Goal: Task Accomplishment & Management: Use online tool/utility

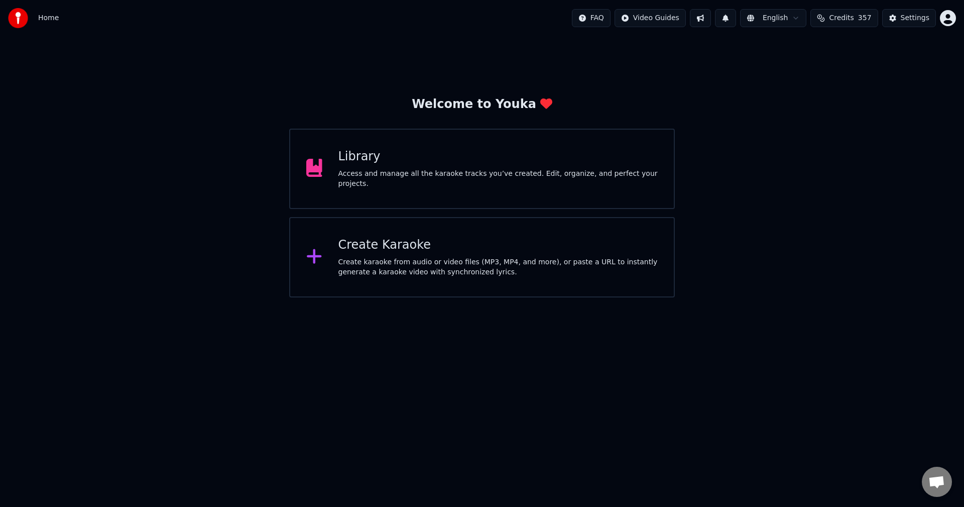
click at [419, 179] on div "Access and manage all the karaoke tracks you’ve created. Edit, organize, and pe…" at bounding box center [498, 179] width 320 height 20
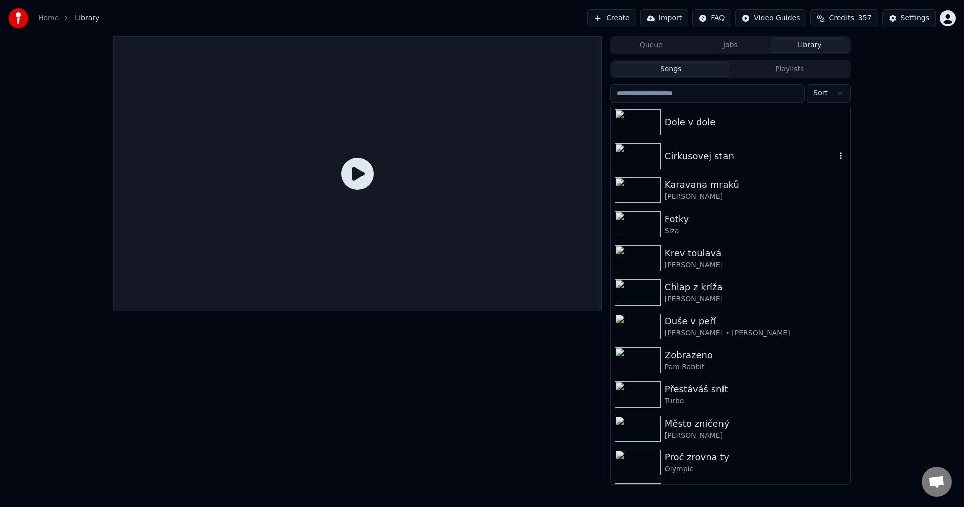
click at [732, 160] on div "Cirkusovej stan" at bounding box center [750, 156] width 171 height 14
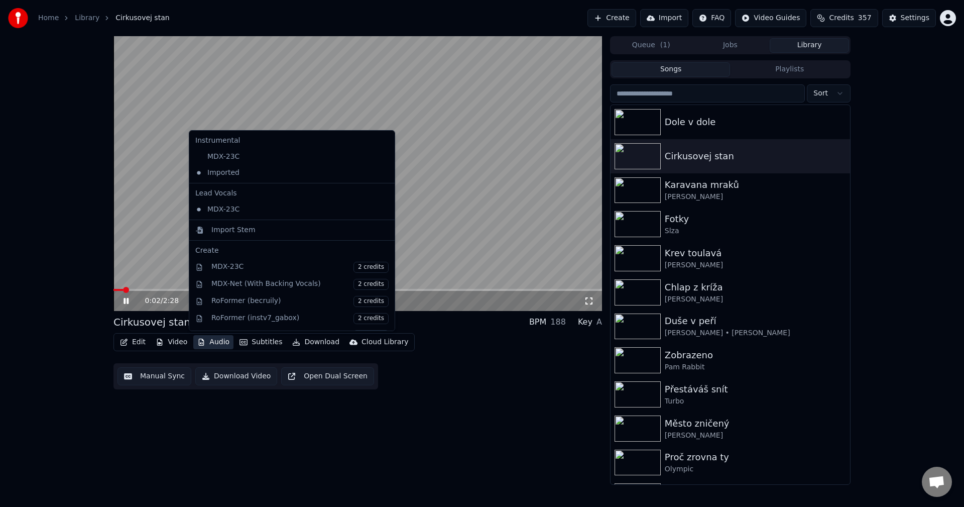
click at [219, 339] on button "Audio" at bounding box center [213, 342] width 40 height 14
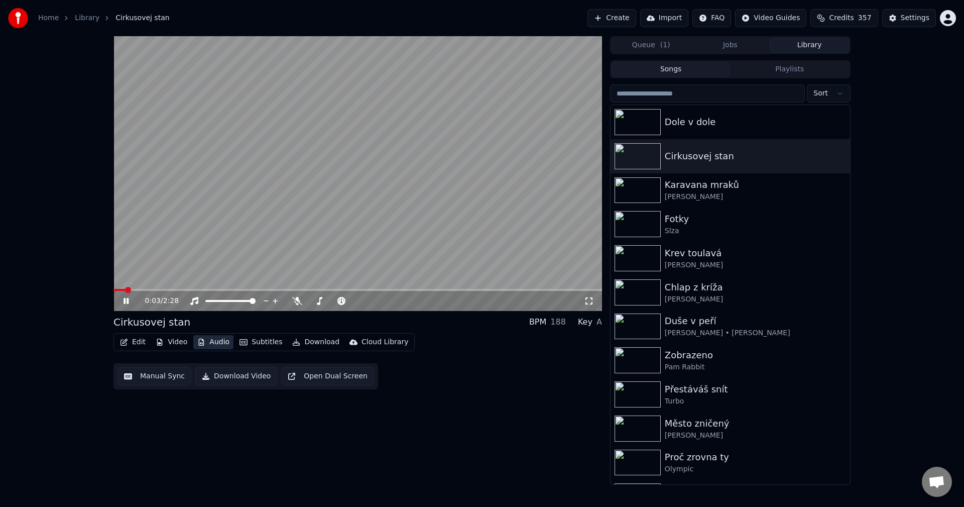
click at [219, 339] on button "Audio" at bounding box center [213, 342] width 40 height 14
click at [178, 289] on span at bounding box center [357, 290] width 489 height 2
click at [127, 297] on icon at bounding box center [134, 301] width 24 height 8
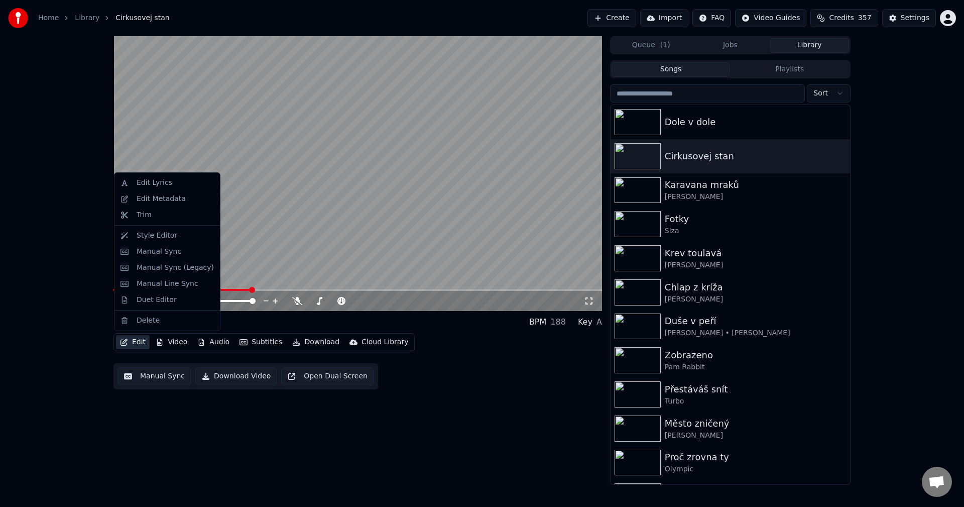
click at [135, 344] on button "Edit" at bounding box center [133, 342] width 34 height 14
click at [165, 197] on div "Edit Metadata" at bounding box center [161, 199] width 49 height 10
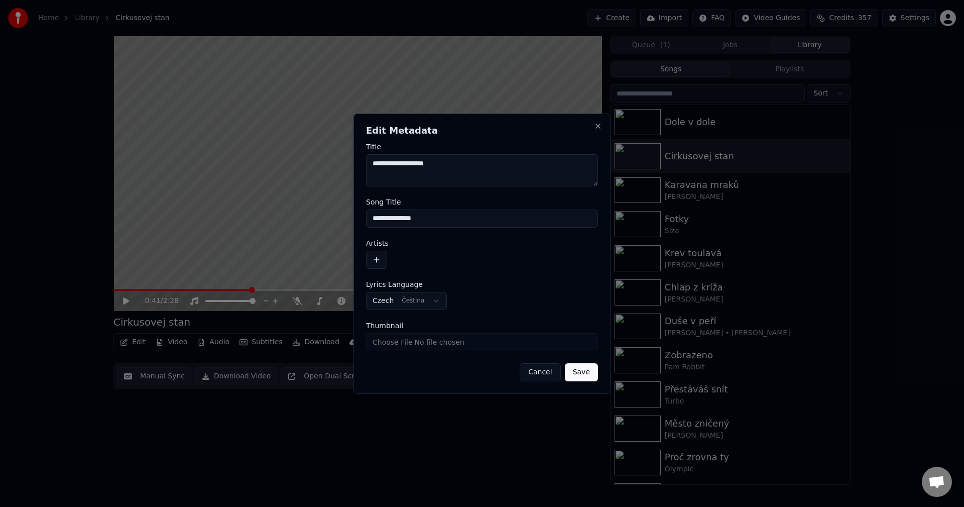
click at [376, 257] on button "button" at bounding box center [376, 260] width 21 height 18
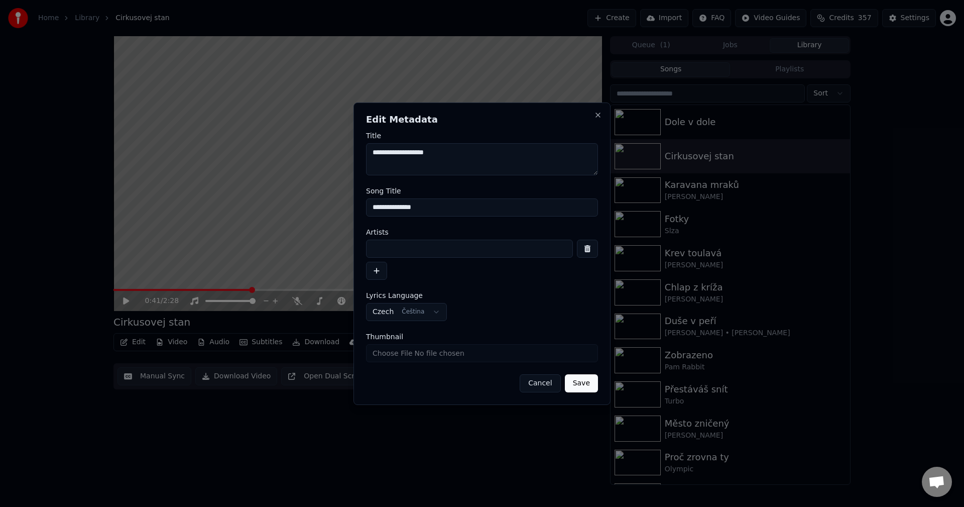
click at [410, 248] on input at bounding box center [469, 249] width 207 height 18
drag, startPoint x: 415, startPoint y: 250, endPoint x: 267, endPoint y: 254, distance: 148.2
click at [264, 257] on body "**********" at bounding box center [482, 253] width 964 height 507
type input "*****"
drag, startPoint x: 380, startPoint y: 155, endPoint x: 354, endPoint y: 160, distance: 26.7
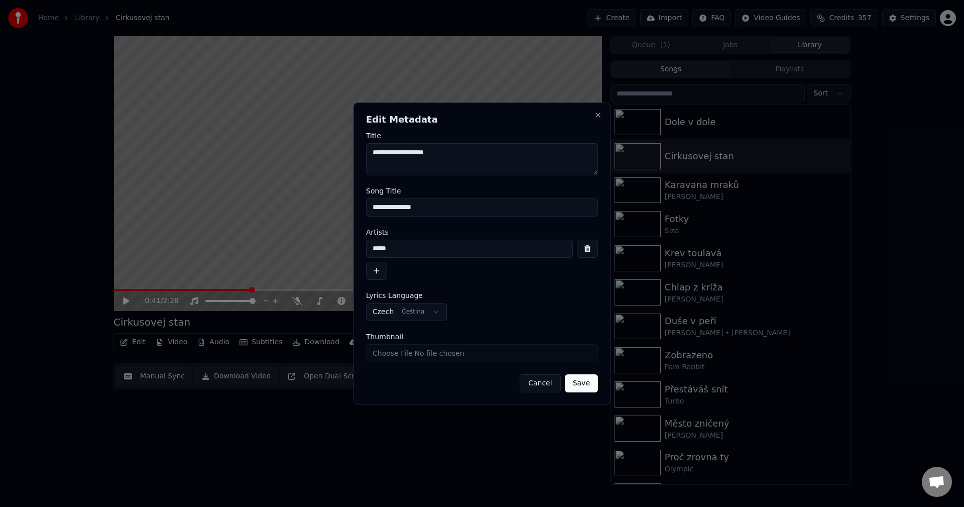
click at [355, 160] on div "**********" at bounding box center [482, 253] width 257 height 302
paste textarea "***"
type textarea "**********"
click at [586, 383] on button "Save" at bounding box center [581, 383] width 33 height 18
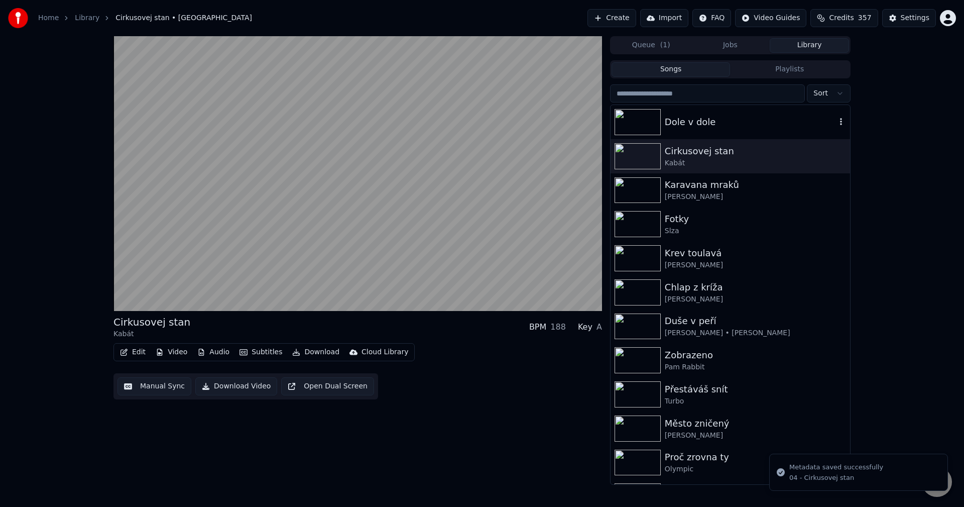
click at [723, 128] on div "Dole v dole" at bounding box center [750, 122] width 171 height 14
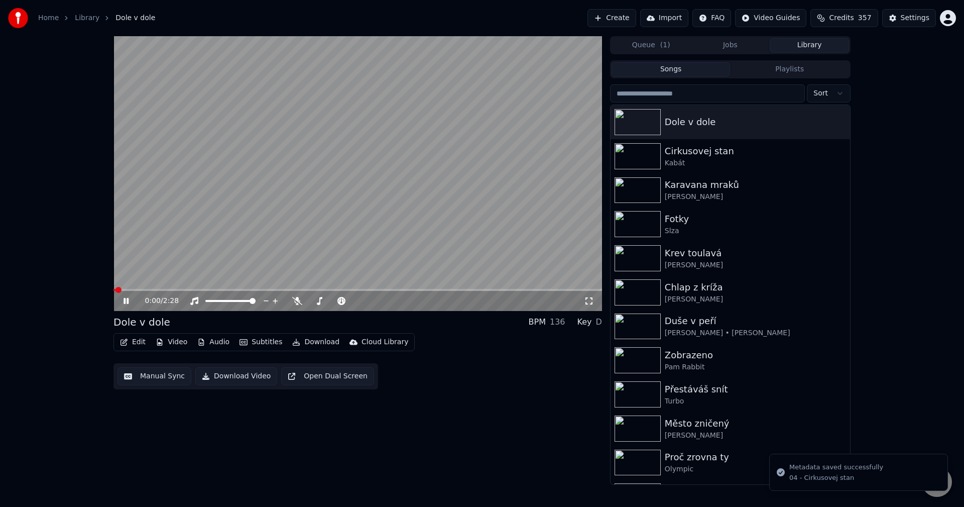
click at [133, 346] on button "Edit" at bounding box center [133, 342] width 34 height 14
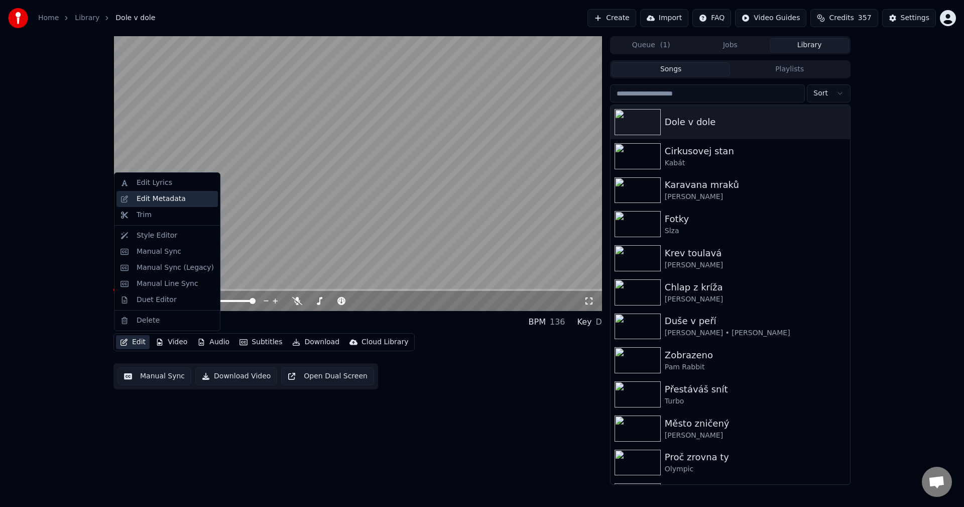
click at [165, 202] on div "Edit Metadata" at bounding box center [161, 199] width 49 height 10
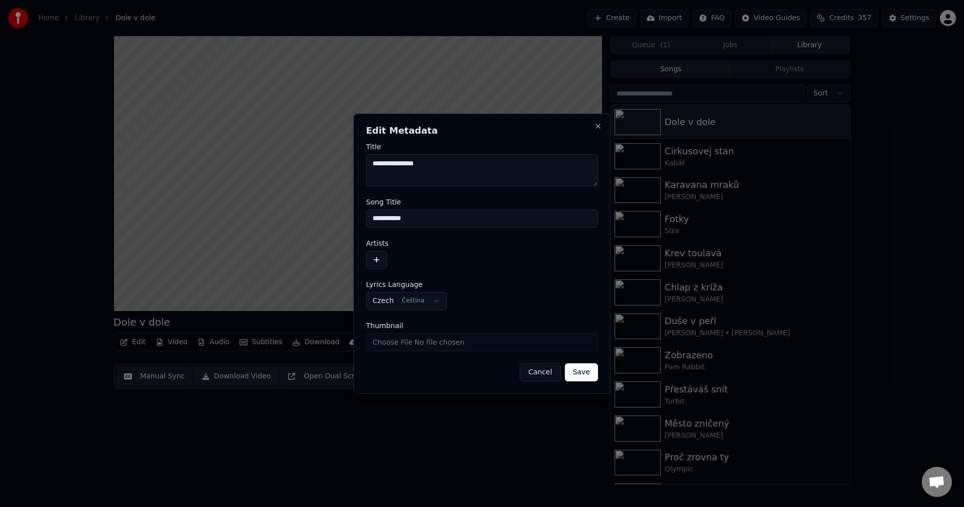
click at [376, 263] on button "button" at bounding box center [376, 260] width 21 height 18
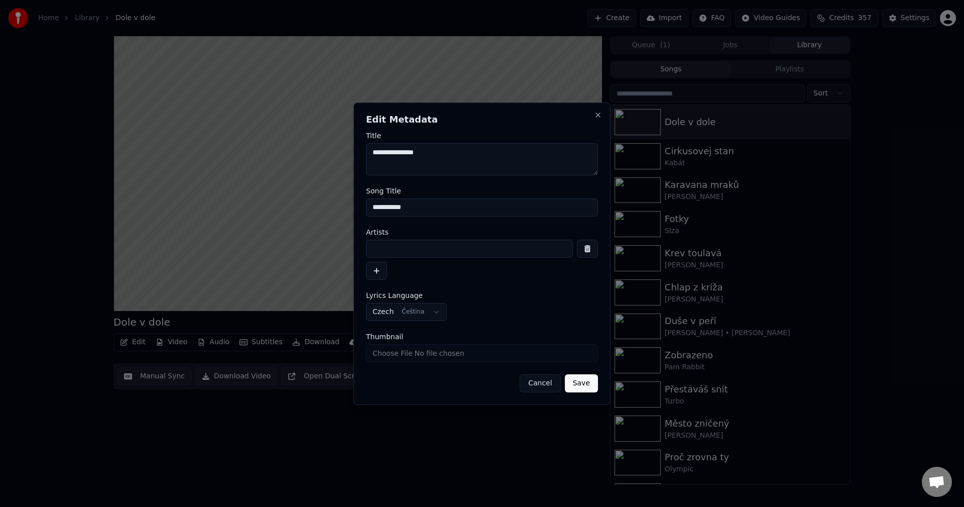
click at [405, 254] on input at bounding box center [469, 249] width 207 height 18
paste input "*****"
type input "*****"
drag, startPoint x: 380, startPoint y: 153, endPoint x: 353, endPoint y: 156, distance: 26.8
click at [354, 156] on div "**********" at bounding box center [482, 253] width 257 height 302
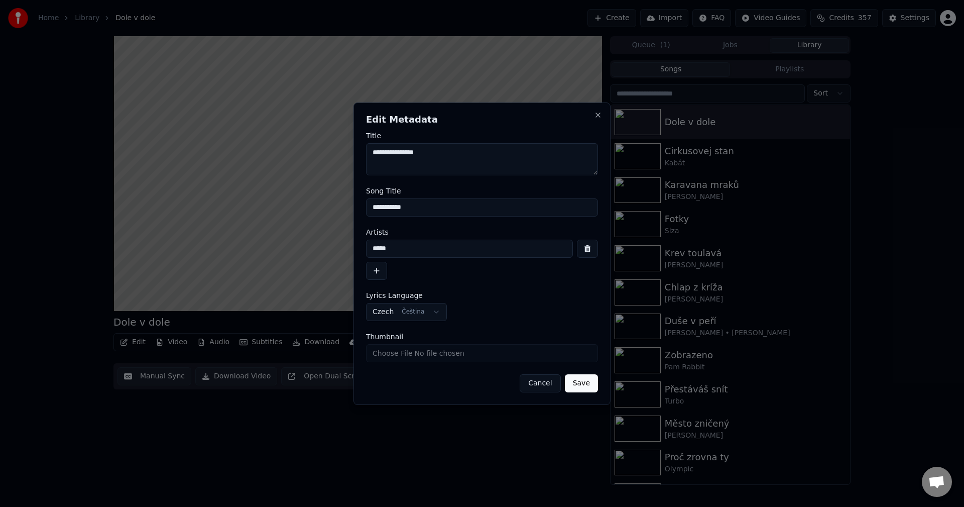
paste textarea "***"
type textarea "**********"
click at [590, 381] on button "Save" at bounding box center [581, 383] width 33 height 18
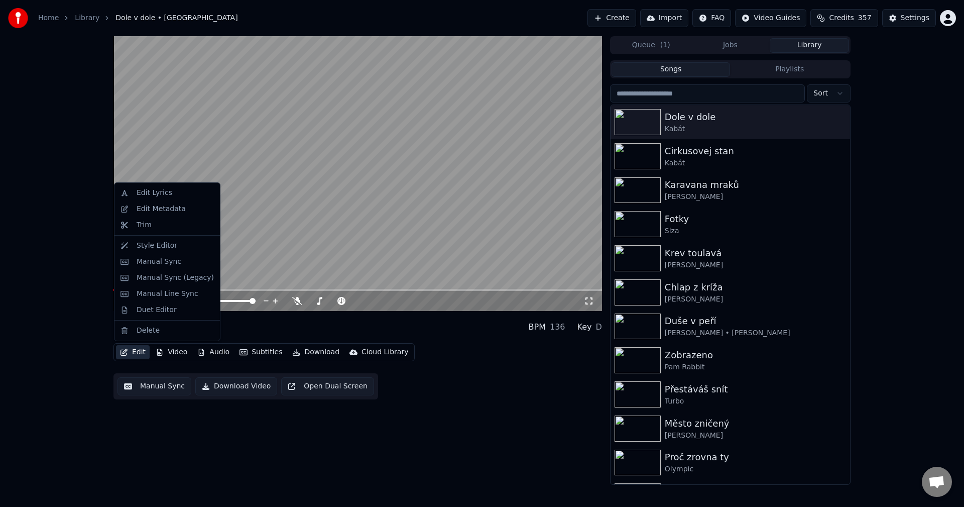
click at [142, 355] on button "Edit" at bounding box center [133, 352] width 34 height 14
click at [159, 207] on div "Edit Metadata" at bounding box center [161, 209] width 49 height 10
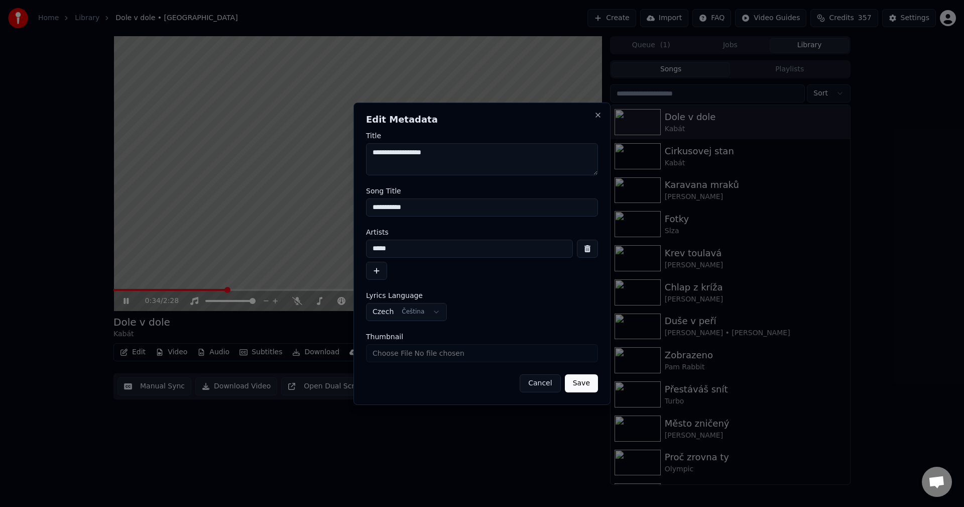
drag, startPoint x: 386, startPoint y: 209, endPoint x: 298, endPoint y: 214, distance: 87.5
click at [299, 214] on body "**********" at bounding box center [482, 253] width 964 height 507
drag, startPoint x: 399, startPoint y: 250, endPoint x: 272, endPoint y: 256, distance: 127.2
click at [278, 256] on body "**********" at bounding box center [482, 253] width 964 height 507
click at [596, 116] on button "Close" at bounding box center [598, 115] width 8 height 8
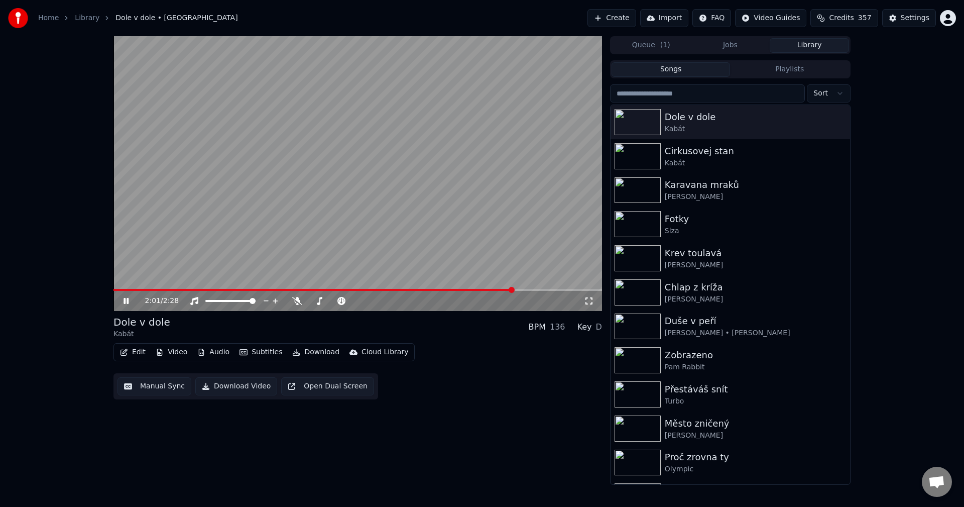
click at [126, 299] on icon at bounding box center [126, 301] width 5 height 6
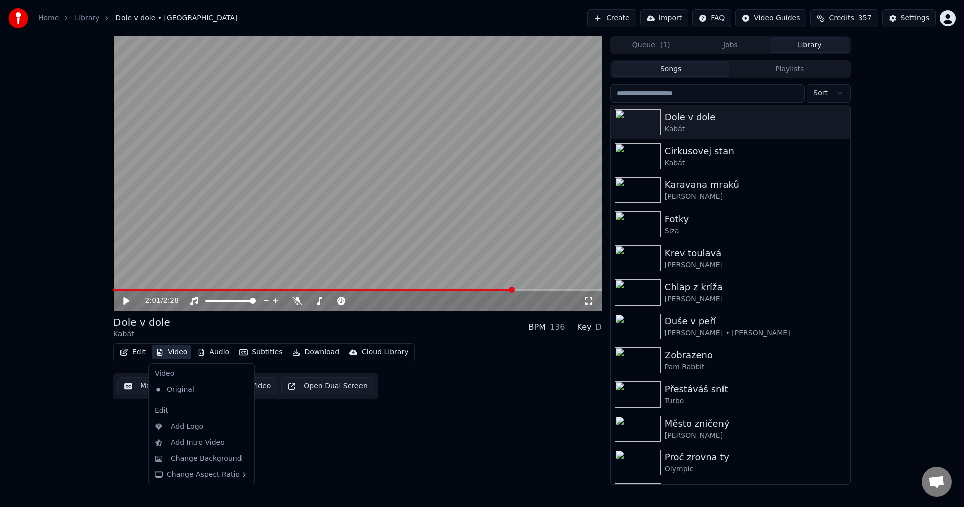
click at [170, 352] on button "Video" at bounding box center [172, 352] width 40 height 14
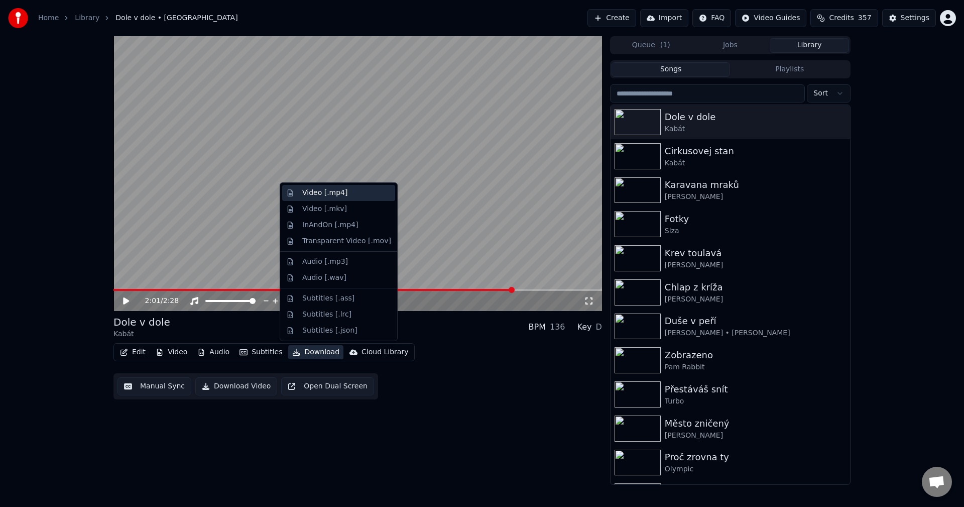
click at [326, 195] on div "Video [.mp4]" at bounding box center [324, 193] width 45 height 10
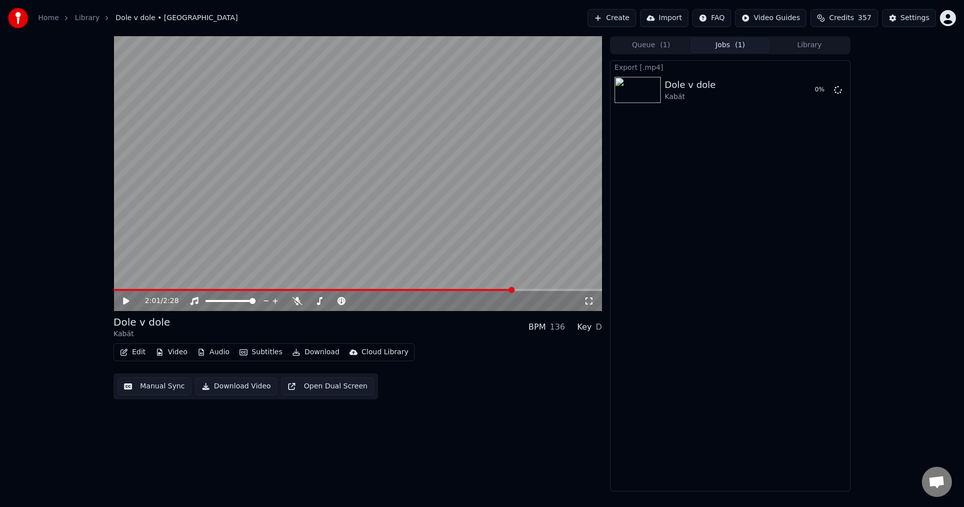
click at [179, 357] on button "Video" at bounding box center [172, 352] width 40 height 14
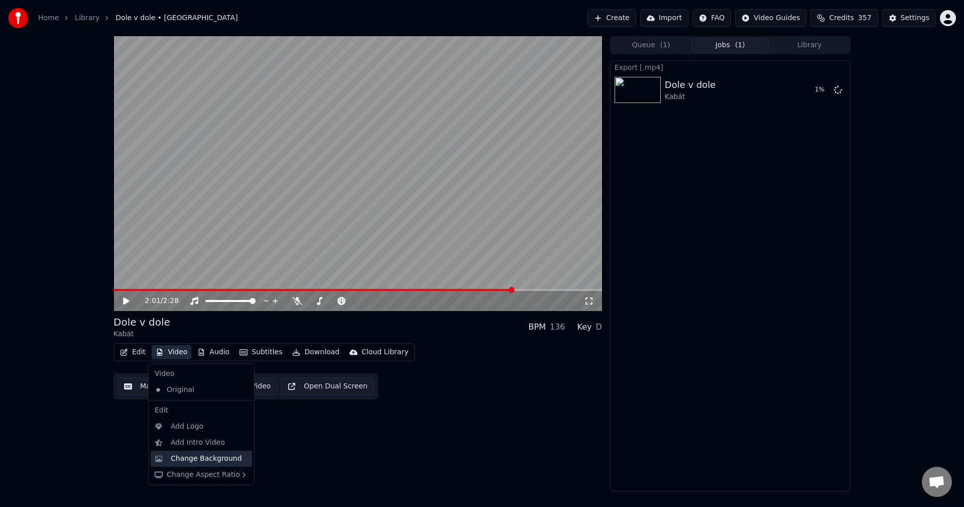
click at [188, 453] on div "Change Background" at bounding box center [206, 458] width 71 height 10
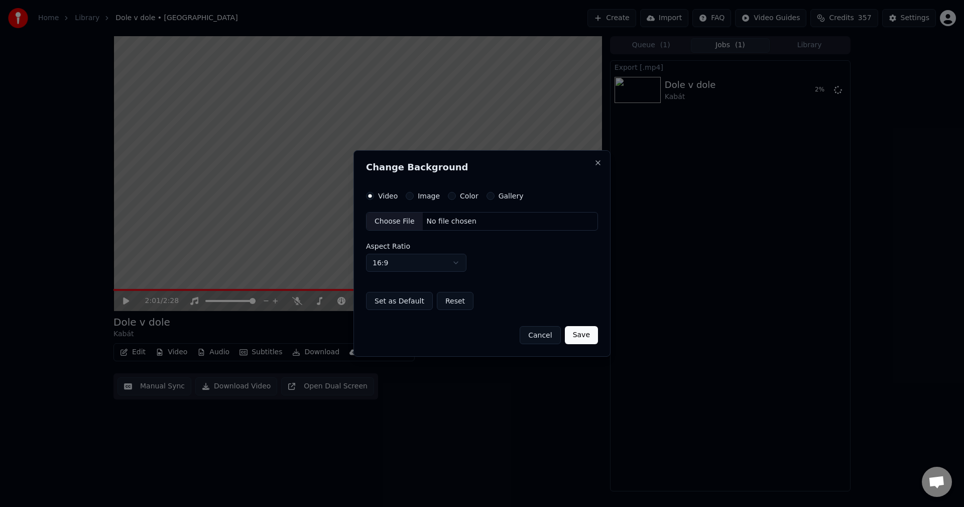
click at [419, 199] on label "Image" at bounding box center [429, 195] width 22 height 7
click at [414, 199] on button "Image" at bounding box center [410, 196] width 8 height 8
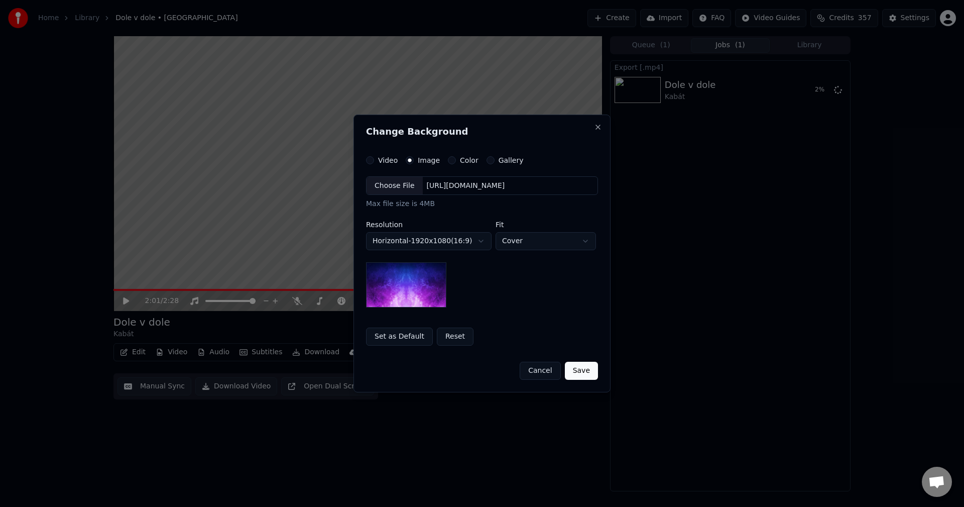
click at [496, 188] on div "[URL][DOMAIN_NAME]" at bounding box center [466, 186] width 86 height 10
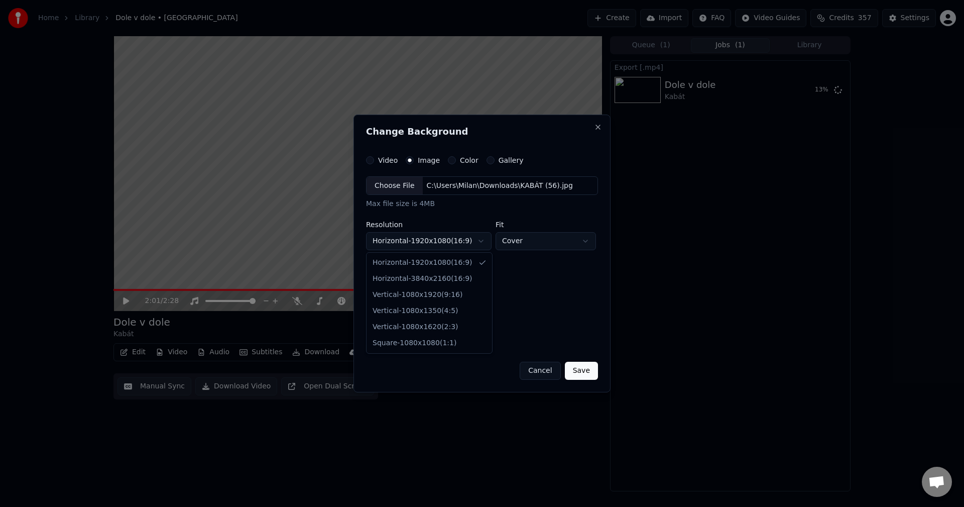
click at [463, 240] on body "**********" at bounding box center [482, 253] width 964 height 507
select select "*********"
click at [590, 372] on button "Save" at bounding box center [581, 371] width 33 height 18
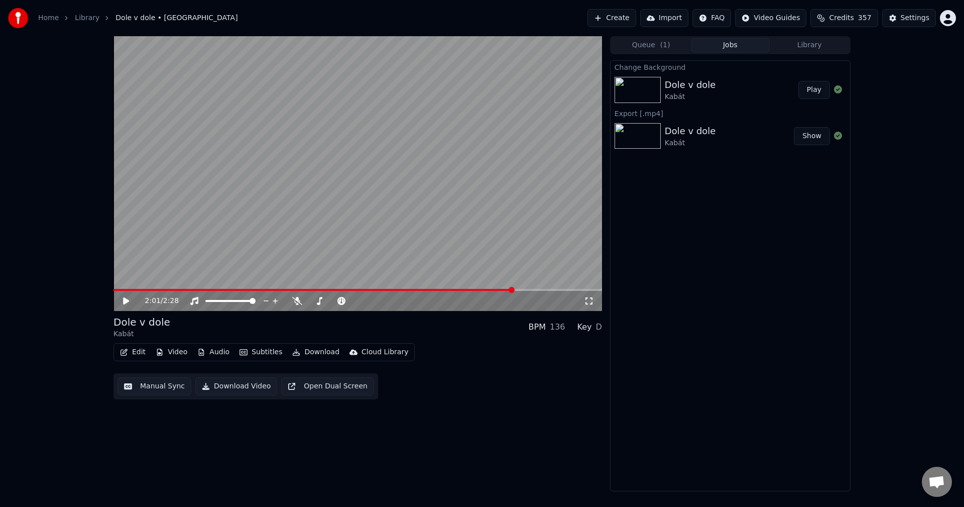
click at [217, 351] on button "Audio" at bounding box center [213, 352] width 40 height 14
click at [177, 356] on button "Video" at bounding box center [172, 352] width 40 height 14
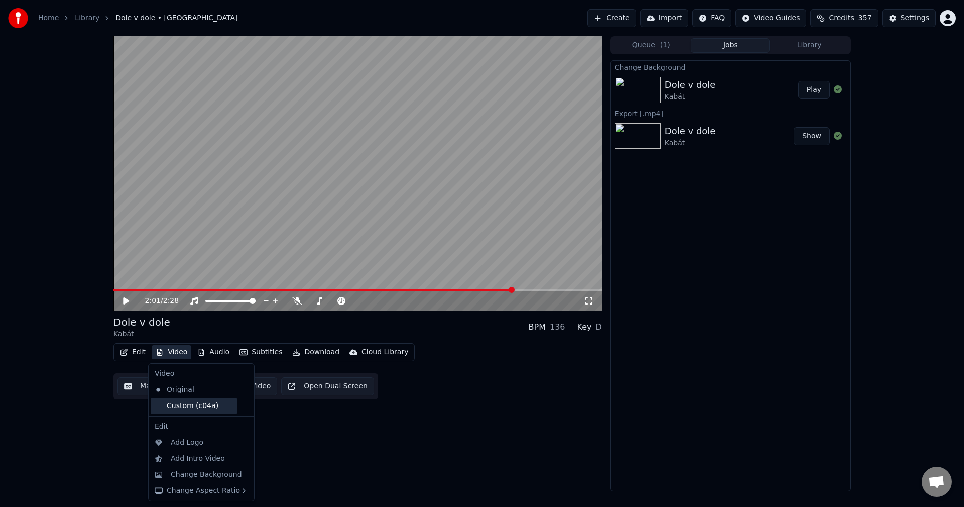
click at [184, 404] on div "Custom (c04a)" at bounding box center [194, 406] width 86 height 16
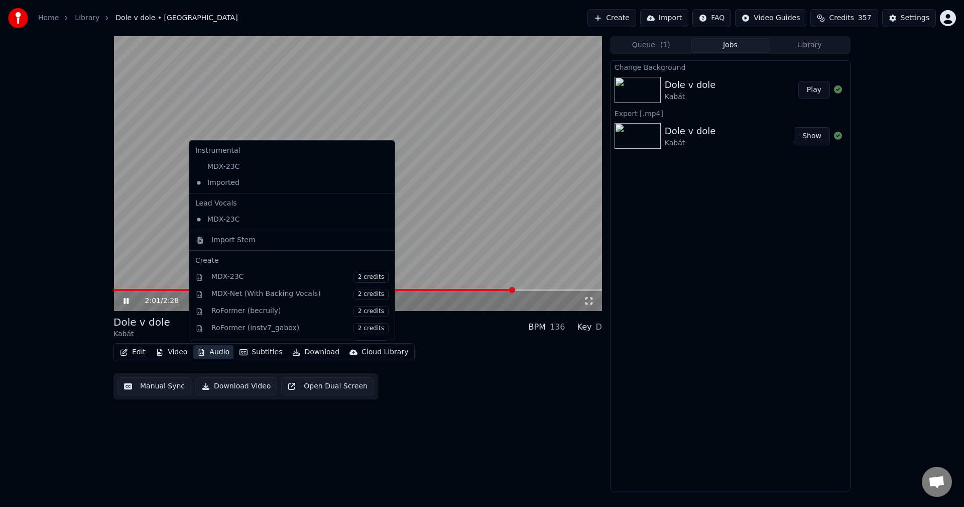
click at [218, 350] on button "Audio" at bounding box center [213, 352] width 40 height 14
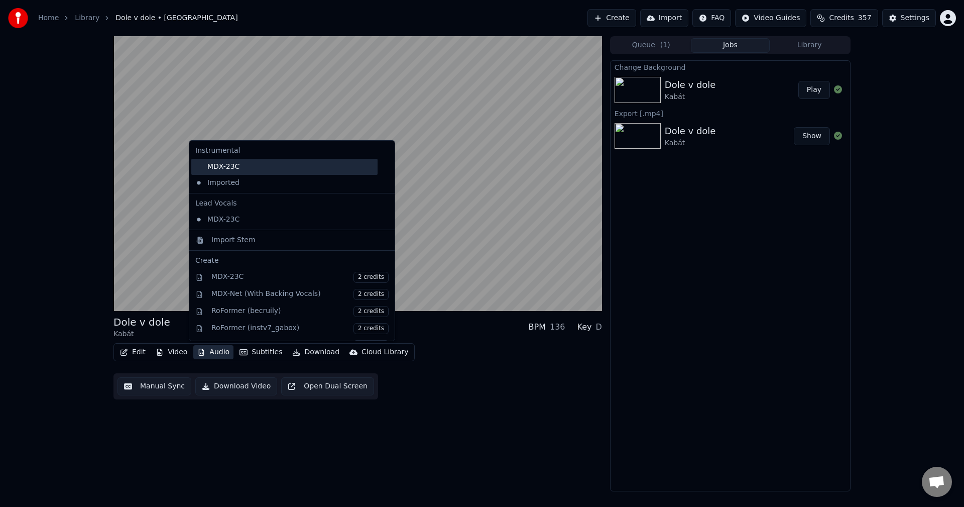
click at [261, 167] on div "MDX-23C" at bounding box center [284, 167] width 186 height 16
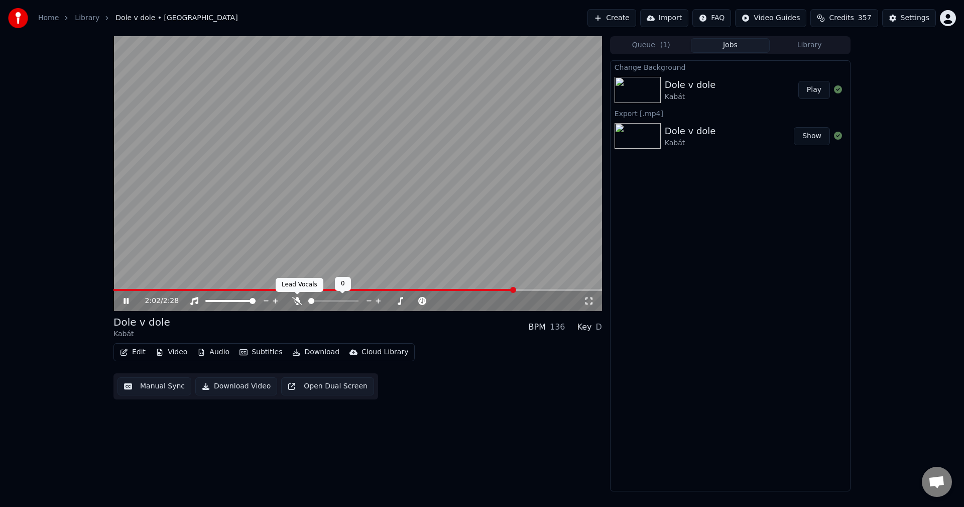
click at [295, 297] on icon at bounding box center [297, 301] width 10 height 8
click at [126, 298] on icon at bounding box center [134, 301] width 24 height 8
click at [230, 453] on div "2:06 / 2:28 Dole v dole Kabát BPM 136 Key D Edit Video Audio Subtitles Download…" at bounding box center [357, 263] width 489 height 455
click at [319, 355] on button "Download" at bounding box center [315, 352] width 55 height 14
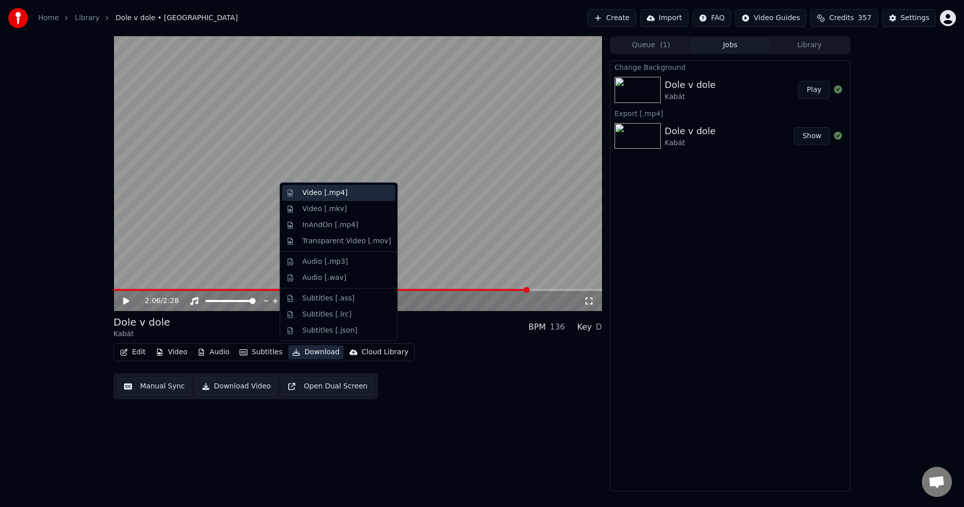
click at [340, 197] on div "Video [.mp4]" at bounding box center [324, 193] width 45 height 10
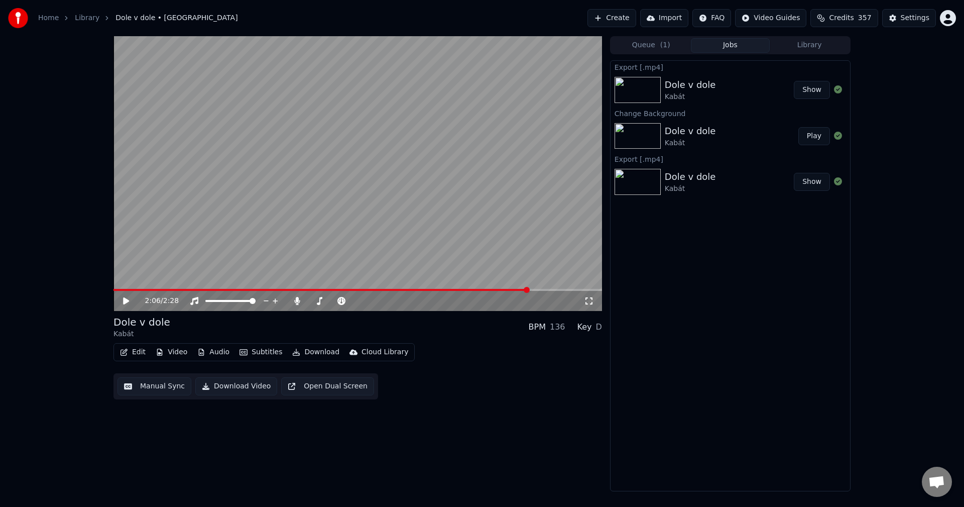
click at [807, 43] on button "Library" at bounding box center [809, 45] width 79 height 15
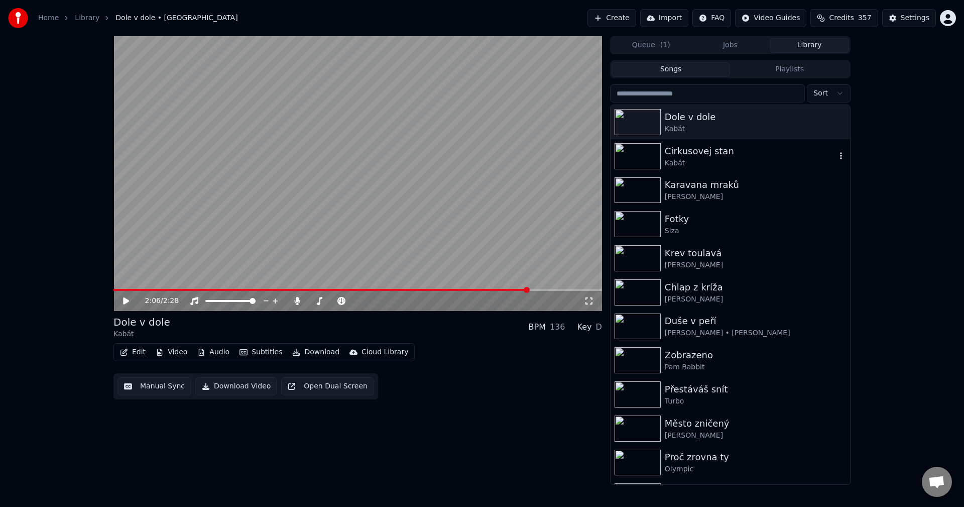
click at [753, 150] on div "Cirkusovej stan" at bounding box center [750, 151] width 171 height 14
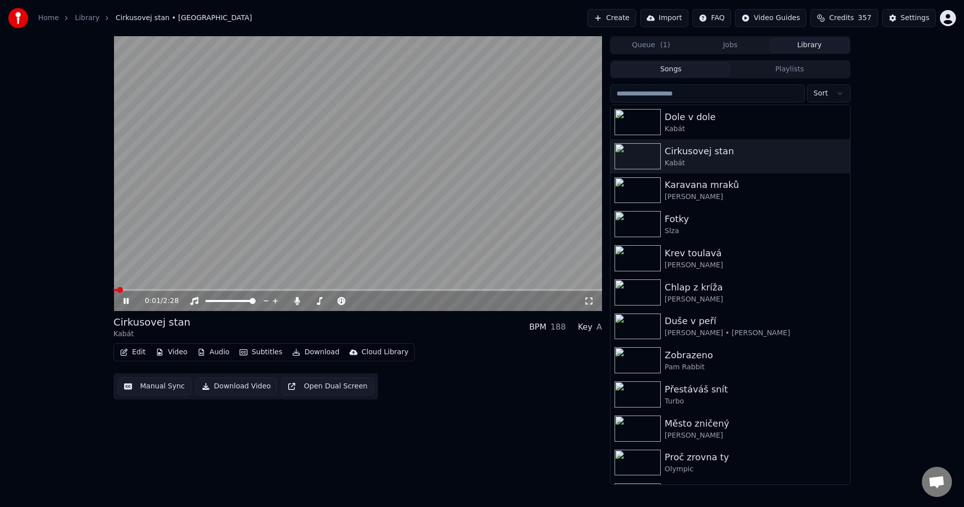
click at [127, 299] on icon at bounding box center [134, 301] width 24 height 8
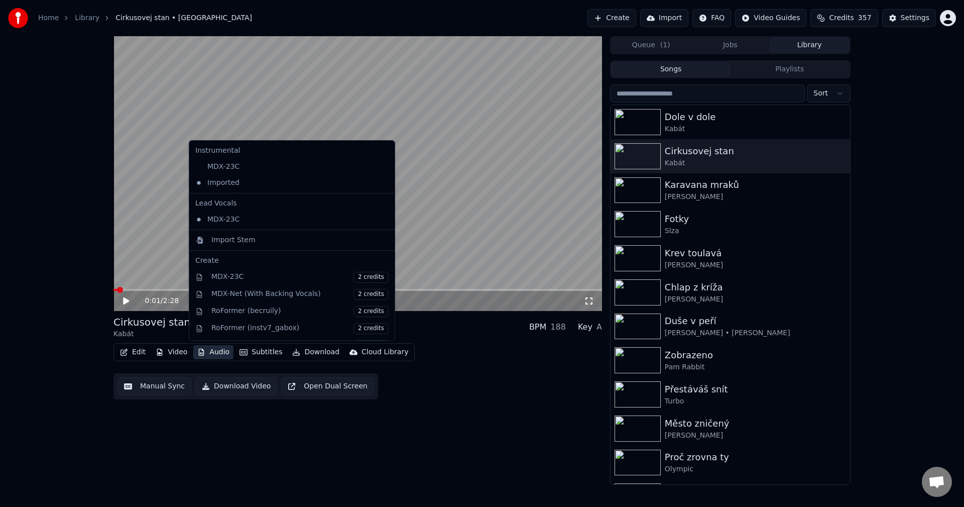
click at [221, 356] on button "Audio" at bounding box center [213, 352] width 40 height 14
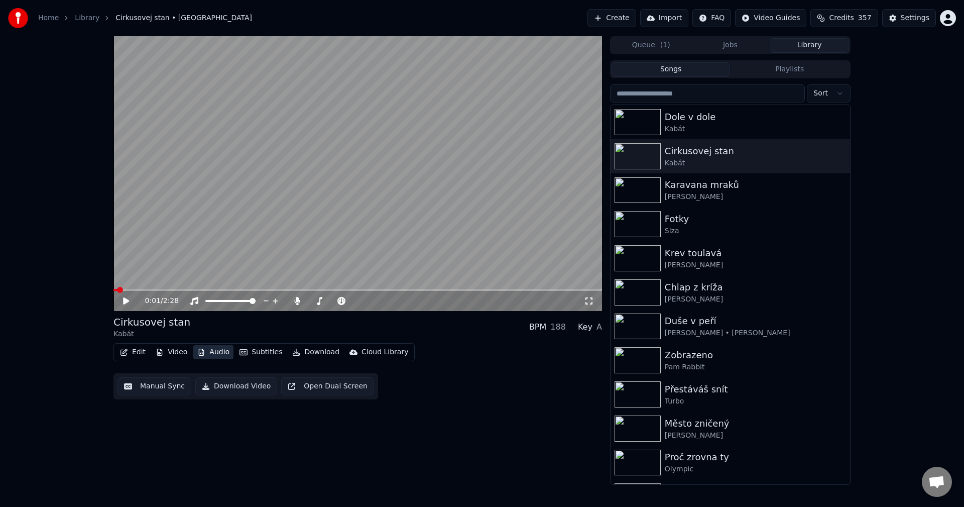
click at [221, 356] on button "Audio" at bounding box center [213, 352] width 40 height 14
click at [295, 299] on icon at bounding box center [297, 301] width 10 height 8
click at [324, 351] on button "Download" at bounding box center [315, 352] width 55 height 14
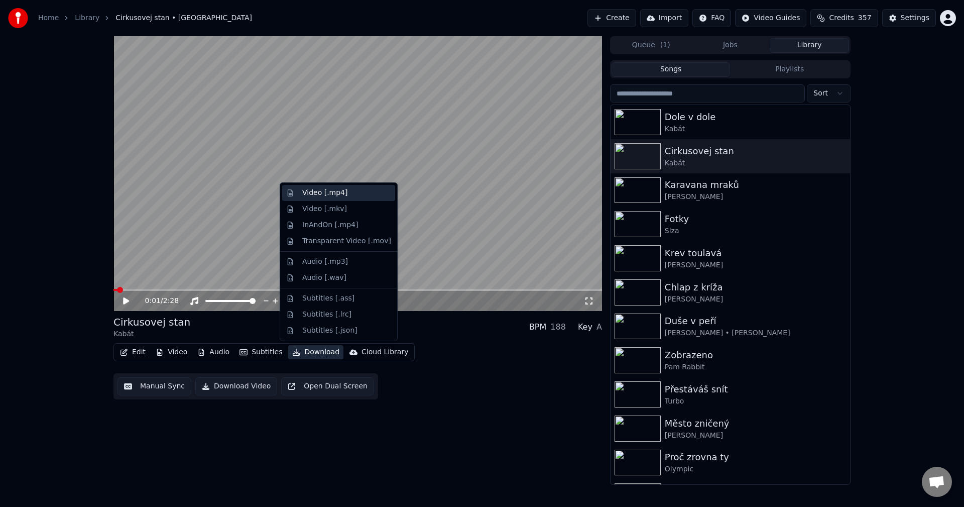
click at [340, 196] on div "Video [.mp4]" at bounding box center [324, 193] width 45 height 10
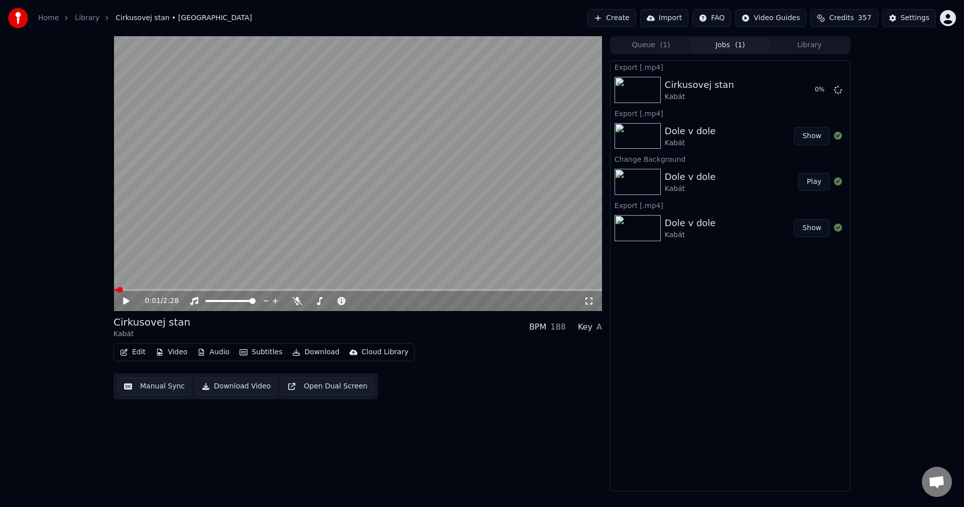
click at [138, 351] on button "Edit" at bounding box center [133, 352] width 34 height 14
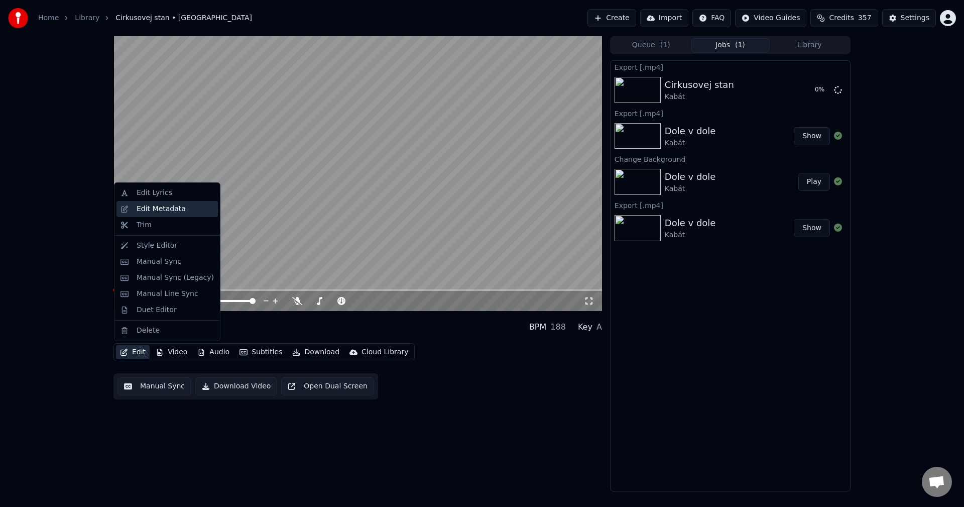
click at [166, 208] on div "Edit Metadata" at bounding box center [161, 209] width 49 height 10
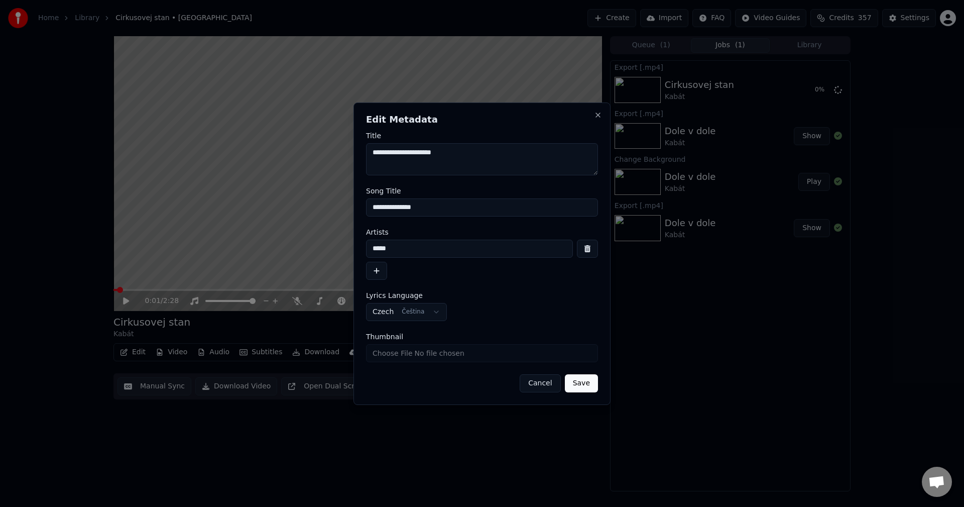
drag, startPoint x: 400, startPoint y: 205, endPoint x: 208, endPoint y: 224, distance: 193.3
click at [209, 224] on body "**********" at bounding box center [482, 253] width 964 height 507
click at [599, 114] on button "Close" at bounding box center [598, 115] width 8 height 8
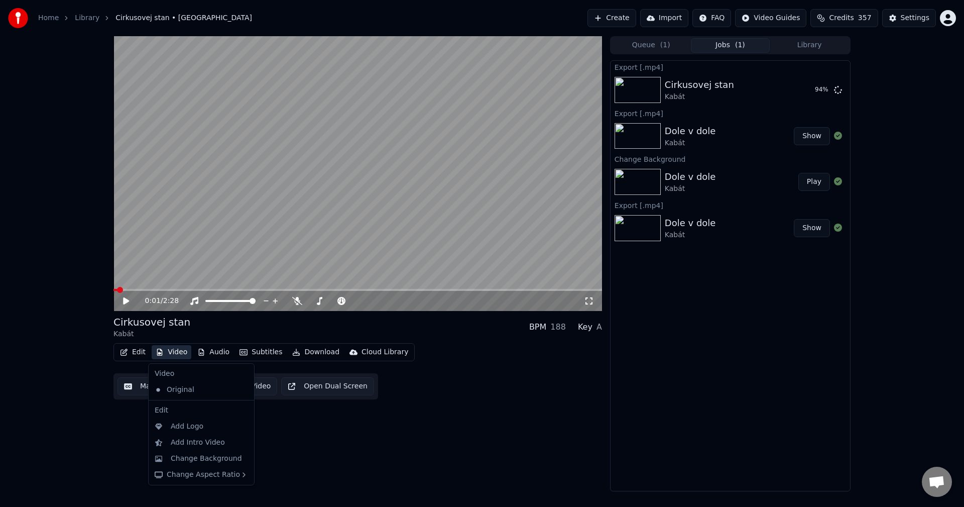
click at [173, 354] on button "Video" at bounding box center [172, 352] width 40 height 14
click at [192, 452] on div "Change Background" at bounding box center [201, 458] width 101 height 16
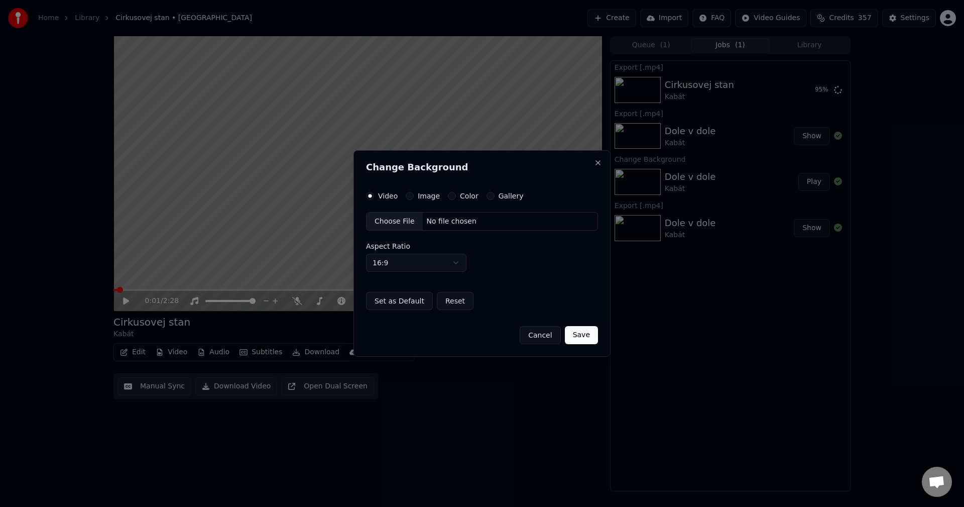
click at [432, 196] on label "Image" at bounding box center [429, 195] width 22 height 7
click at [414, 196] on button "Image" at bounding box center [410, 196] width 8 height 8
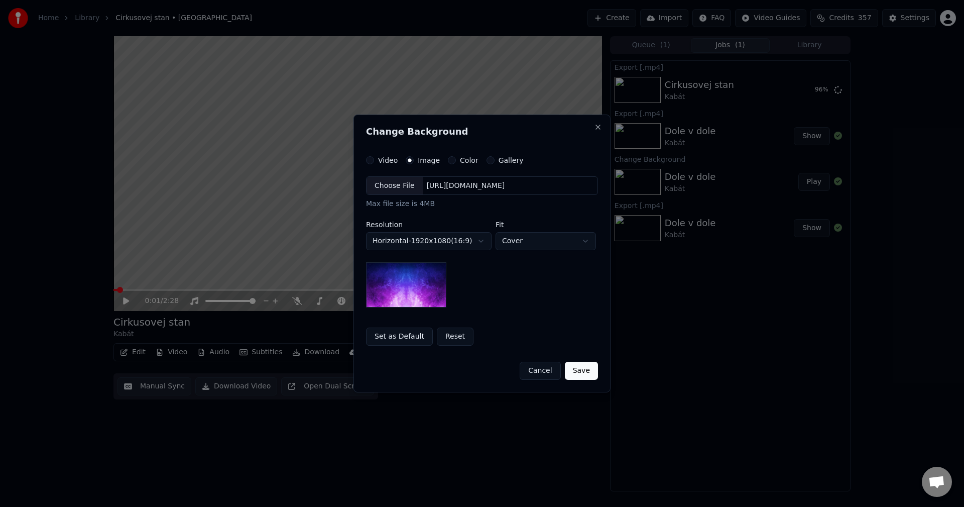
click at [455, 182] on div "[URL][DOMAIN_NAME]" at bounding box center [466, 186] width 86 height 10
click at [439, 239] on body "**********" at bounding box center [482, 253] width 964 height 507
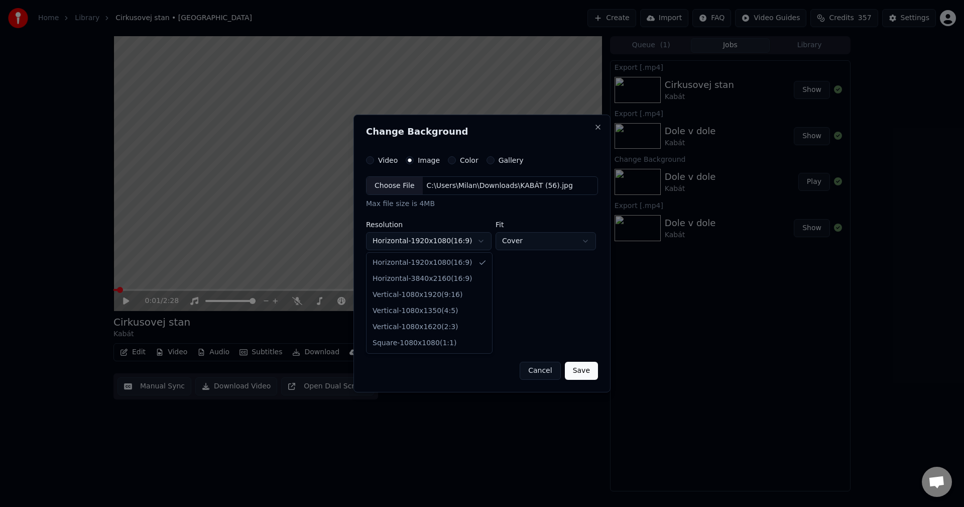
select select "*********"
click at [569, 370] on button "Save" at bounding box center [581, 371] width 33 height 18
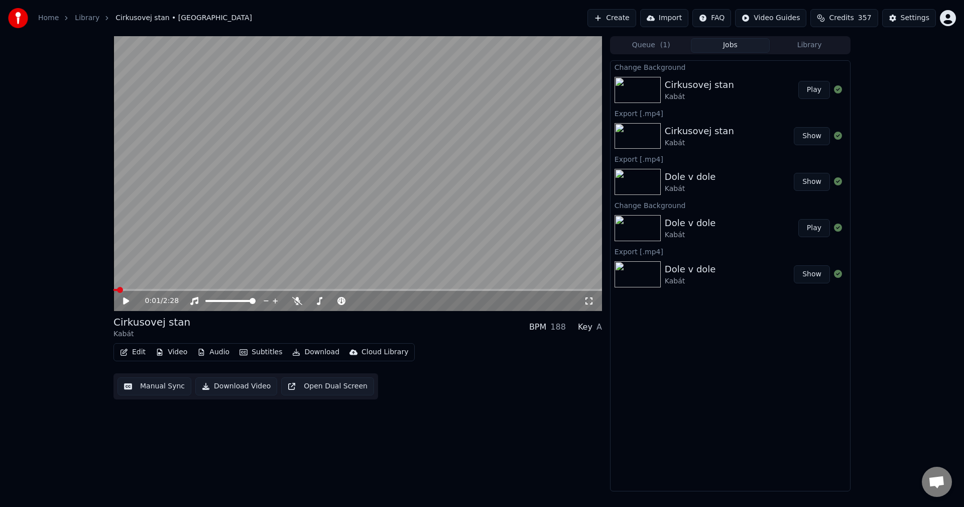
click at [171, 353] on button "Video" at bounding box center [172, 352] width 40 height 14
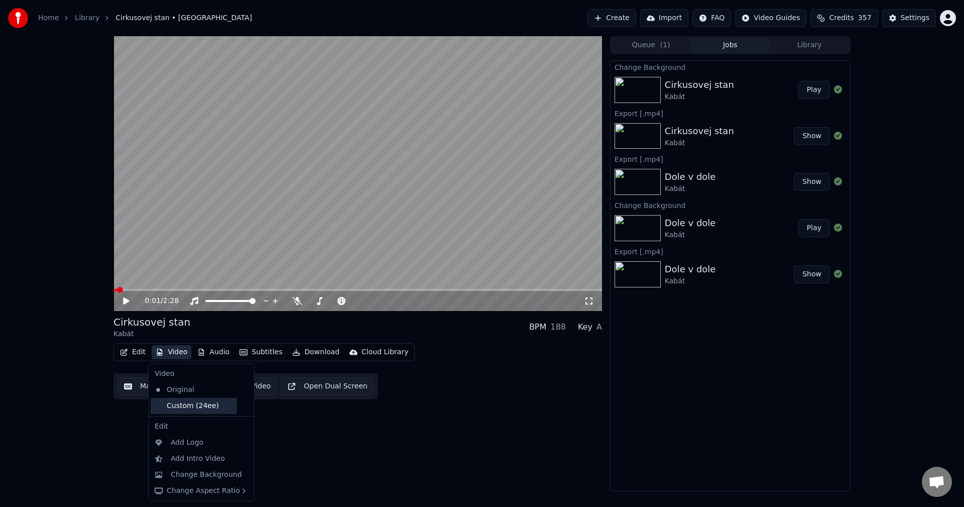
click at [187, 400] on div "Custom (24ee)" at bounding box center [194, 406] width 86 height 16
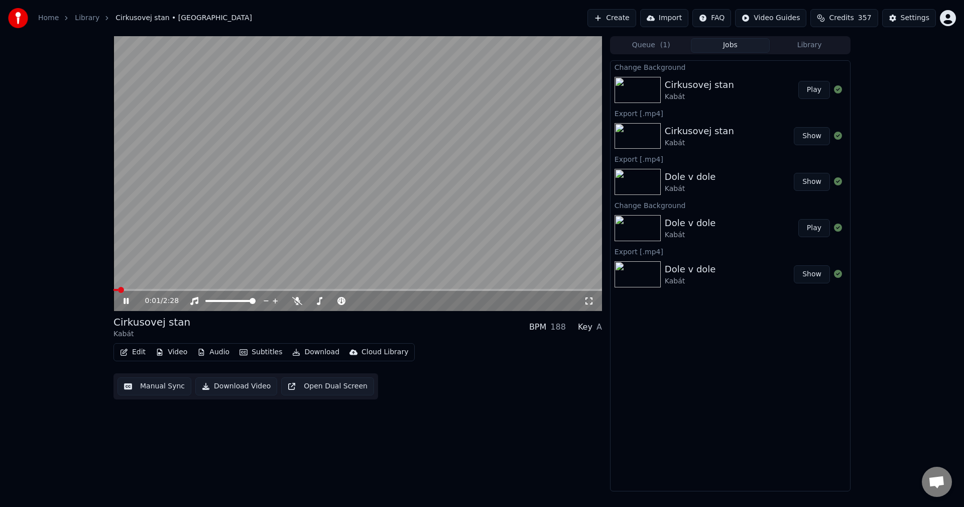
click at [217, 354] on button "Audio" at bounding box center [213, 352] width 40 height 14
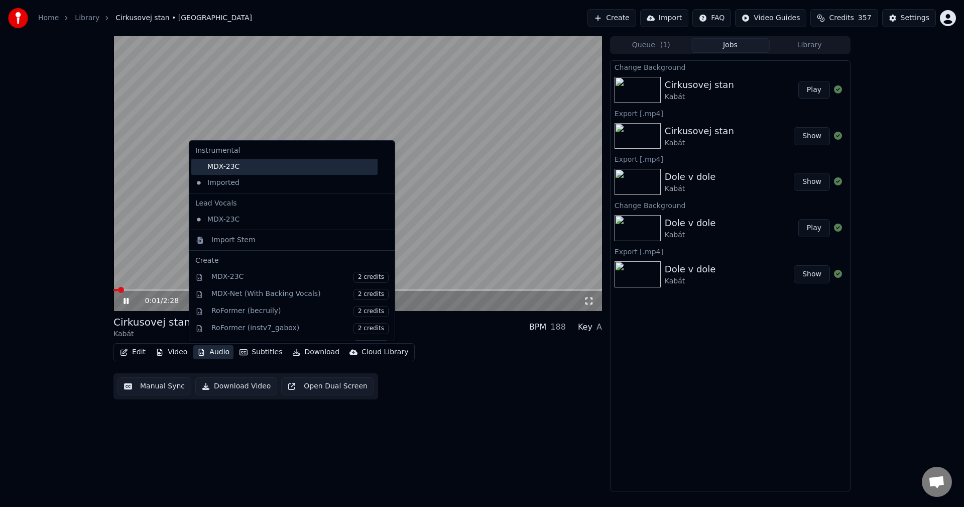
click at [254, 166] on div "MDX-23C" at bounding box center [284, 167] width 186 height 16
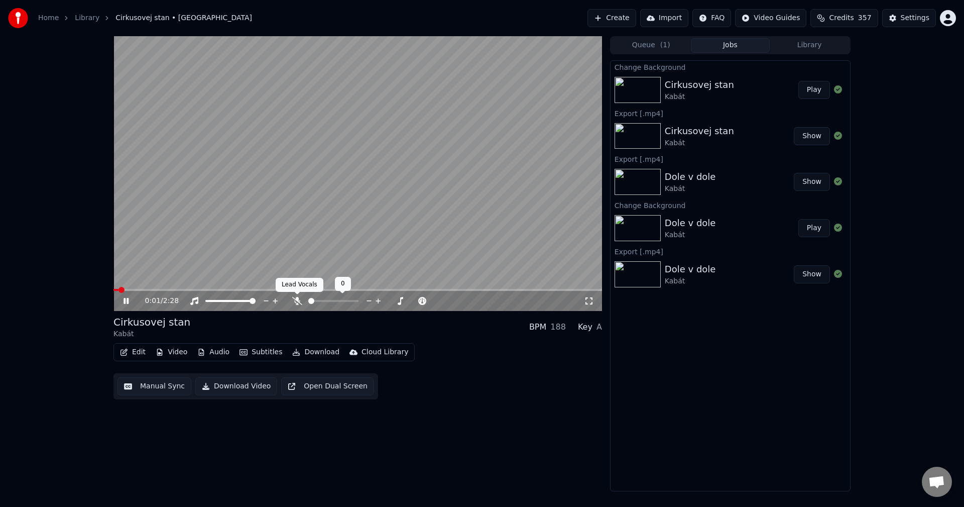
click at [298, 301] on icon at bounding box center [297, 301] width 10 height 8
click at [128, 300] on icon at bounding box center [126, 301] width 5 height 6
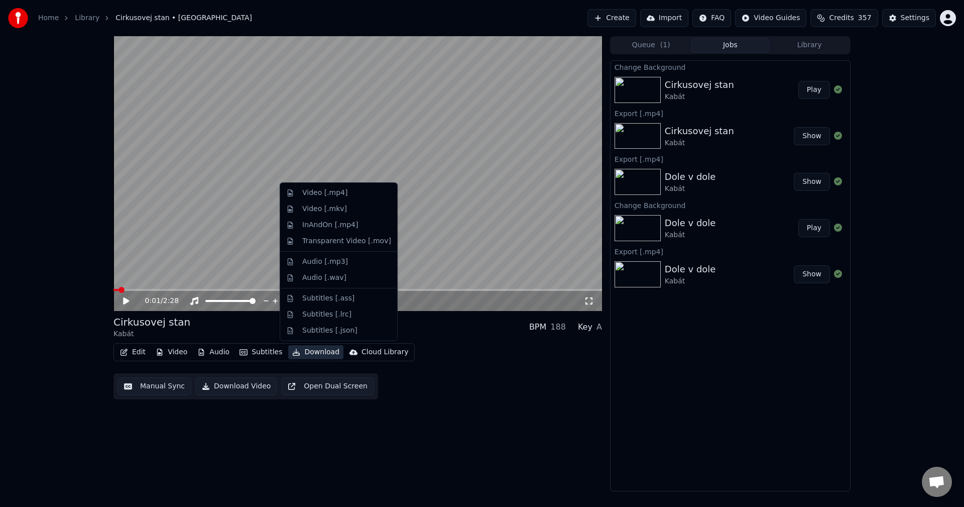
click at [316, 350] on button "Download" at bounding box center [315, 352] width 55 height 14
click at [340, 198] on div "Video [.mp4]" at bounding box center [338, 193] width 113 height 16
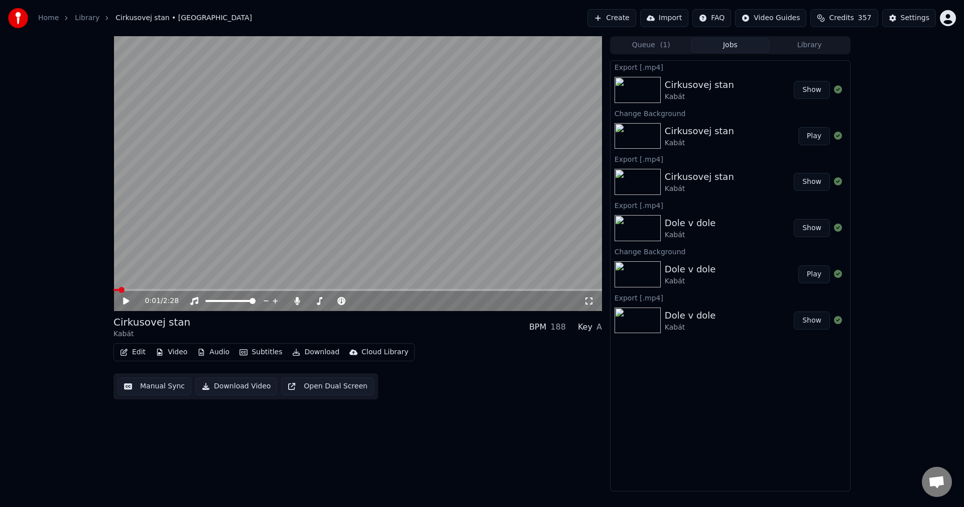
click at [636, 16] on button "Create" at bounding box center [612, 18] width 49 height 18
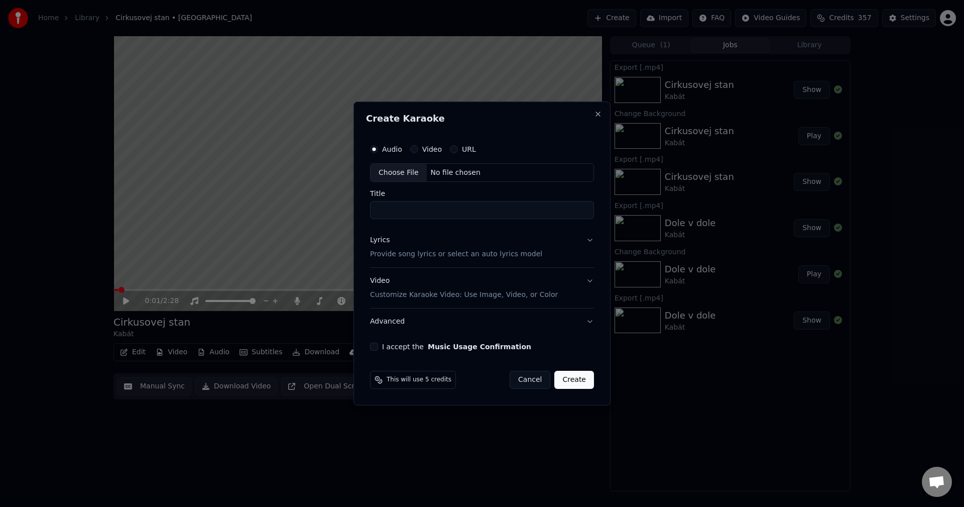
click at [457, 150] on div "URL" at bounding box center [463, 149] width 26 height 8
click at [453, 149] on button "URL" at bounding box center [454, 149] width 8 height 8
click at [448, 172] on input "text" at bounding box center [482, 173] width 224 height 20
paste input "**********"
type input "**********"
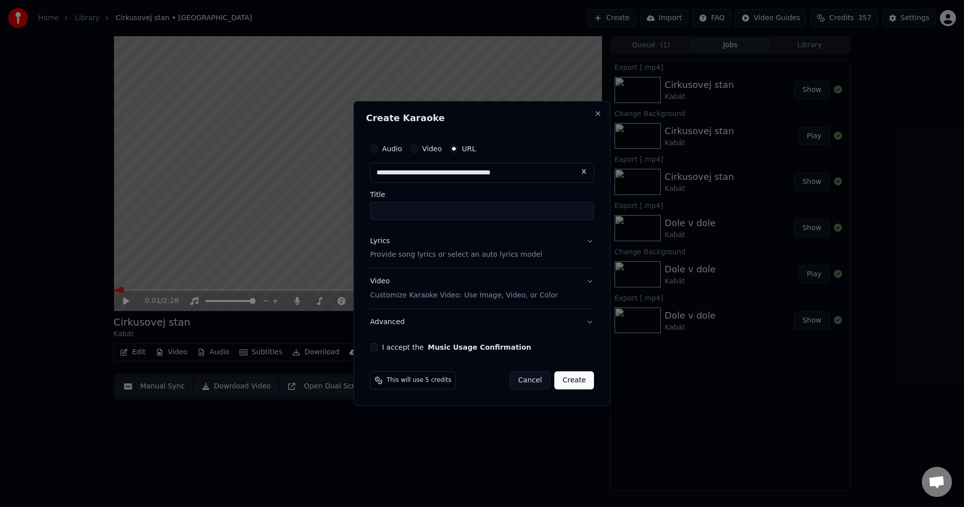
type input "********"
type input "**********"
click at [396, 238] on div "Lyrics Provide song lyrics or select an auto lyrics model" at bounding box center [456, 248] width 172 height 24
type input "**********"
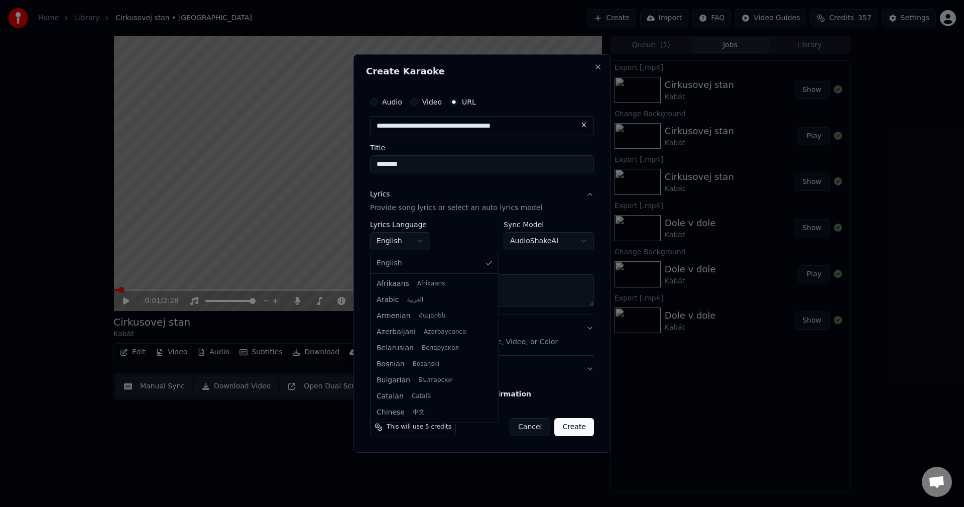
click at [411, 245] on body "**********" at bounding box center [482, 253] width 964 height 507
select select "**"
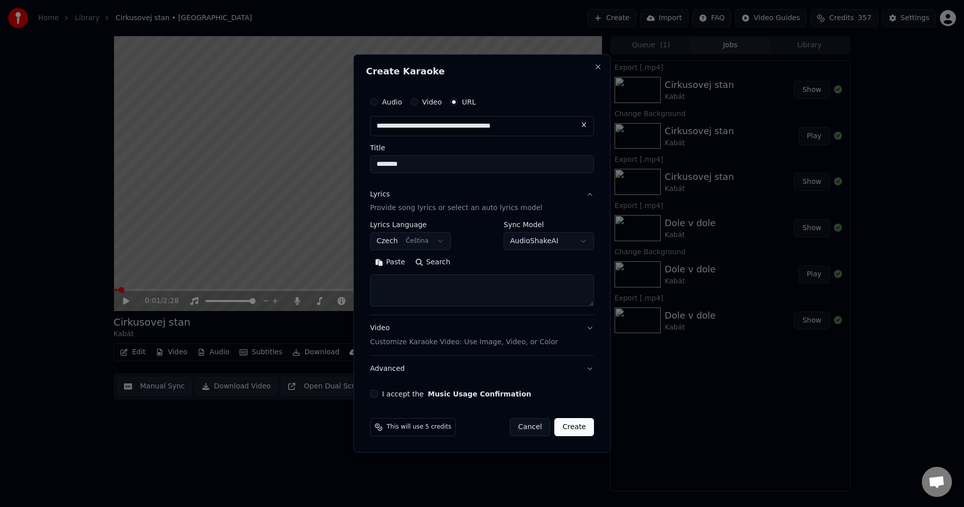
click at [397, 243] on body "**********" at bounding box center [482, 253] width 964 height 507
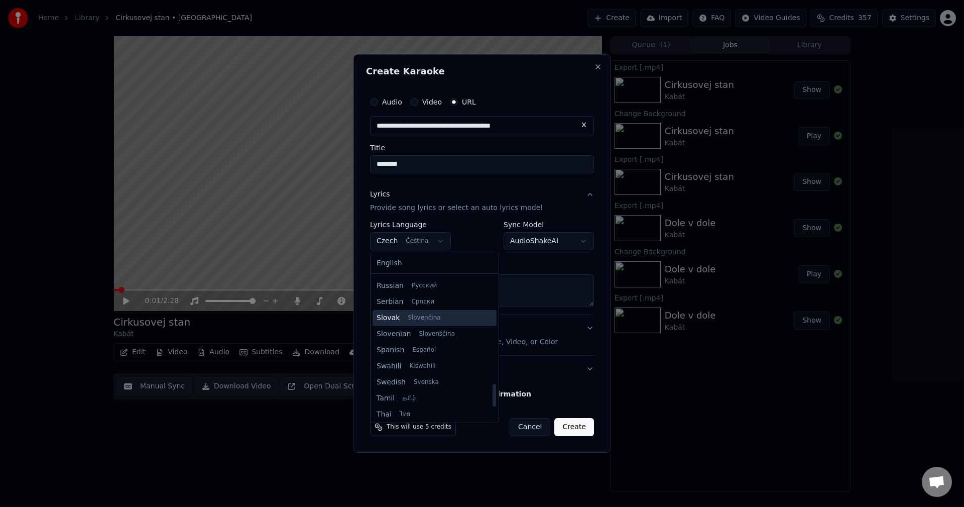
scroll to position [685, 0]
select select "**"
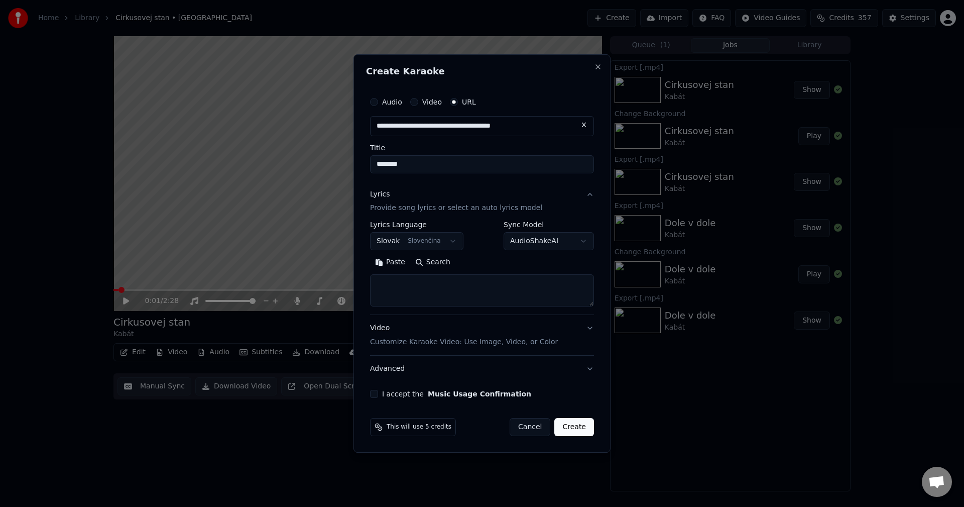
click at [397, 263] on button "Paste" at bounding box center [390, 263] width 40 height 16
click at [471, 264] on button "Expand" at bounding box center [478, 263] width 47 height 16
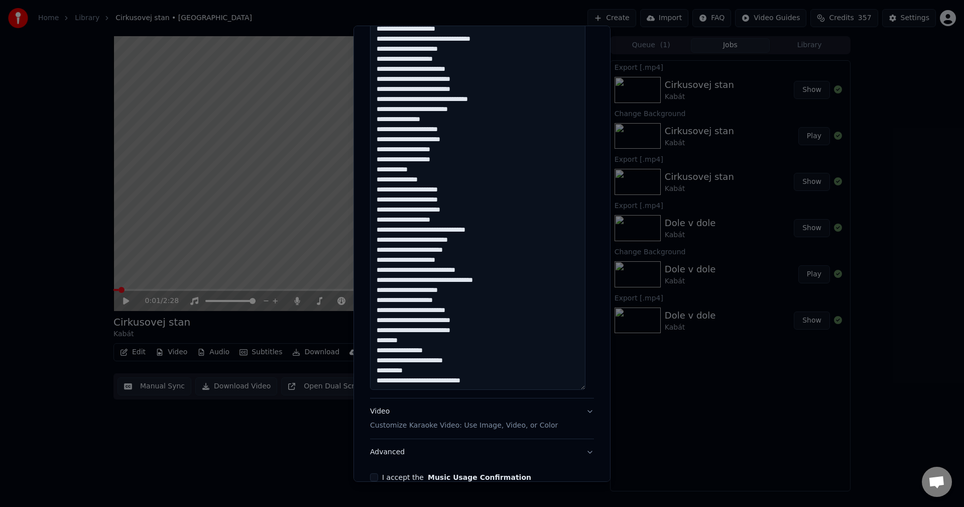
scroll to position [390, 0]
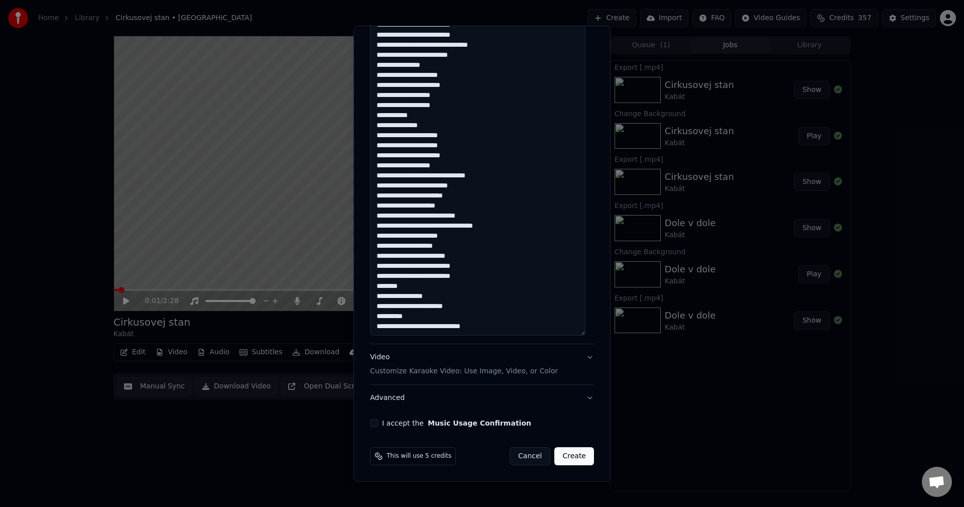
click at [376, 423] on button "I accept the Music Usage Confirmation" at bounding box center [374, 423] width 8 height 8
click at [568, 457] on button "Create" at bounding box center [574, 456] width 40 height 18
type textarea "**********"
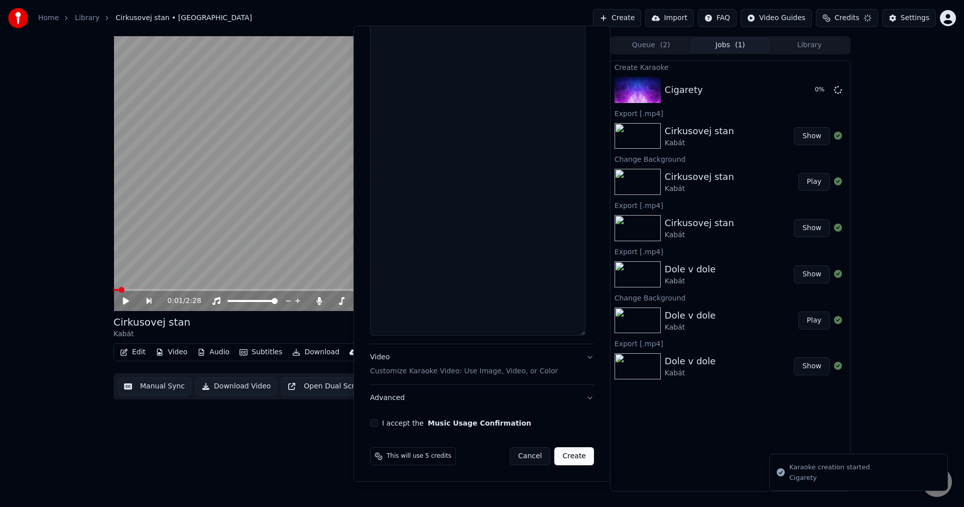
scroll to position [0, 0]
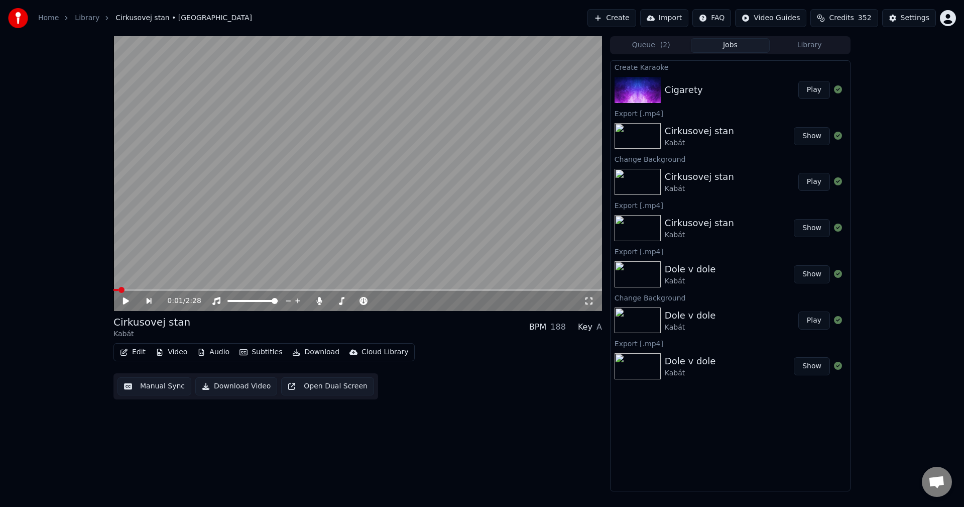
click at [634, 23] on button "Create" at bounding box center [612, 18] width 49 height 18
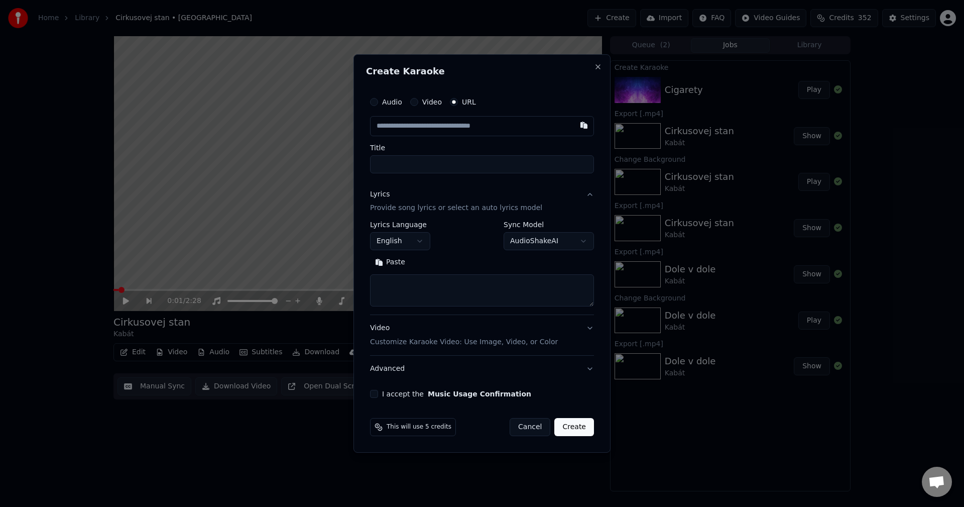
click at [380, 103] on div "Audio" at bounding box center [386, 102] width 32 height 8
click at [375, 102] on button "Audio" at bounding box center [374, 102] width 8 height 8
click at [443, 124] on div "No file chosen" at bounding box center [456, 126] width 58 height 10
type input "**********"
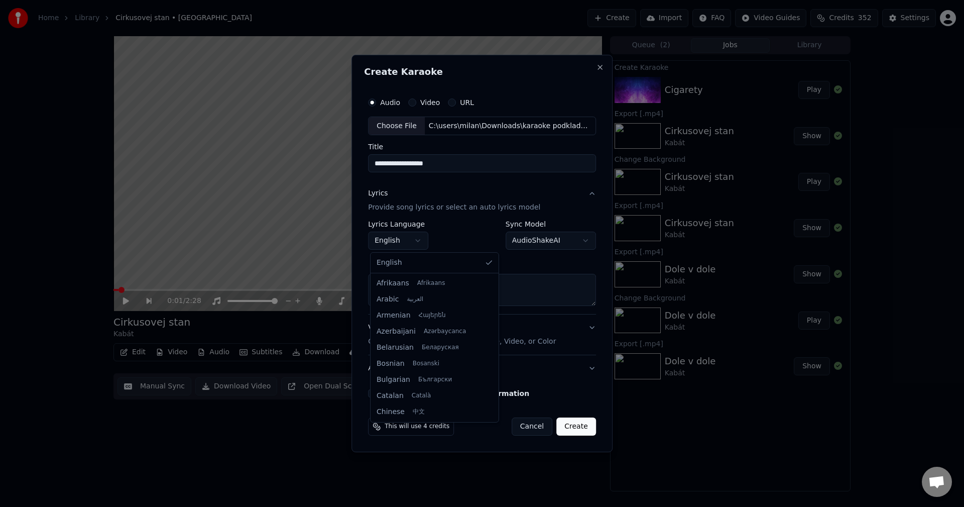
click at [403, 242] on body "**********" at bounding box center [482, 253] width 964 height 507
select select "**"
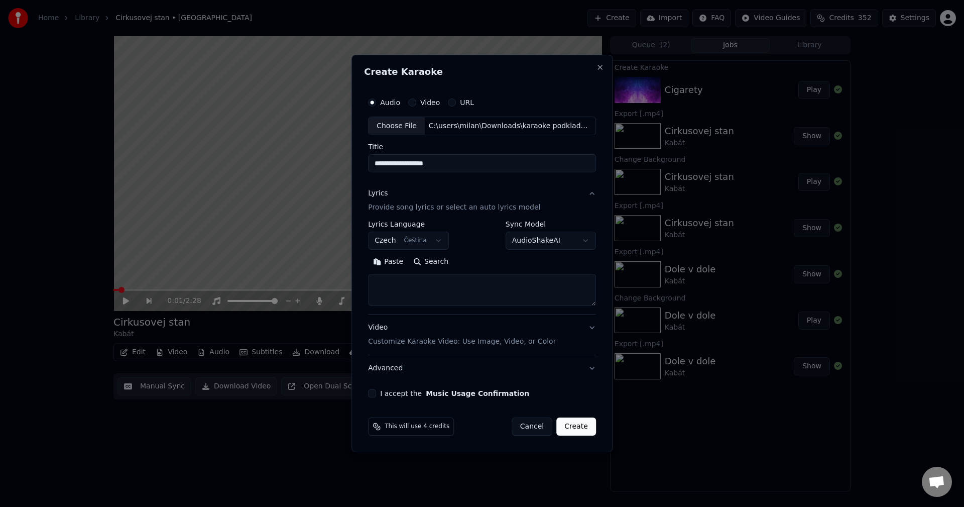
click at [397, 259] on button "Paste" at bounding box center [388, 262] width 40 height 16
click at [466, 260] on button "Expand" at bounding box center [476, 262] width 47 height 16
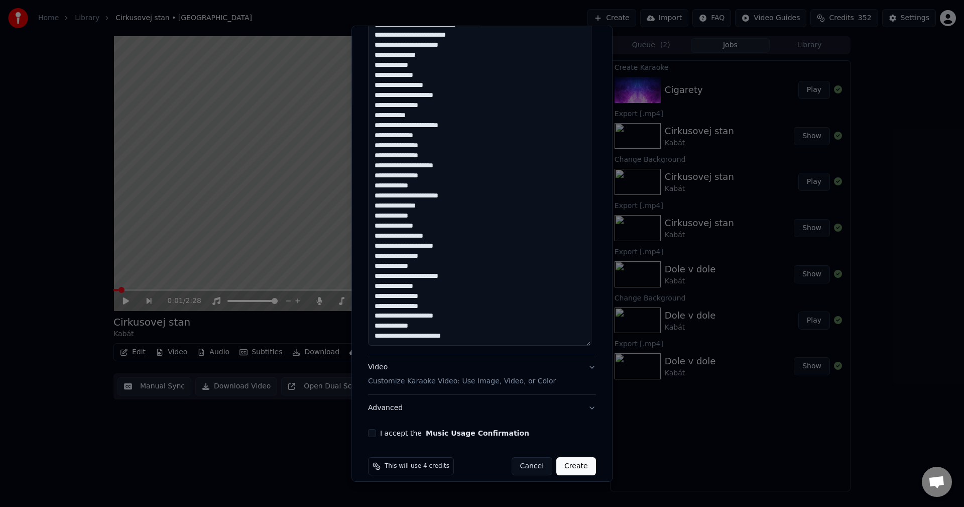
scroll to position [569, 0]
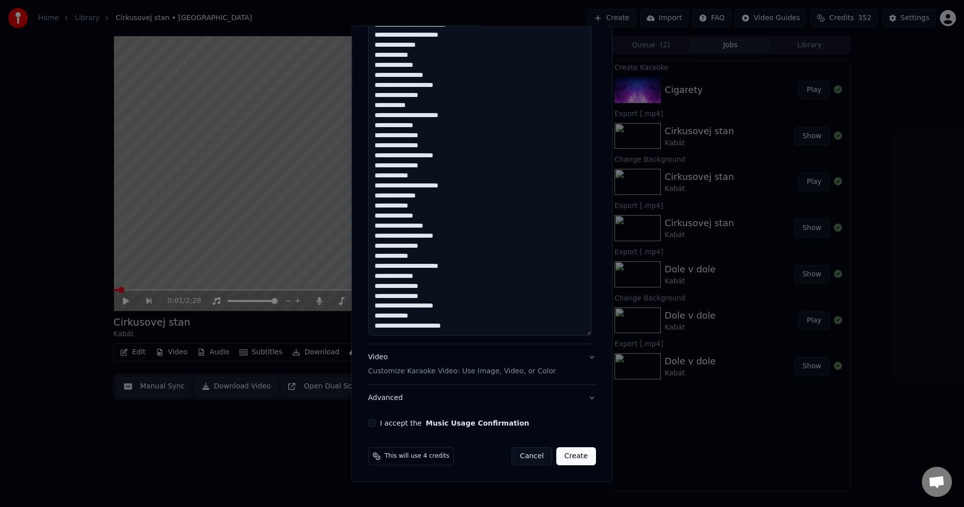
click at [369, 426] on button "I accept the Music Usage Confirmation" at bounding box center [372, 423] width 8 height 8
click at [571, 454] on button "Create" at bounding box center [576, 456] width 40 height 18
type textarea "**********"
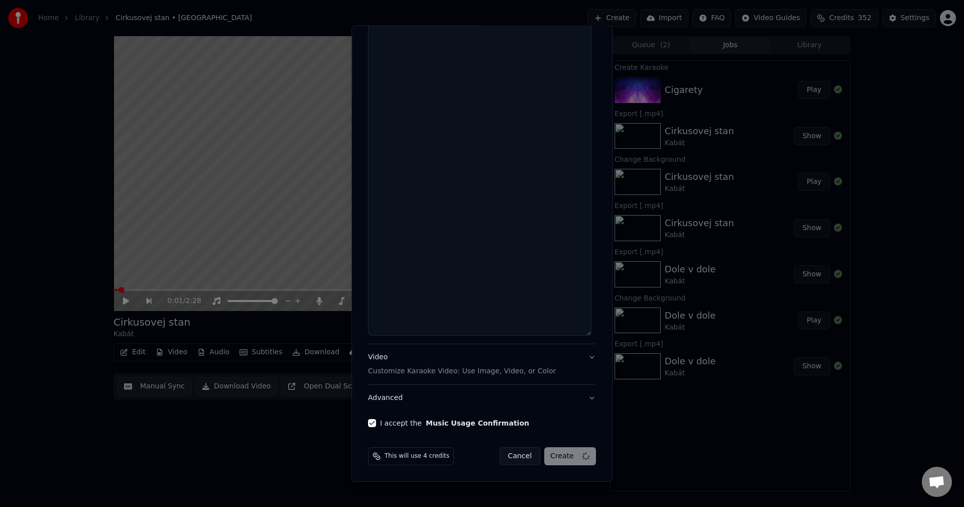
scroll to position [570, 0]
select select
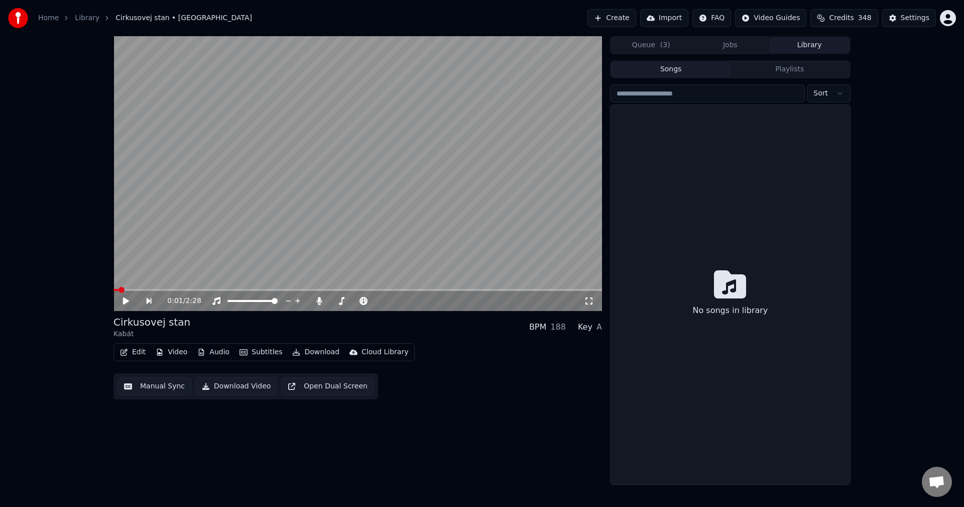
click at [799, 45] on button "Library" at bounding box center [809, 45] width 79 height 15
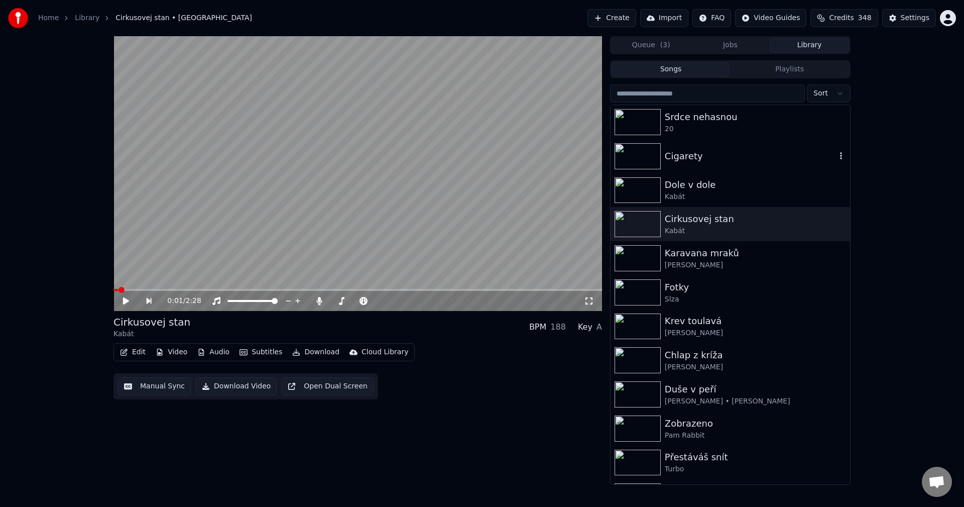
click at [740, 149] on div "Cigarety" at bounding box center [750, 156] width 171 height 14
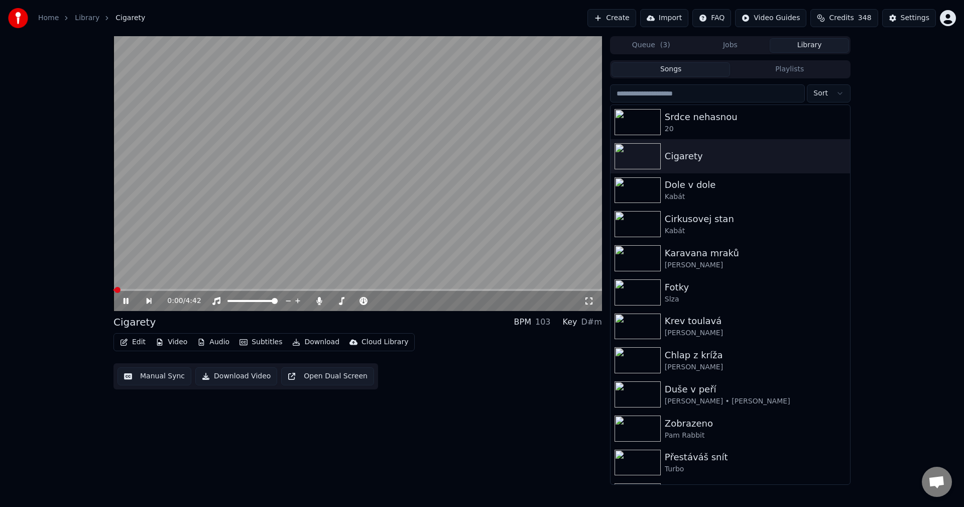
click at [157, 380] on button "Manual Sync" at bounding box center [155, 376] width 74 height 18
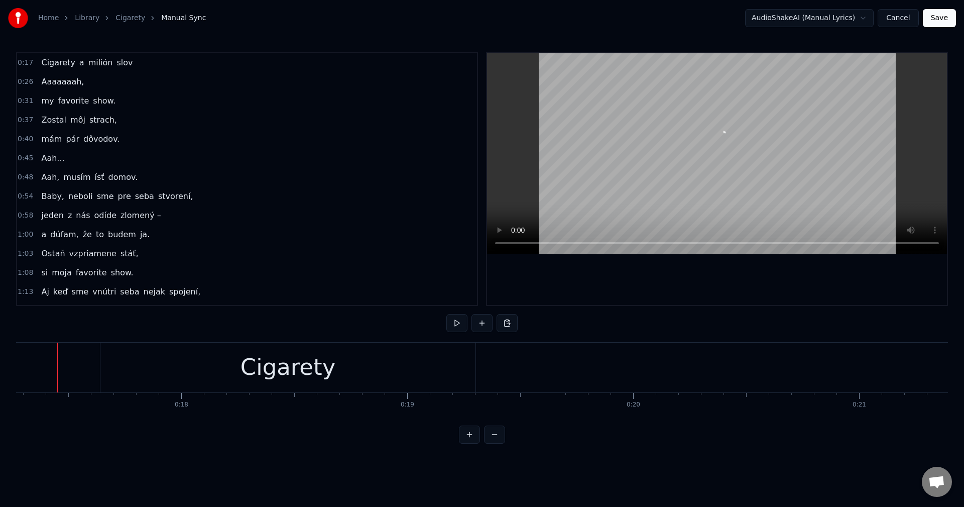
scroll to position [0, 3893]
click at [458, 319] on button at bounding box center [456, 323] width 21 height 18
click at [897, 18] on button "Cancel" at bounding box center [898, 18] width 41 height 18
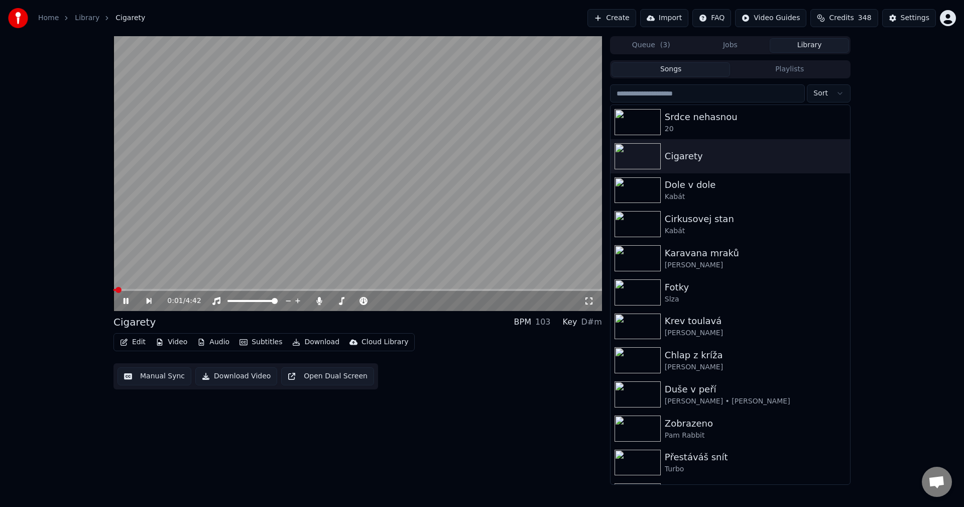
click at [127, 304] on icon at bounding box center [133, 301] width 23 height 8
click at [764, 125] on div "20" at bounding box center [750, 129] width 171 height 10
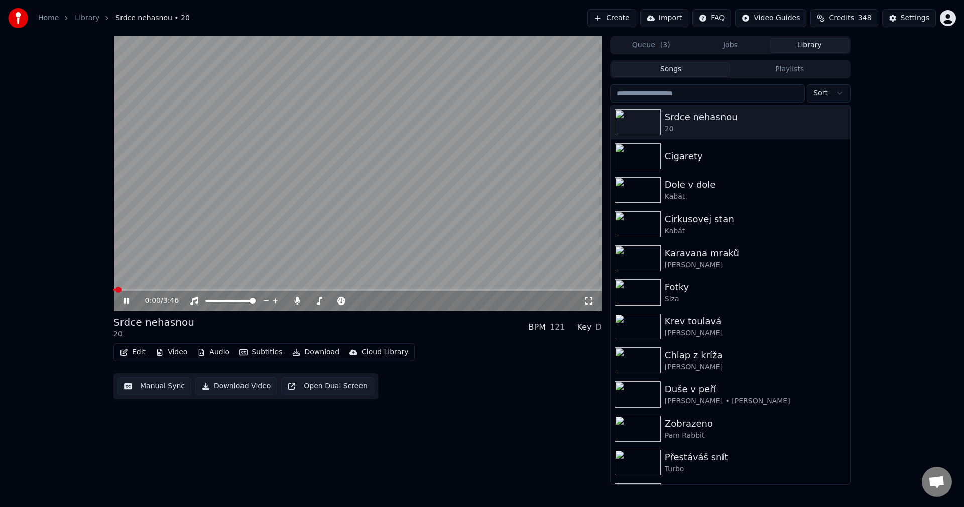
click at [153, 389] on button "Manual Sync" at bounding box center [155, 386] width 74 height 18
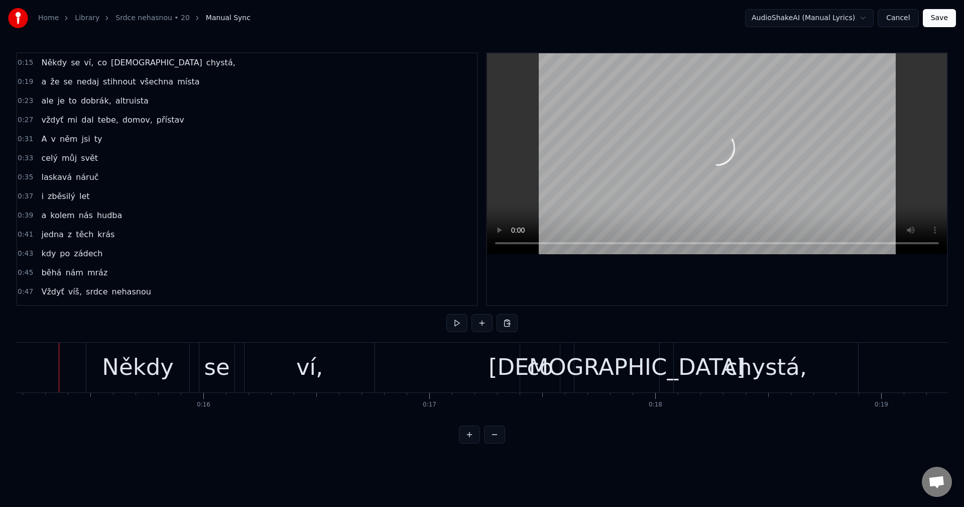
scroll to position [0, 3421]
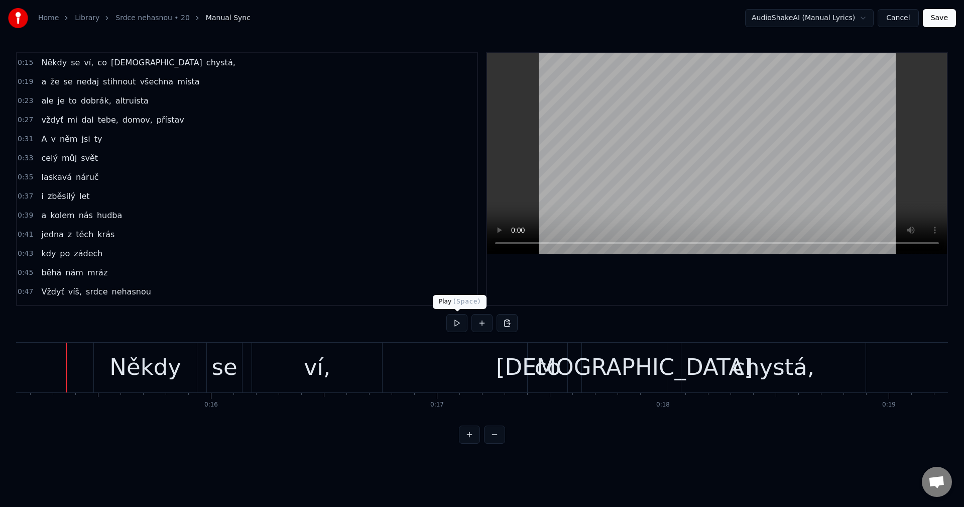
click at [452, 323] on button at bounding box center [456, 323] width 21 height 18
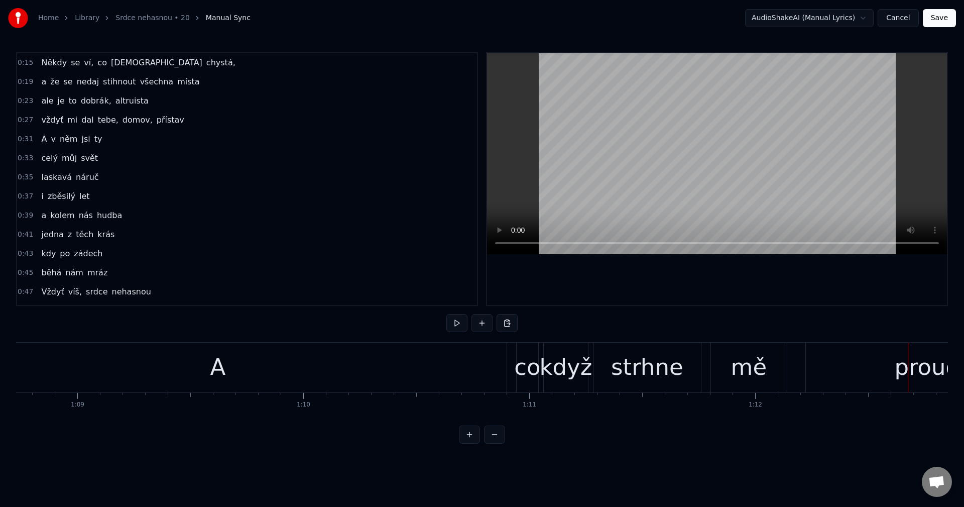
scroll to position [0, 15391]
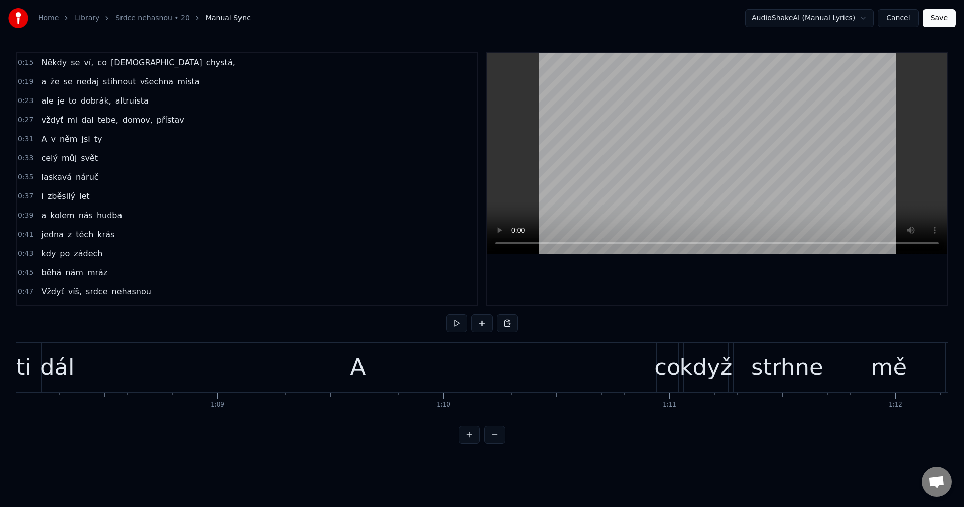
click at [312, 371] on div "A" at bounding box center [357, 367] width 577 height 50
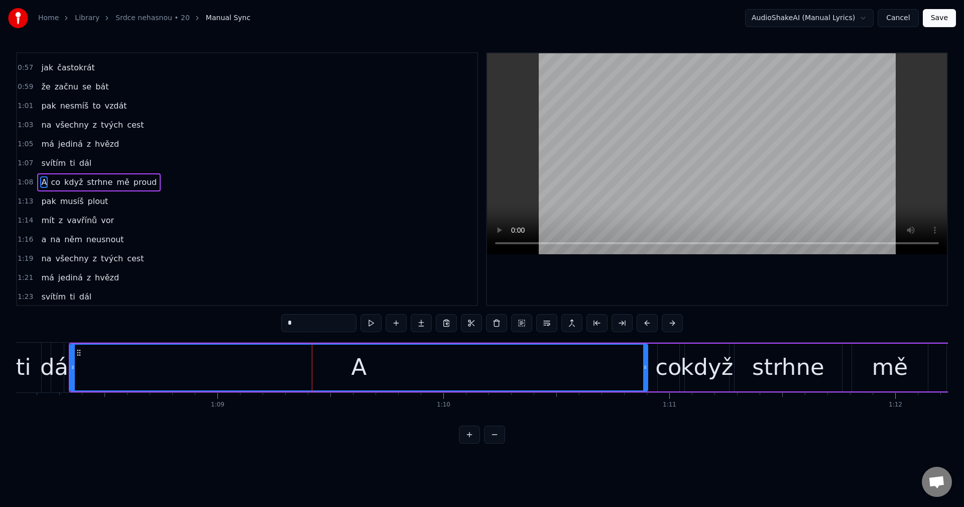
scroll to position [265, 0]
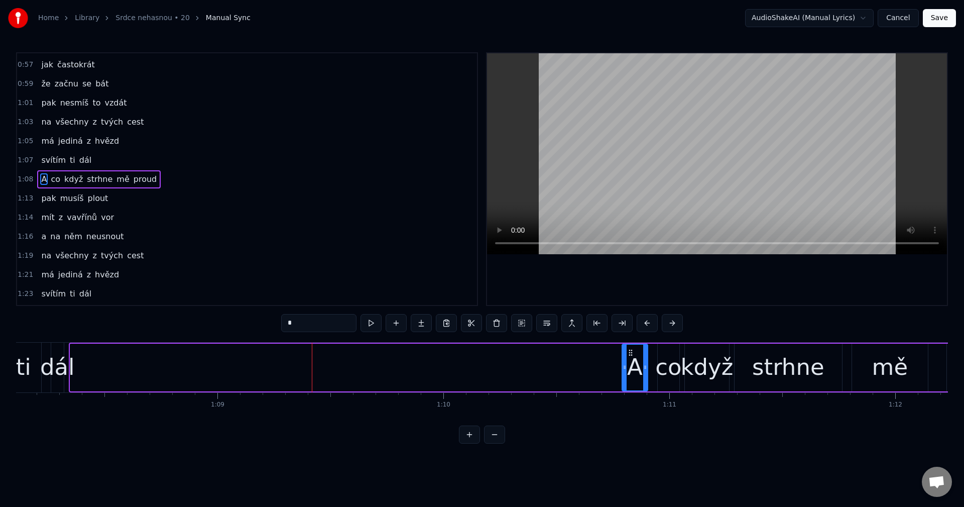
drag, startPoint x: 73, startPoint y: 373, endPoint x: 625, endPoint y: 376, distance: 551.9
click at [625, 376] on div at bounding box center [625, 367] width 4 height 46
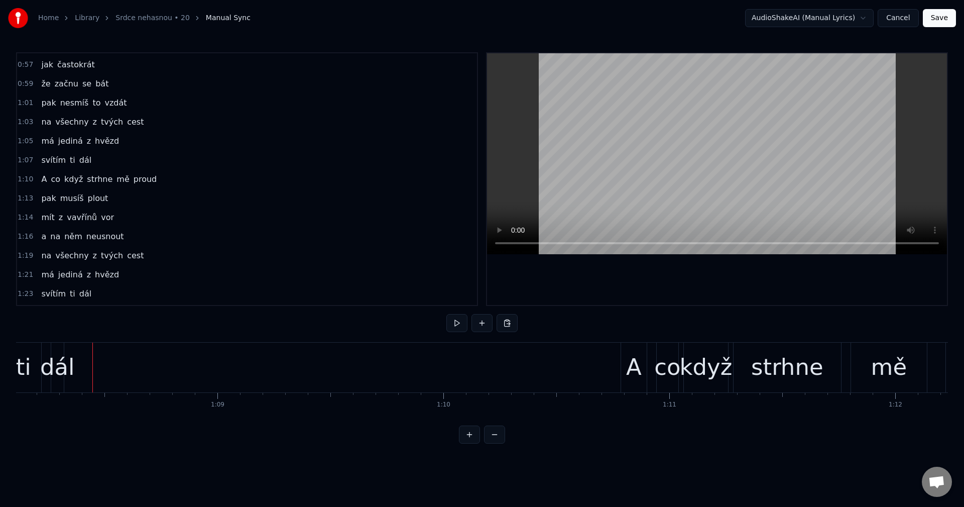
click at [459, 325] on button at bounding box center [456, 323] width 21 height 18
click at [52, 368] on div "dál" at bounding box center [57, 367] width 35 height 34
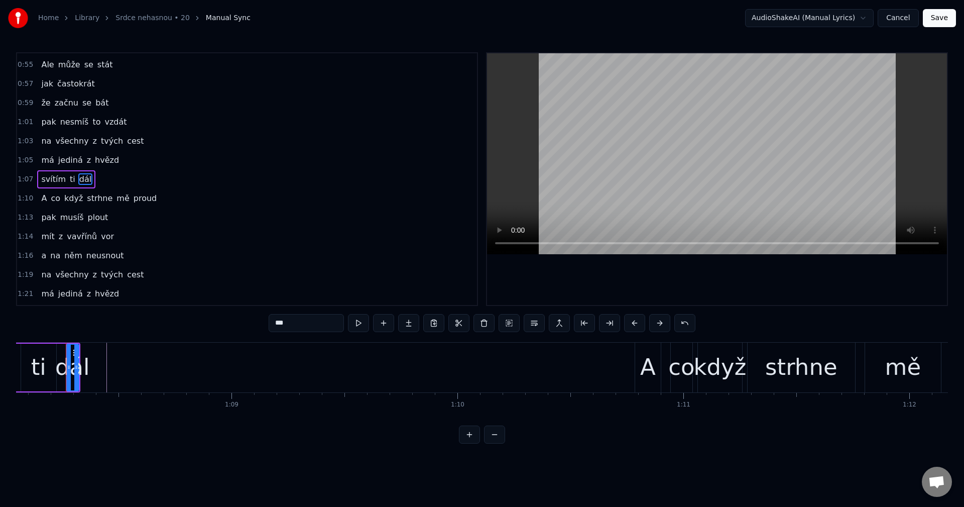
scroll to position [0, 15377]
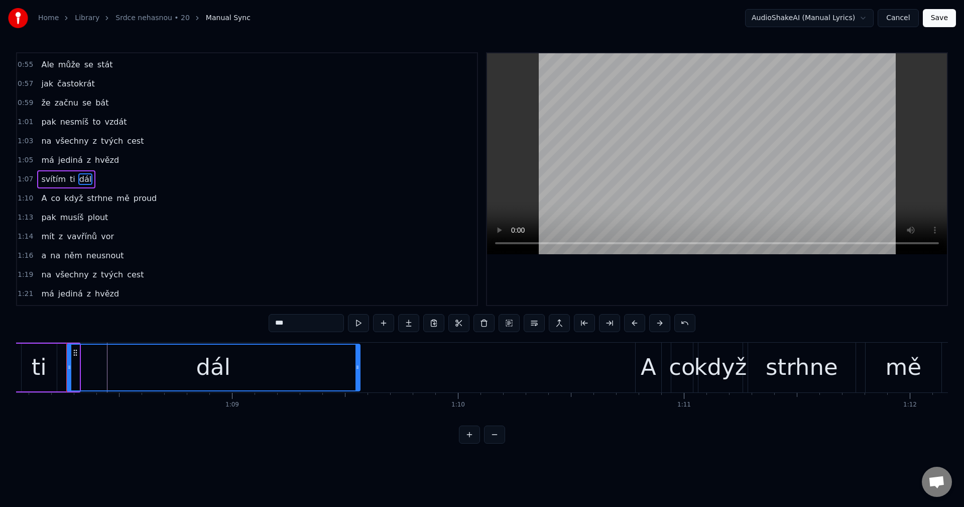
drag, startPoint x: 78, startPoint y: 369, endPoint x: 359, endPoint y: 367, distance: 280.7
click at [359, 367] on icon at bounding box center [358, 367] width 4 height 8
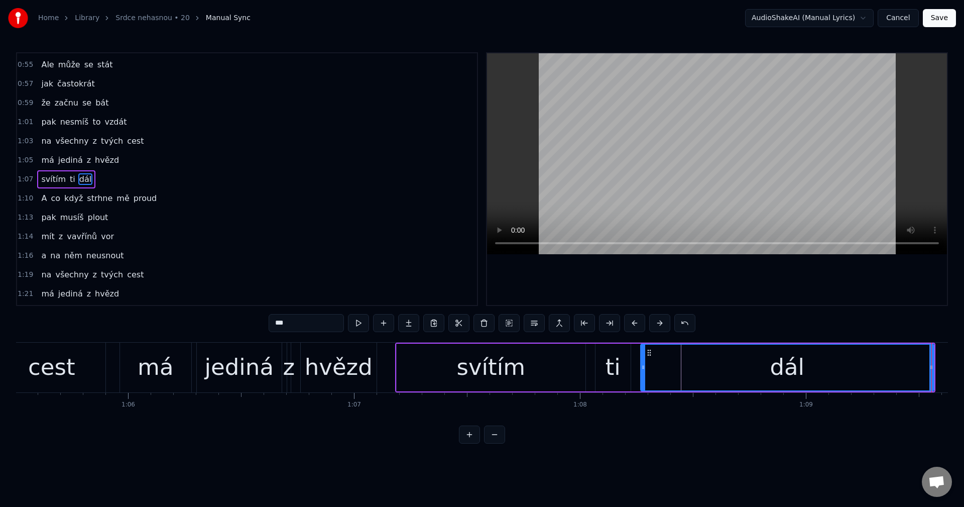
scroll to position [0, 14746]
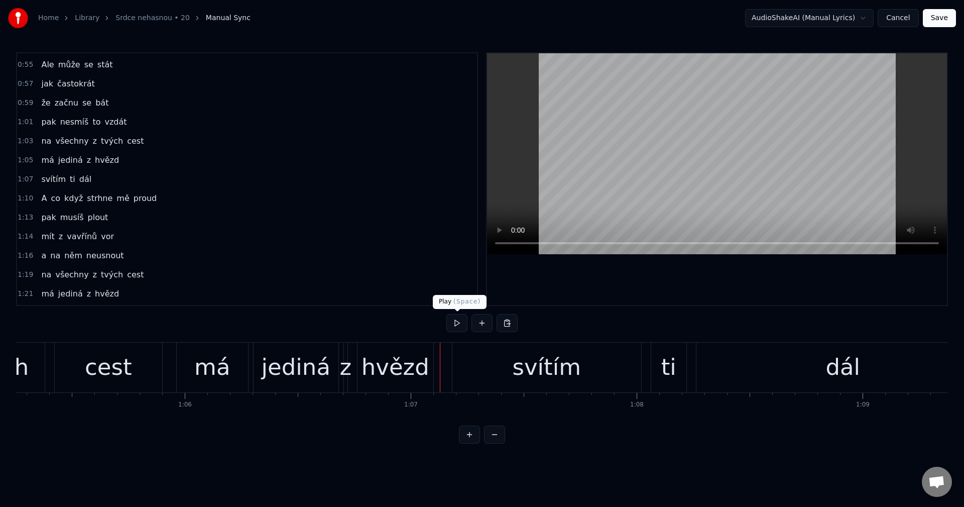
click at [456, 323] on button at bounding box center [456, 323] width 21 height 18
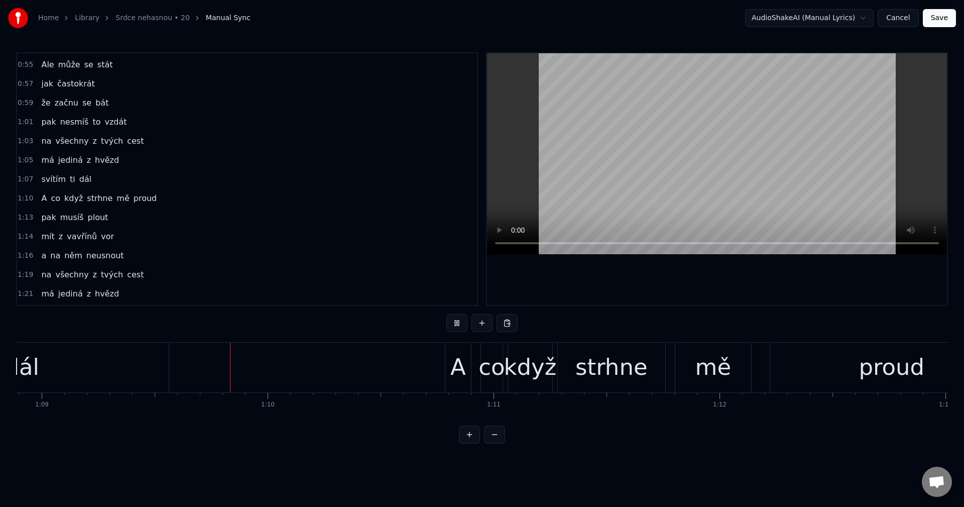
scroll to position [0, 15584]
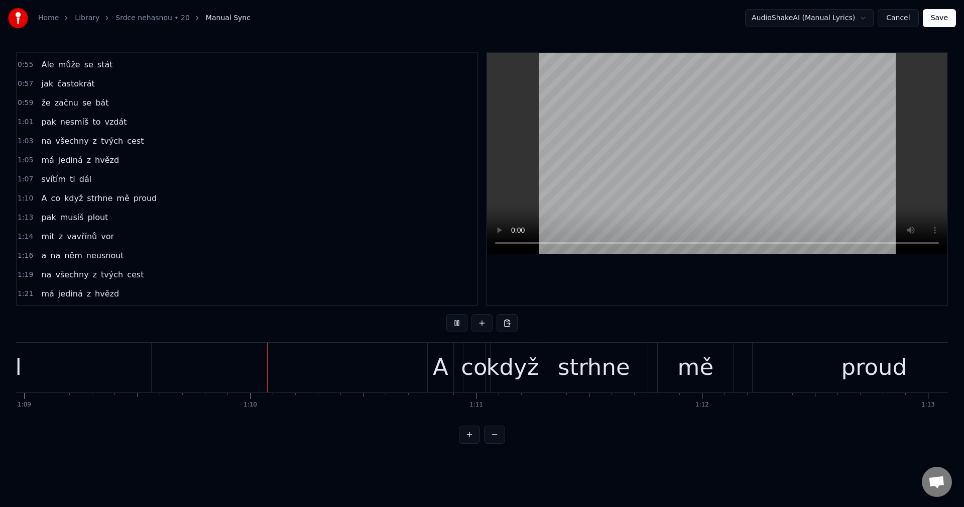
click at [456, 323] on button at bounding box center [456, 323] width 21 height 18
click at [80, 371] on div "dál" at bounding box center [4, 367] width 293 height 50
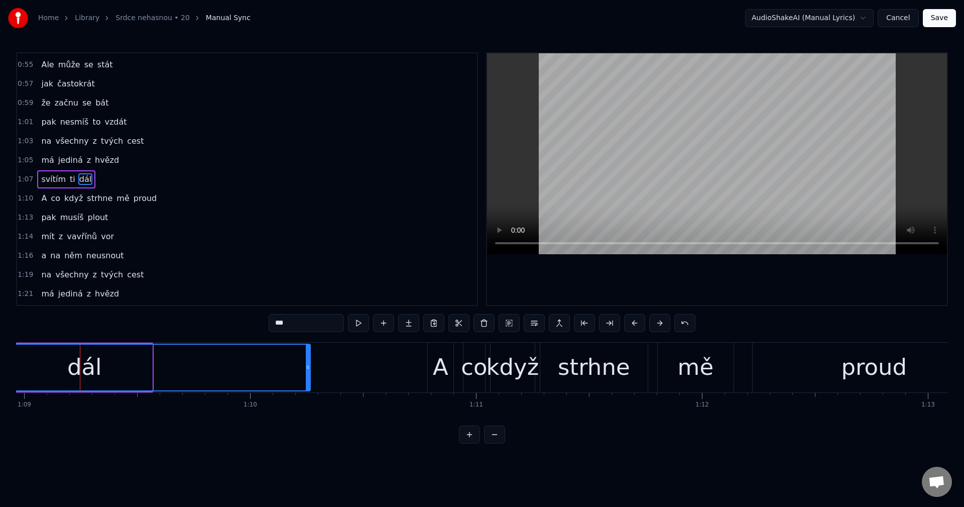
drag, startPoint x: 151, startPoint y: 370, endPoint x: 309, endPoint y: 364, distance: 158.3
click at [309, 364] on icon at bounding box center [308, 367] width 4 height 8
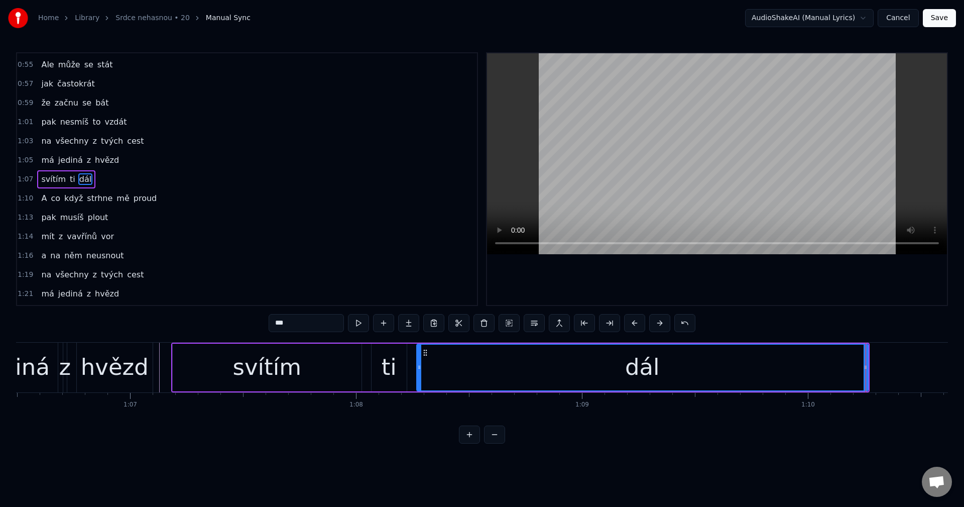
scroll to position [0, 14970]
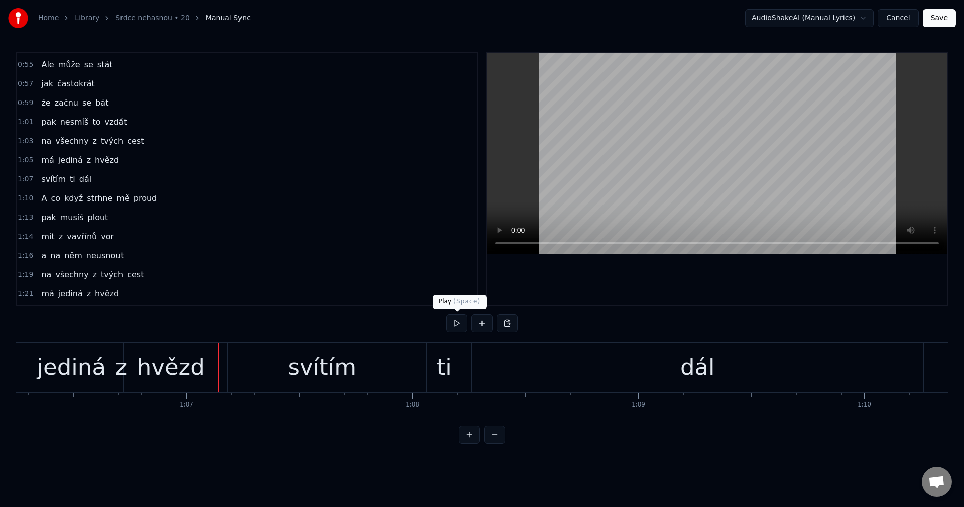
click at [460, 321] on button at bounding box center [456, 323] width 21 height 18
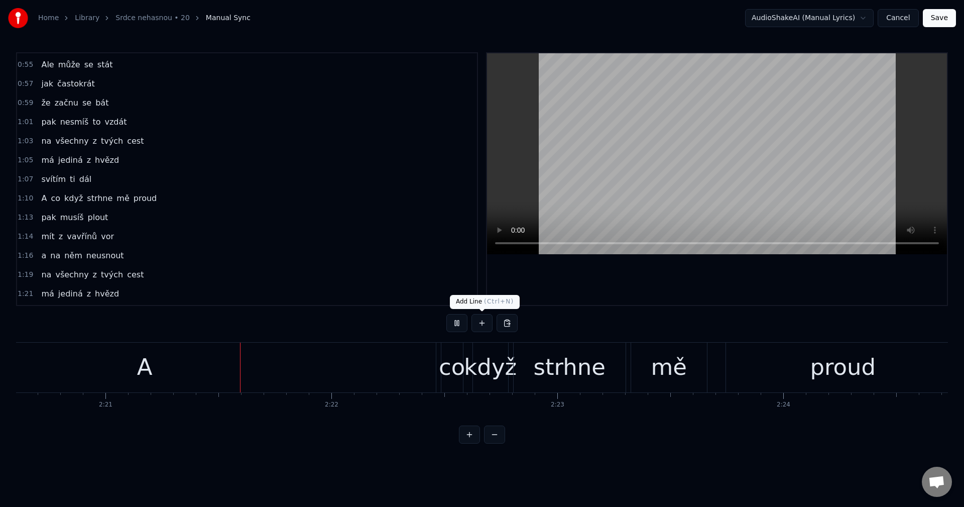
scroll to position [0, 31796]
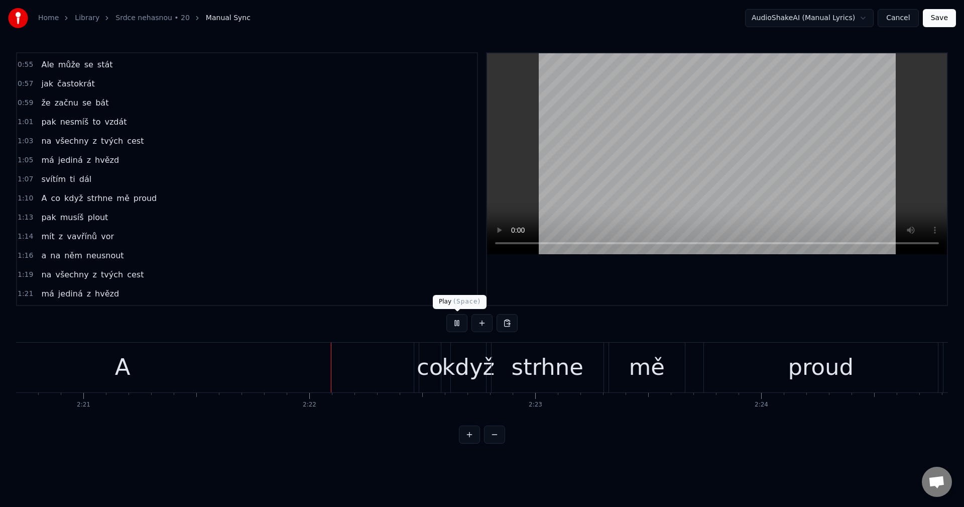
click at [461, 328] on button at bounding box center [456, 323] width 21 height 18
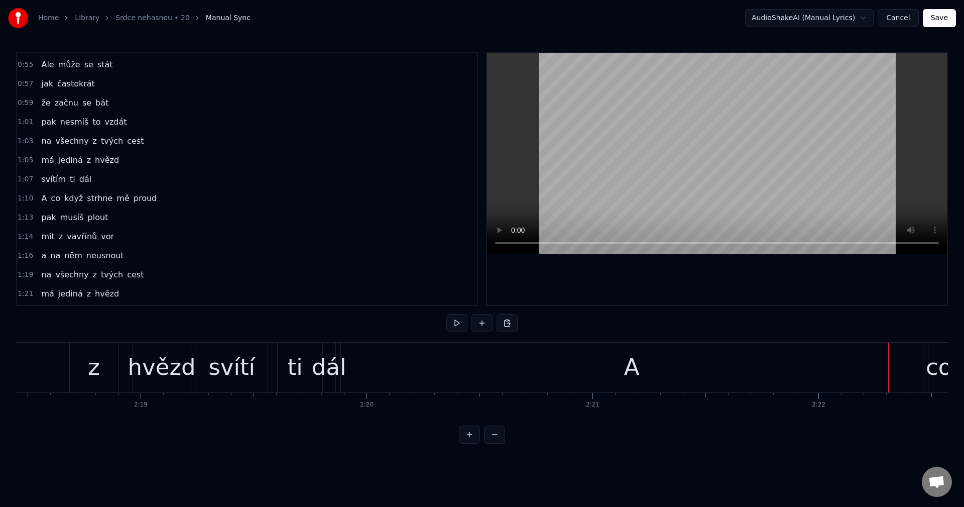
scroll to position [0, 31202]
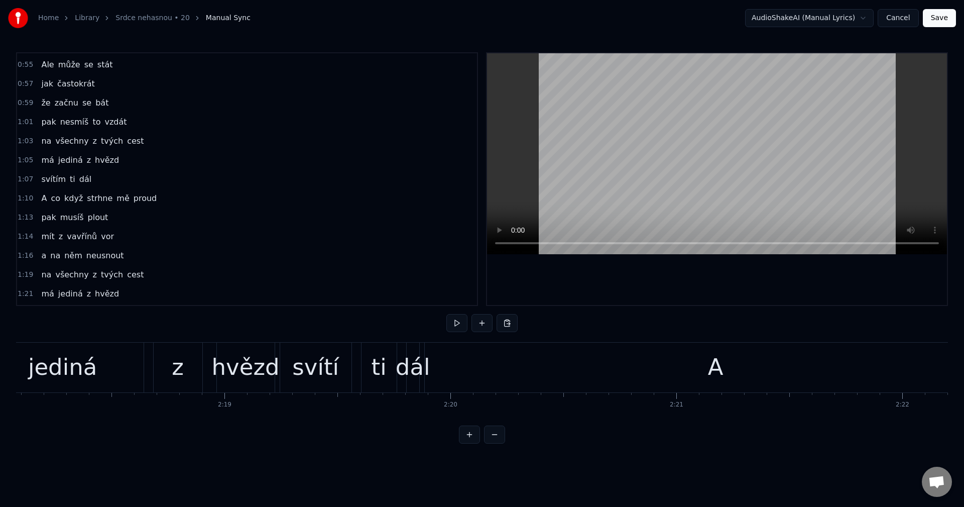
click at [452, 360] on div "A" at bounding box center [716, 367] width 582 height 50
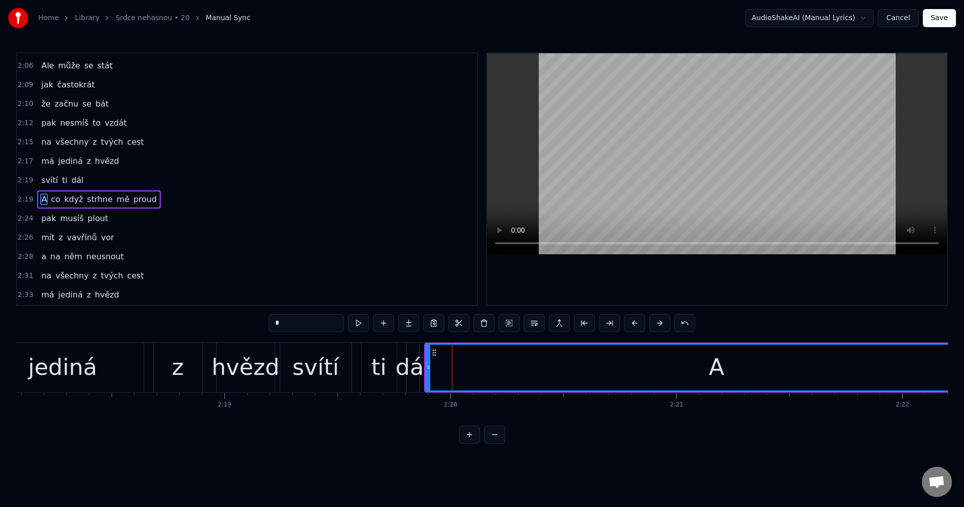
scroll to position [704, 0]
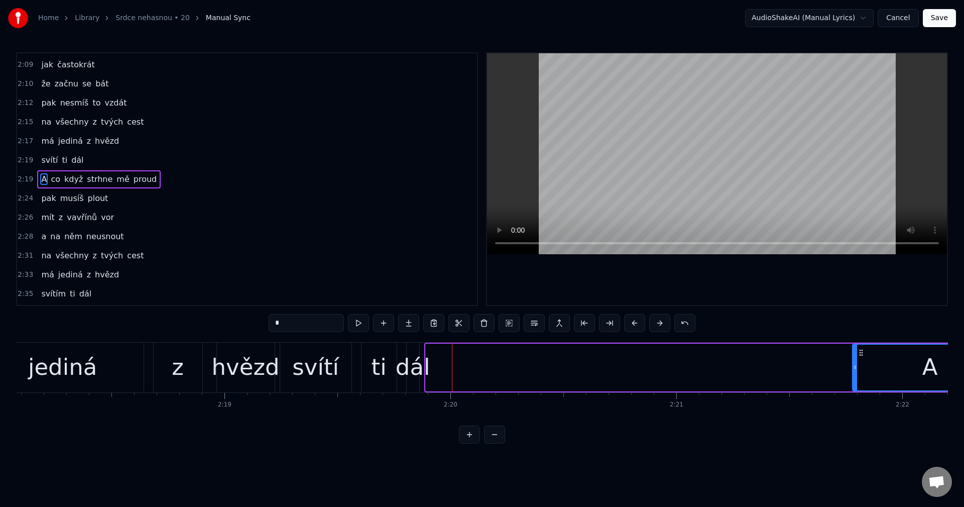
drag, startPoint x: 429, startPoint y: 371, endPoint x: 854, endPoint y: 356, distance: 425.1
click at [857, 354] on div at bounding box center [855, 367] width 4 height 46
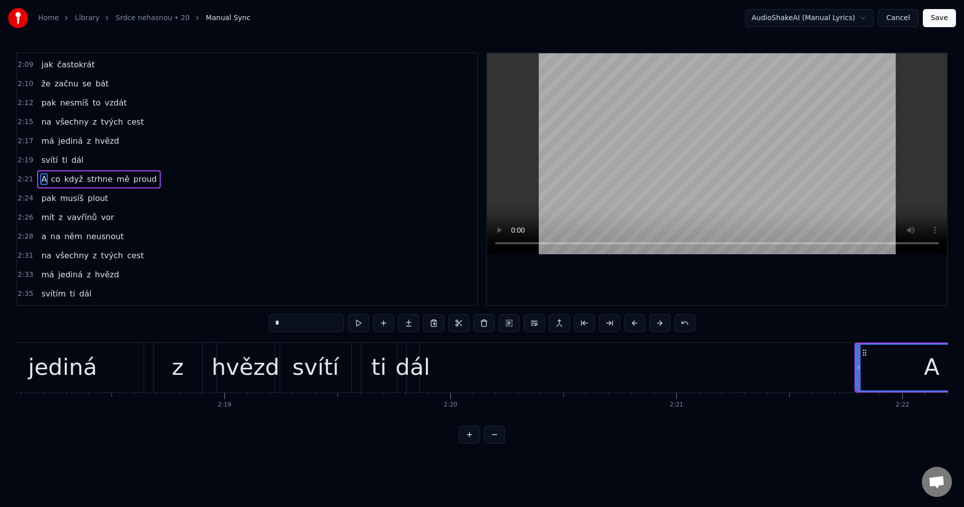
click at [417, 373] on div "dál" at bounding box center [413, 367] width 35 height 34
type input "***"
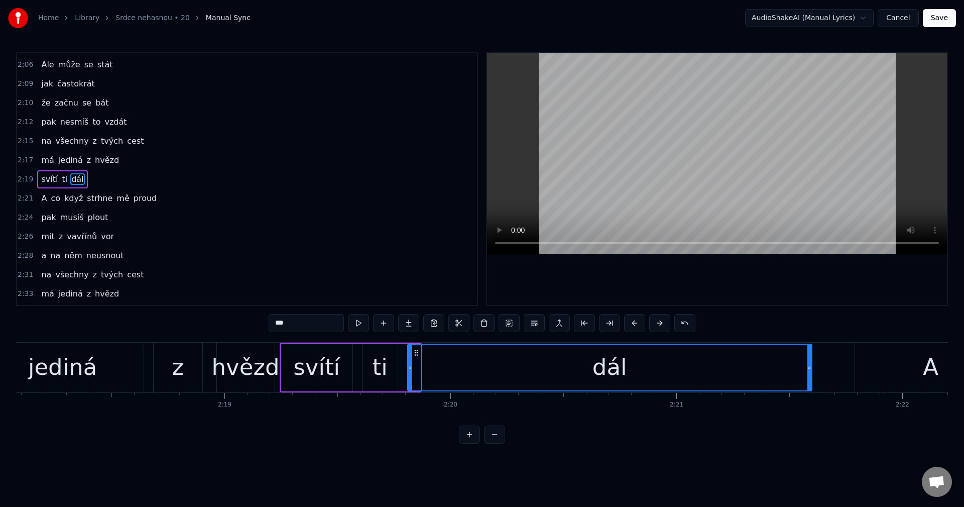
drag, startPoint x: 418, startPoint y: 371, endPoint x: 848, endPoint y: 352, distance: 430.3
click at [812, 352] on div at bounding box center [809, 367] width 4 height 46
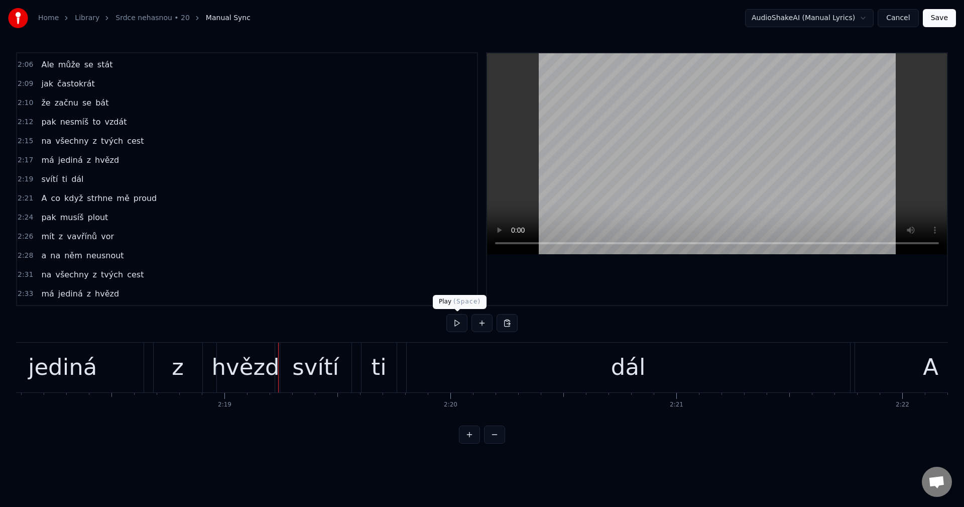
click at [451, 325] on button at bounding box center [456, 323] width 21 height 18
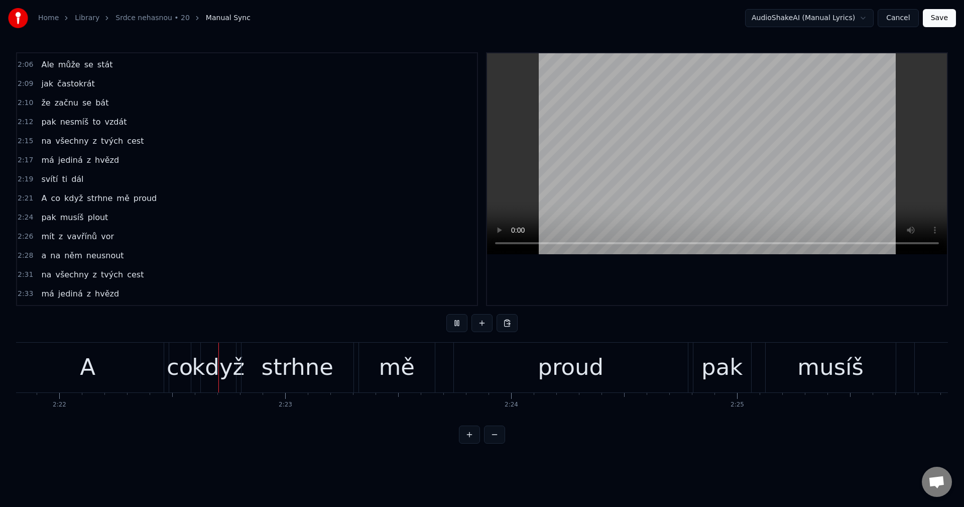
scroll to position [0, 32065]
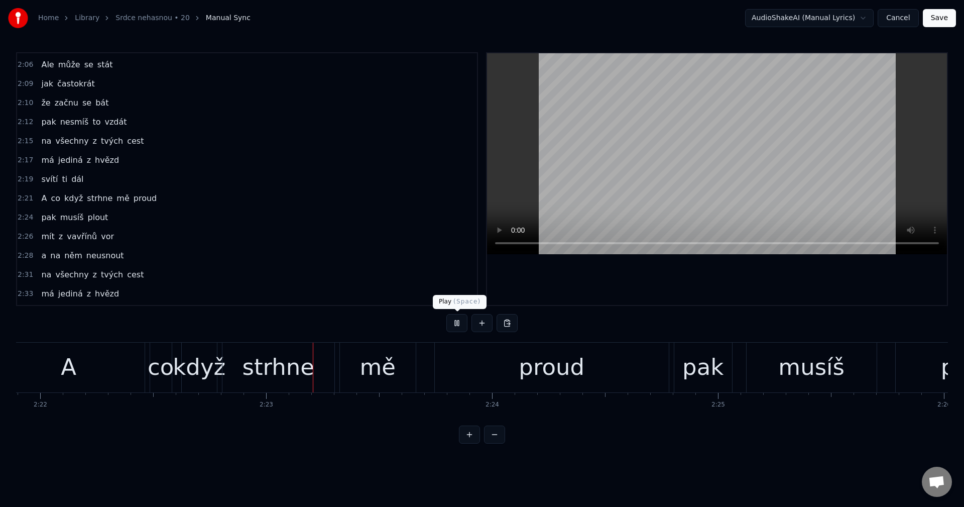
click at [455, 326] on button at bounding box center [456, 323] width 21 height 18
click at [613, 427] on div "0:15 Někdy se ví, co Bůh chystá, 0:19 a že se nedaj stihnout všechna místa 0:23…" at bounding box center [482, 247] width 932 height 391
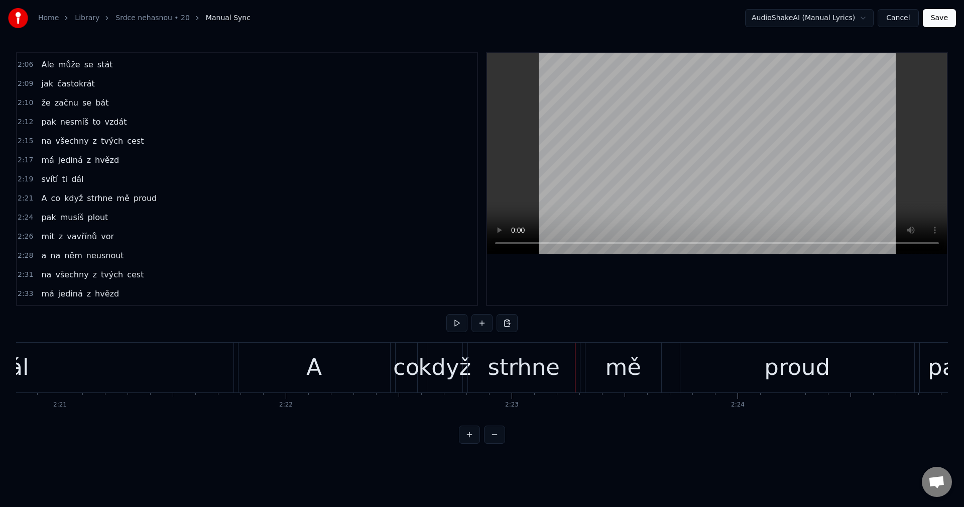
scroll to position [0, 31763]
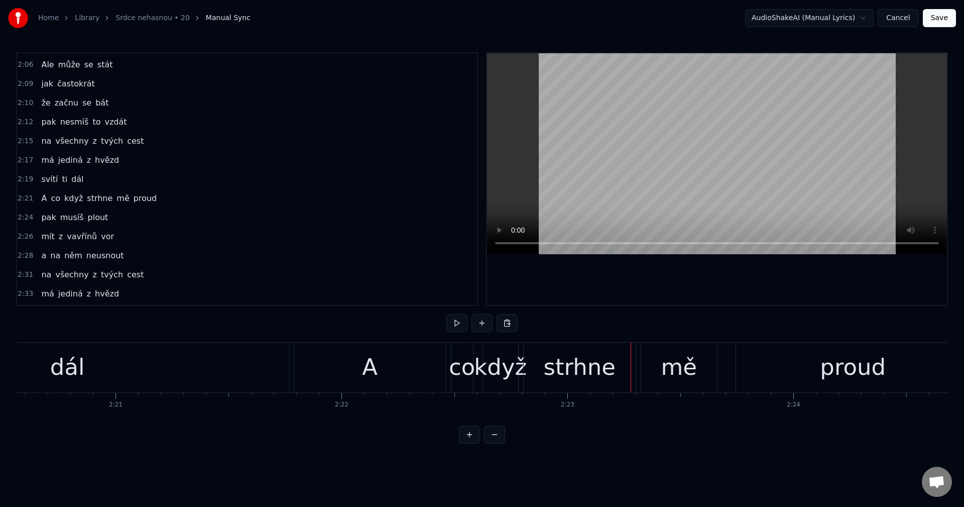
click at [358, 371] on div "A" at bounding box center [370, 367] width 152 height 50
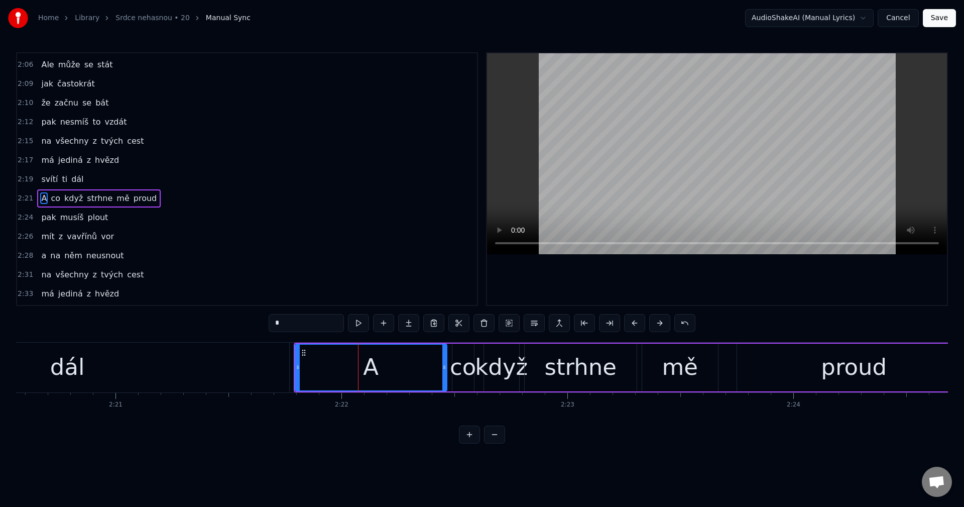
scroll to position [704, 0]
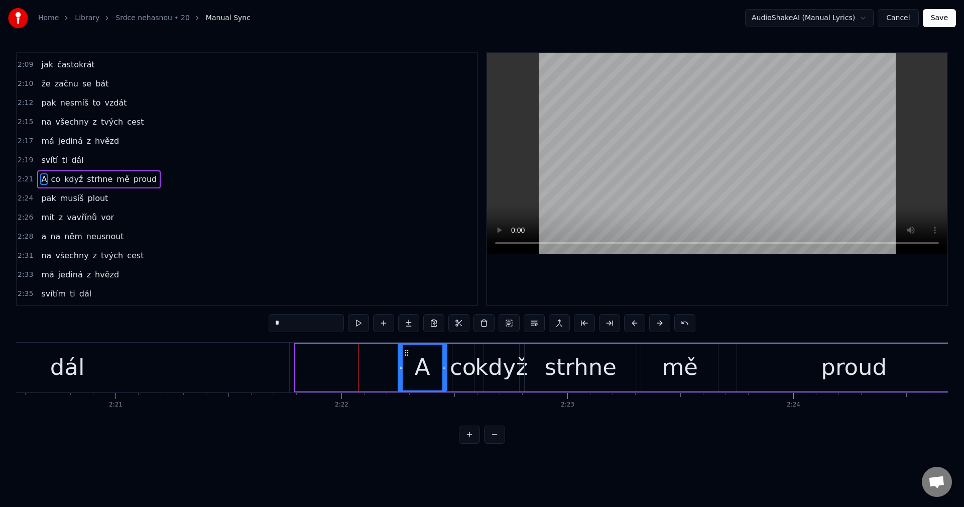
drag, startPoint x: 298, startPoint y: 372, endPoint x: 399, endPoint y: 368, distance: 101.0
click at [399, 368] on div at bounding box center [401, 367] width 4 height 46
click at [213, 375] on div "dál" at bounding box center [67, 367] width 443 height 50
type input "***"
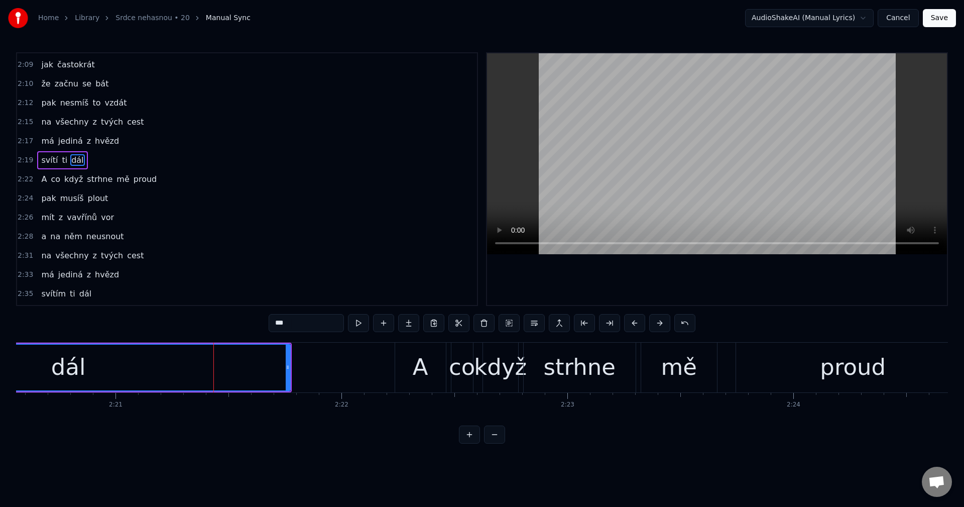
scroll to position [685, 0]
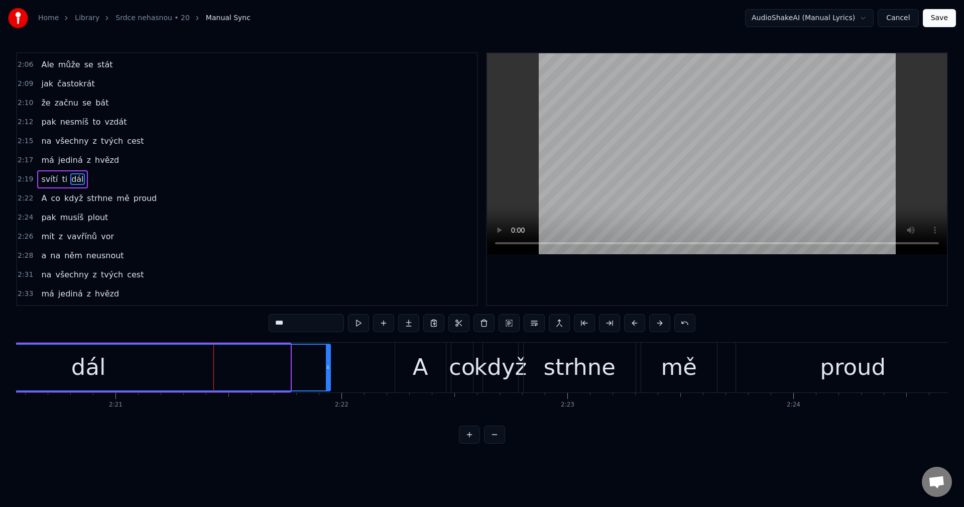
drag, startPoint x: 289, startPoint y: 366, endPoint x: 338, endPoint y: 370, distance: 49.8
click at [330, 369] on icon at bounding box center [328, 367] width 4 height 8
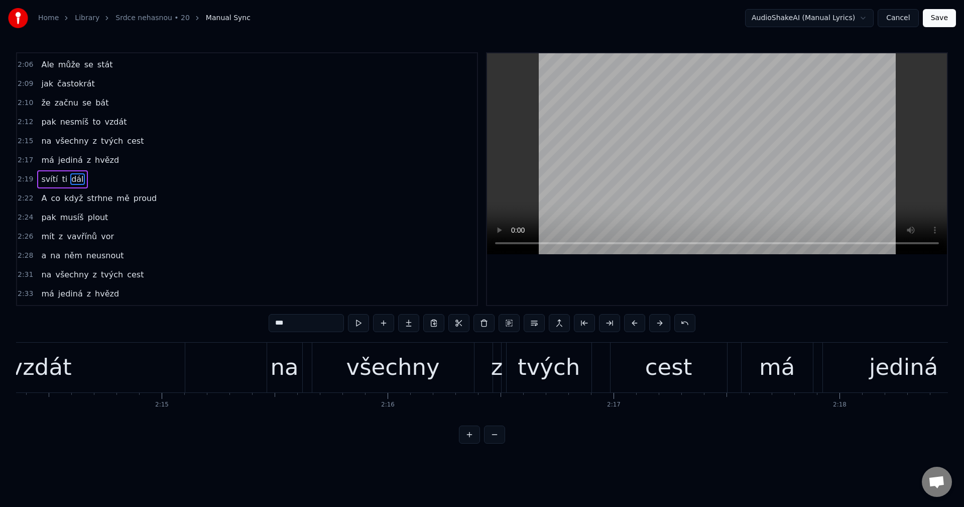
scroll to position [0, 30249]
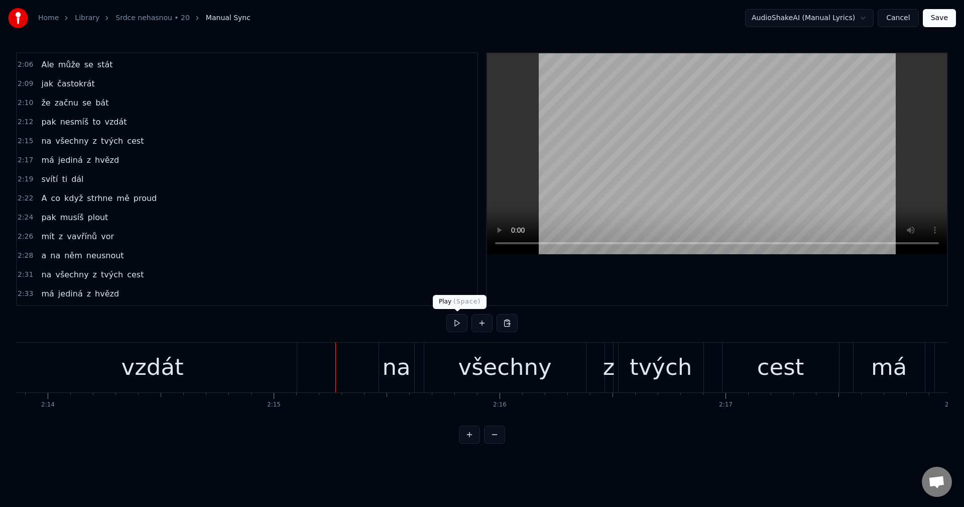
click at [449, 327] on button at bounding box center [456, 323] width 21 height 18
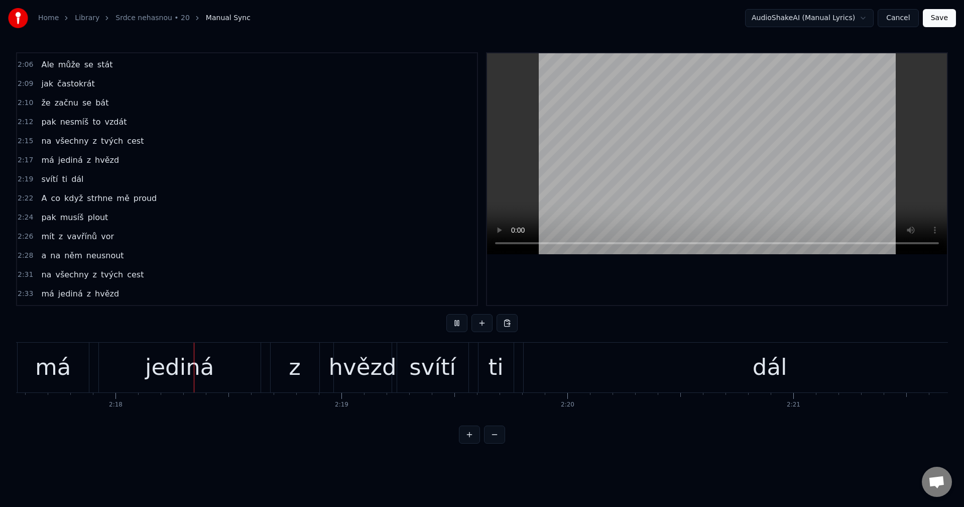
scroll to position [0, 31102]
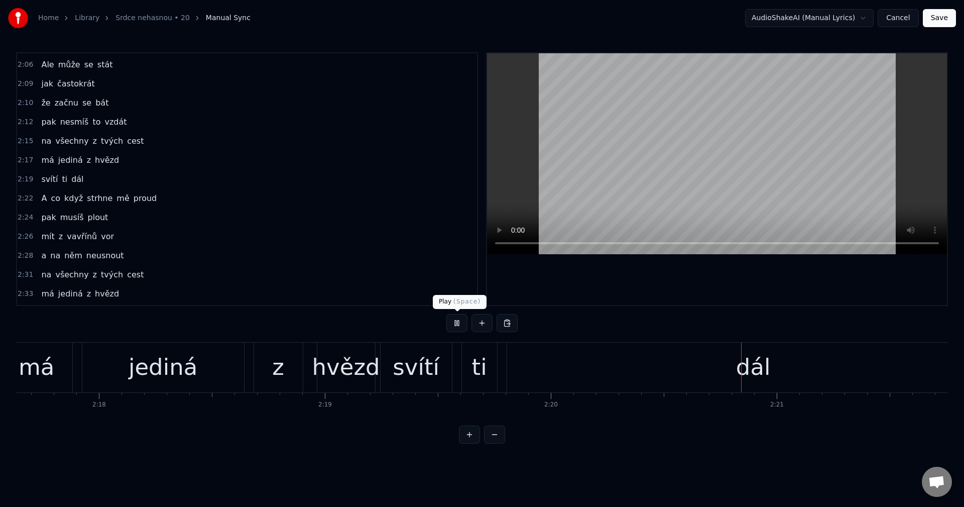
drag, startPoint x: 457, startPoint y: 322, endPoint x: 446, endPoint y: 325, distance: 11.0
click at [459, 321] on button at bounding box center [456, 323] width 21 height 18
click at [407, 359] on div "svítí" at bounding box center [416, 367] width 47 height 34
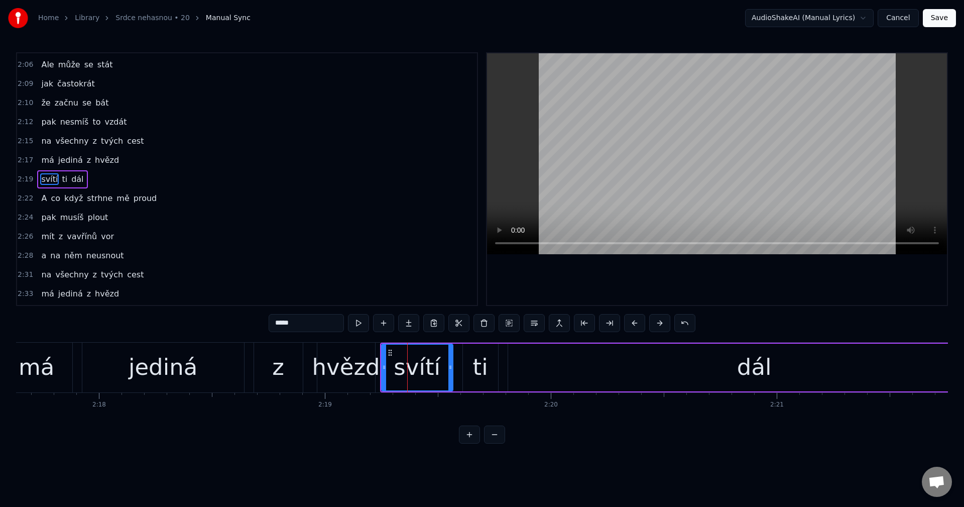
click at [313, 326] on input "*****" at bounding box center [306, 323] width 75 height 18
type input "******"
click at [76, 371] on div "má jediná z hvězd" at bounding box center [189, 367] width 377 height 50
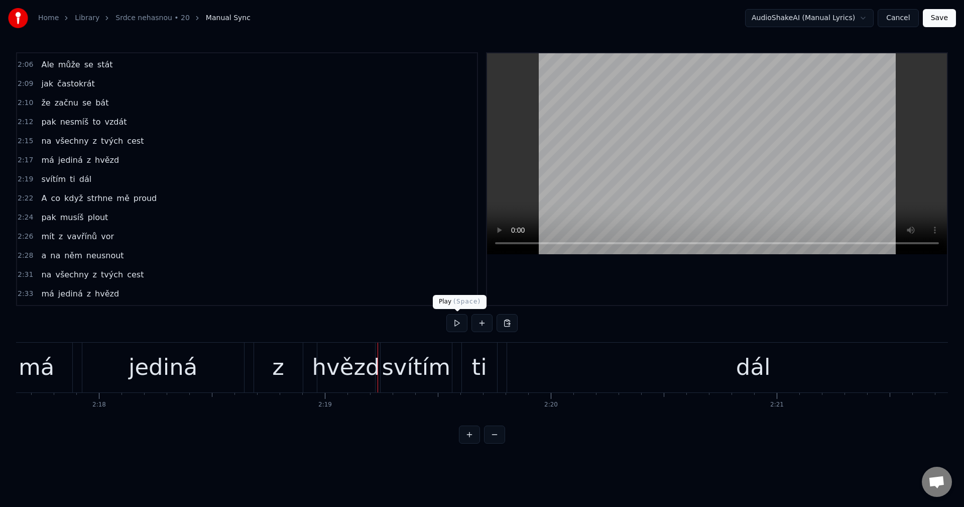
click at [455, 322] on button at bounding box center [456, 323] width 21 height 18
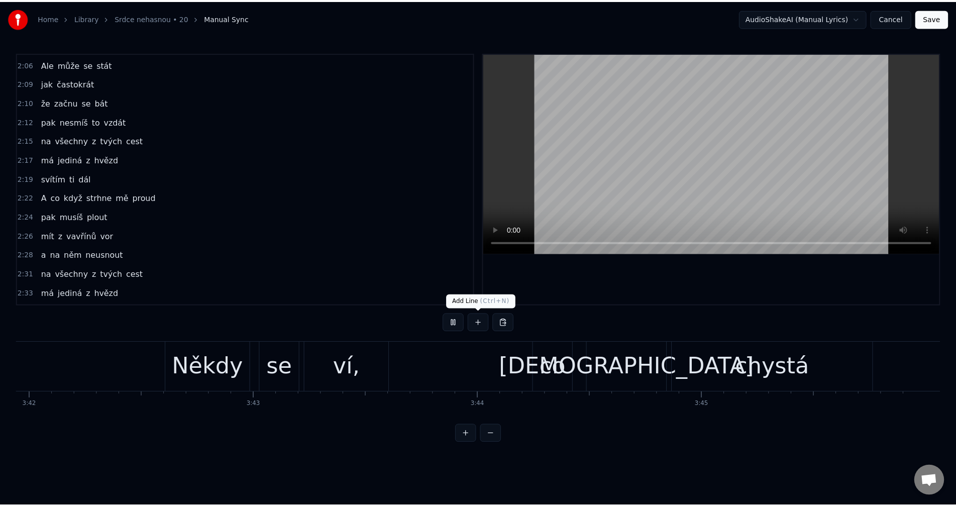
scroll to position [0, 50155]
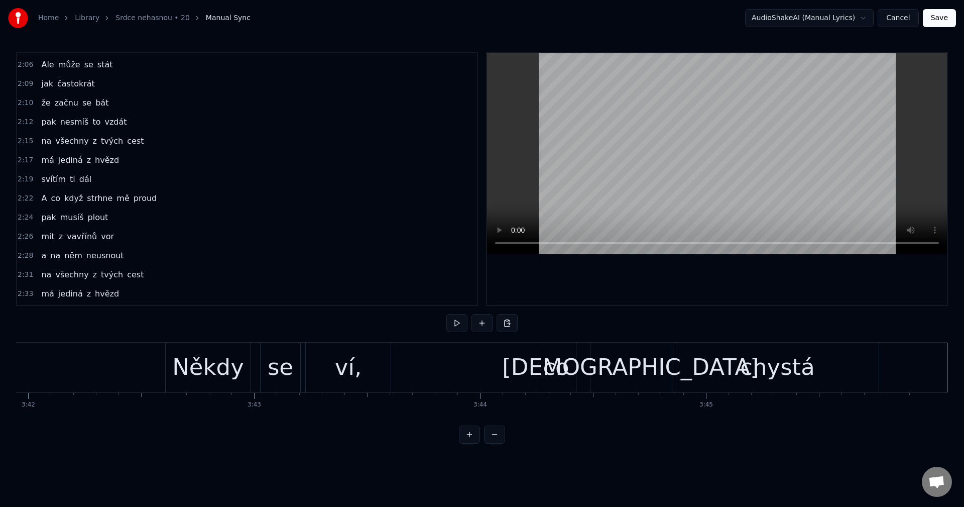
click at [936, 20] on button "Save" at bounding box center [939, 18] width 33 height 18
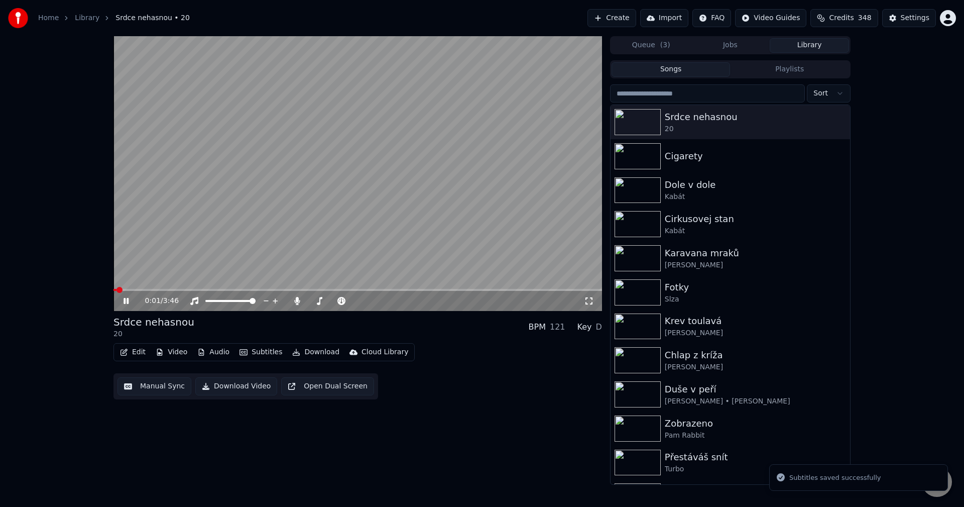
click at [128, 301] on icon at bounding box center [126, 301] width 5 height 6
click at [297, 300] on icon at bounding box center [297, 301] width 6 height 8
click at [128, 303] on icon at bounding box center [134, 301] width 24 height 8
click at [127, 302] on icon at bounding box center [126, 301] width 5 height 6
click at [214, 354] on button "Audio" at bounding box center [213, 352] width 40 height 14
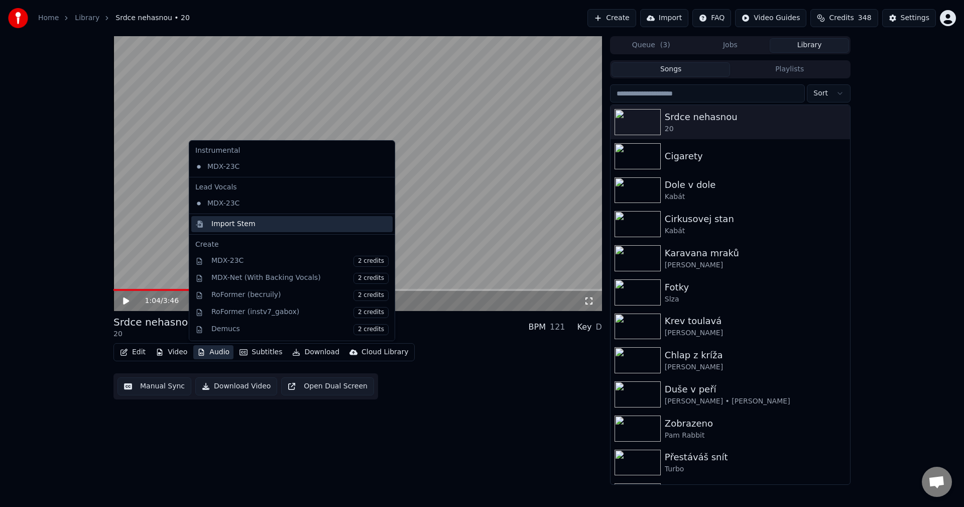
click at [256, 222] on div "Import Stem" at bounding box center [299, 224] width 177 height 10
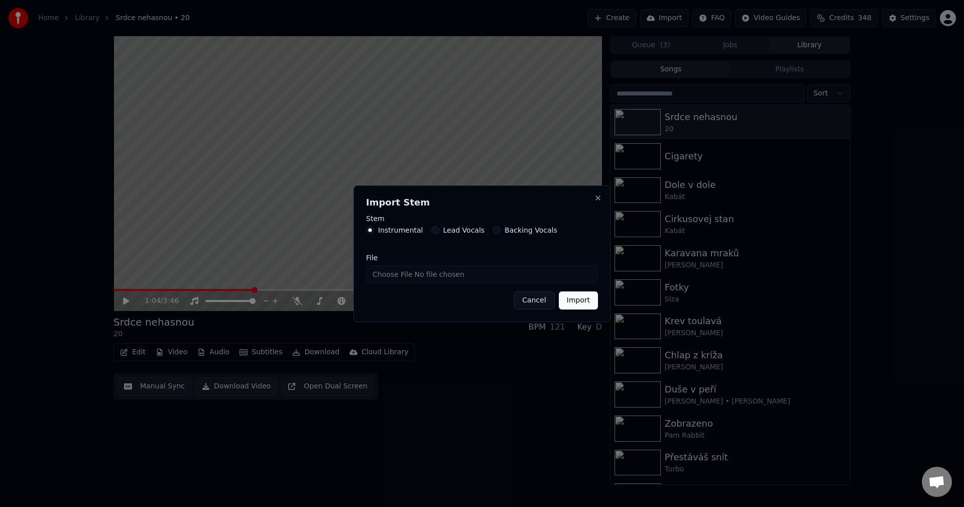
click at [392, 271] on input "File" at bounding box center [482, 274] width 232 height 18
type input "**********"
click at [582, 303] on button "Import" at bounding box center [578, 300] width 39 height 18
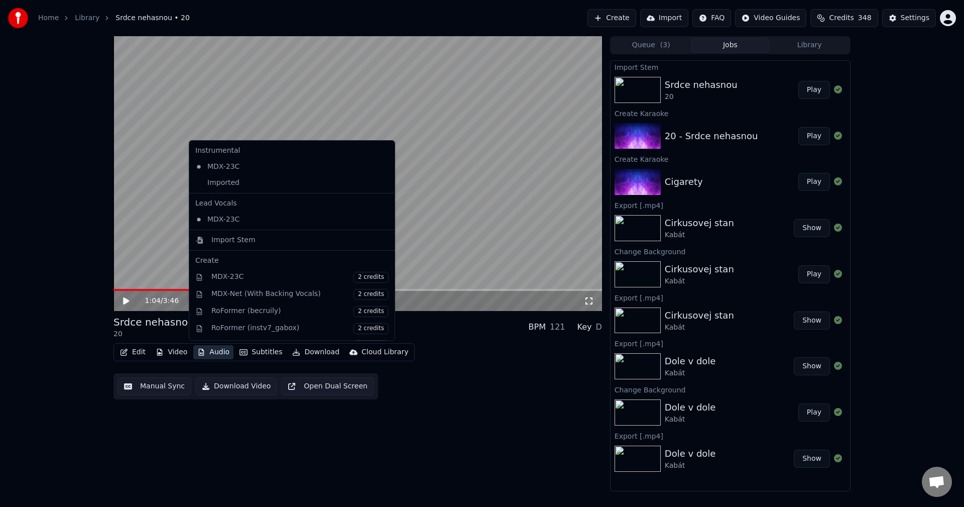
click at [224, 353] on button "Audio" at bounding box center [213, 352] width 40 height 14
click at [248, 184] on div "Imported" at bounding box center [284, 183] width 186 height 16
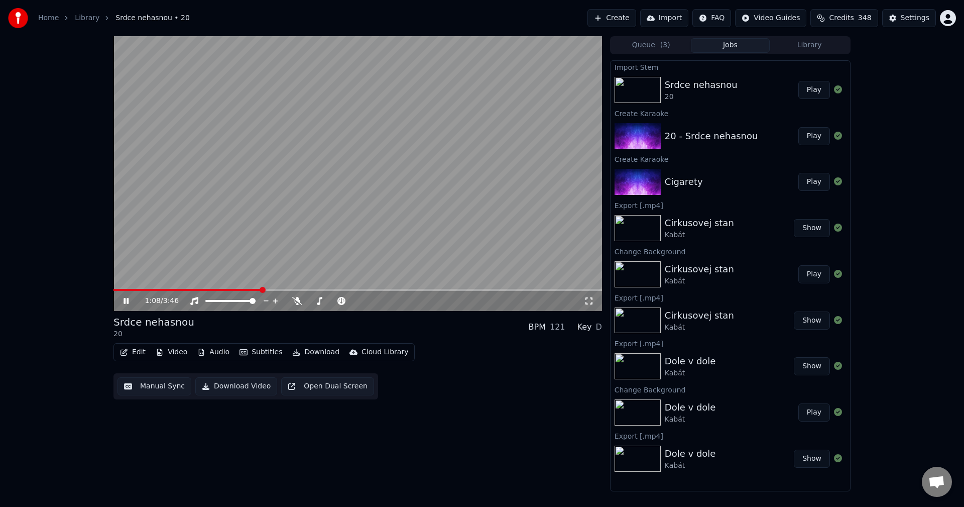
click at [114, 290] on span at bounding box center [187, 290] width 148 height 2
click at [589, 302] on icon at bounding box center [589, 301] width 10 height 8
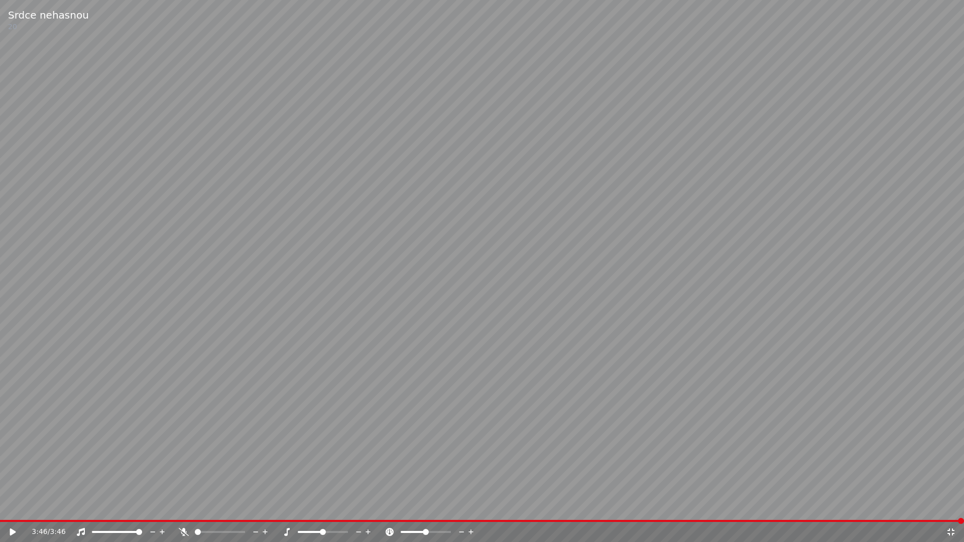
click at [949, 506] on icon at bounding box center [951, 532] width 10 height 8
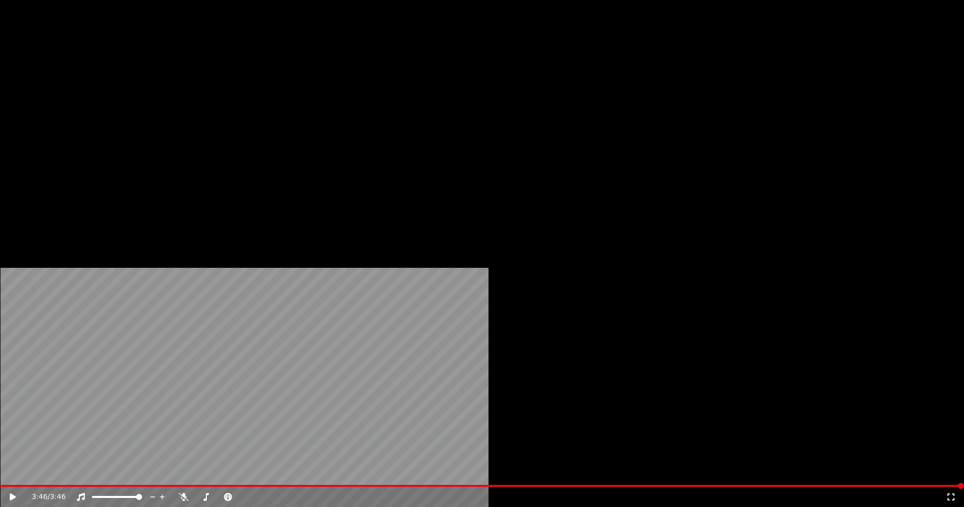
click at [180, 84] on button "Video" at bounding box center [172, 77] width 40 height 14
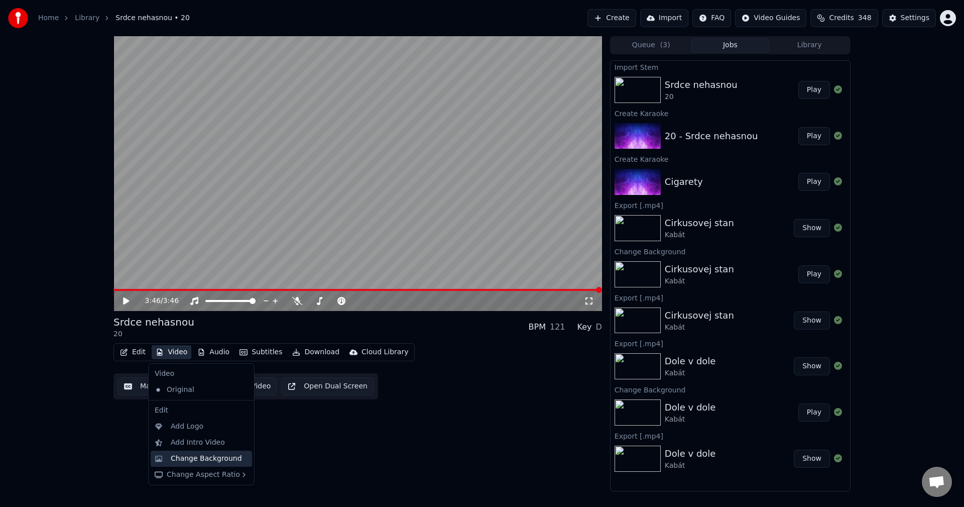
click at [192, 453] on div "Change Background" at bounding box center [201, 458] width 101 height 16
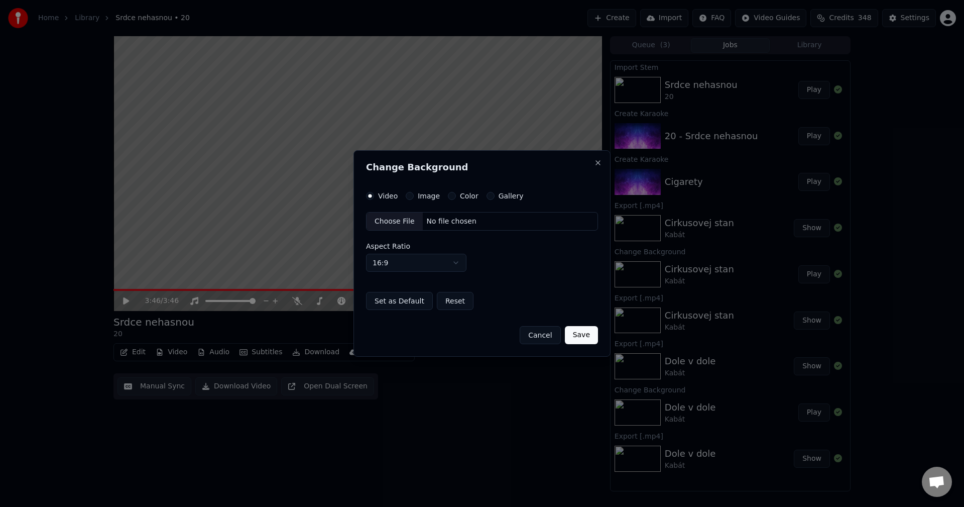
click at [419, 193] on label "Image" at bounding box center [429, 195] width 22 height 7
click at [414, 193] on button "Image" at bounding box center [410, 196] width 8 height 8
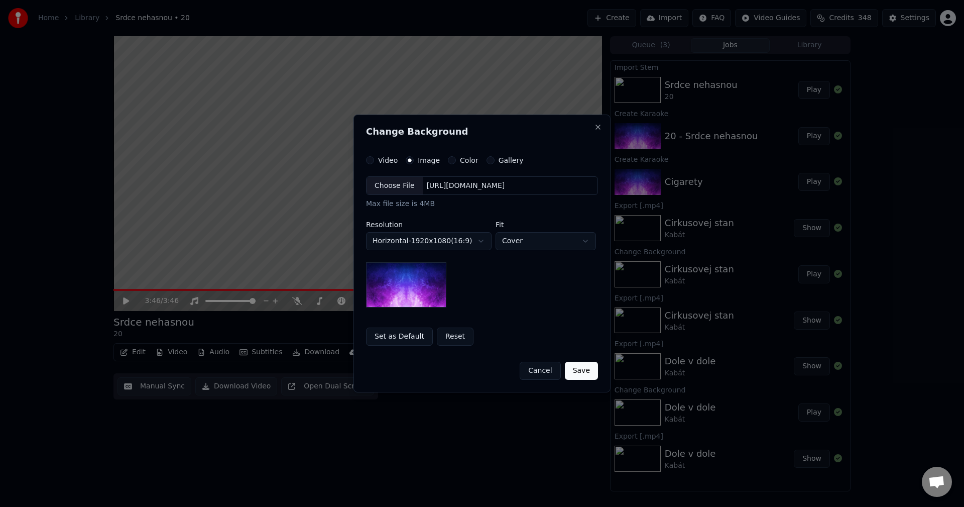
click at [470, 181] on div "[URL][DOMAIN_NAME]" at bounding box center [466, 186] width 86 height 10
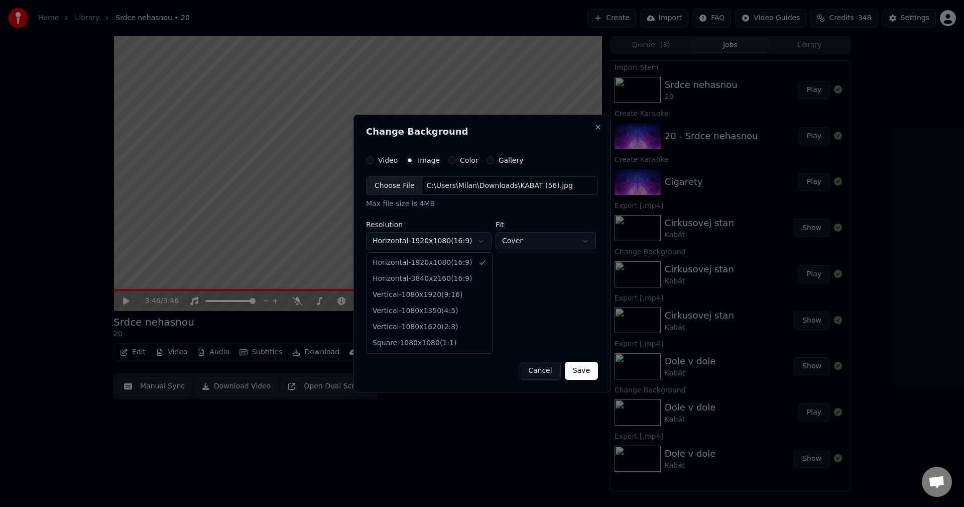
click at [427, 239] on body "**********" at bounding box center [482, 253] width 964 height 507
select select "*********"
click at [577, 369] on button "Save" at bounding box center [581, 371] width 33 height 18
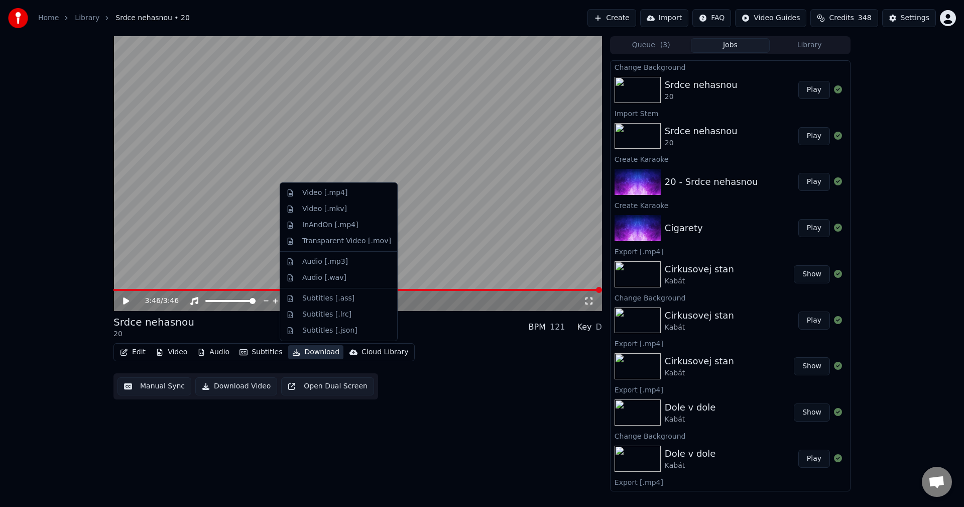
click at [328, 354] on button "Download" at bounding box center [315, 352] width 55 height 14
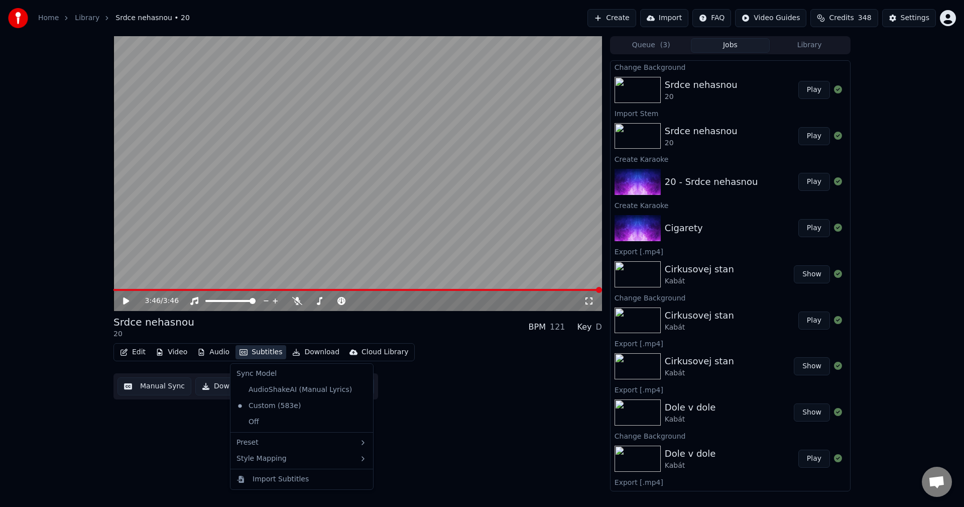
click at [808, 49] on button "Library" at bounding box center [809, 45] width 79 height 15
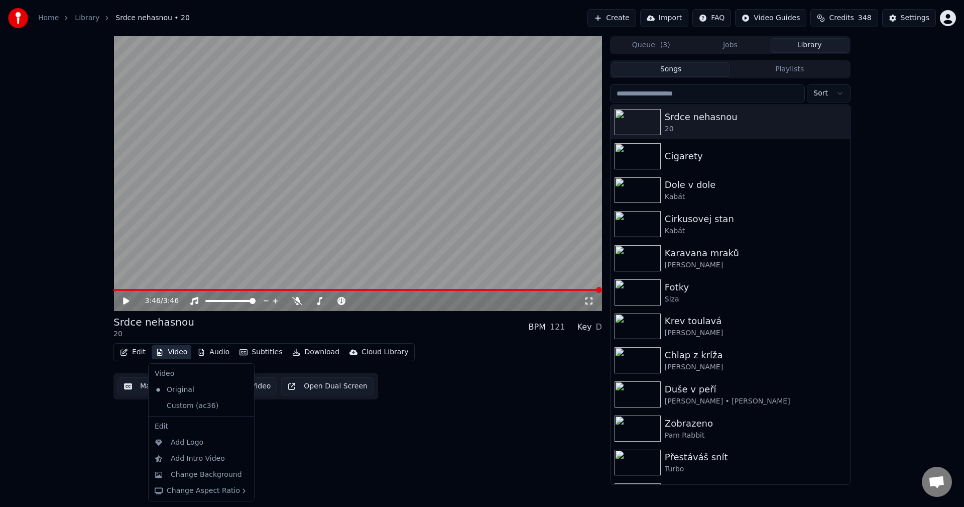
click at [176, 354] on button "Video" at bounding box center [172, 352] width 40 height 14
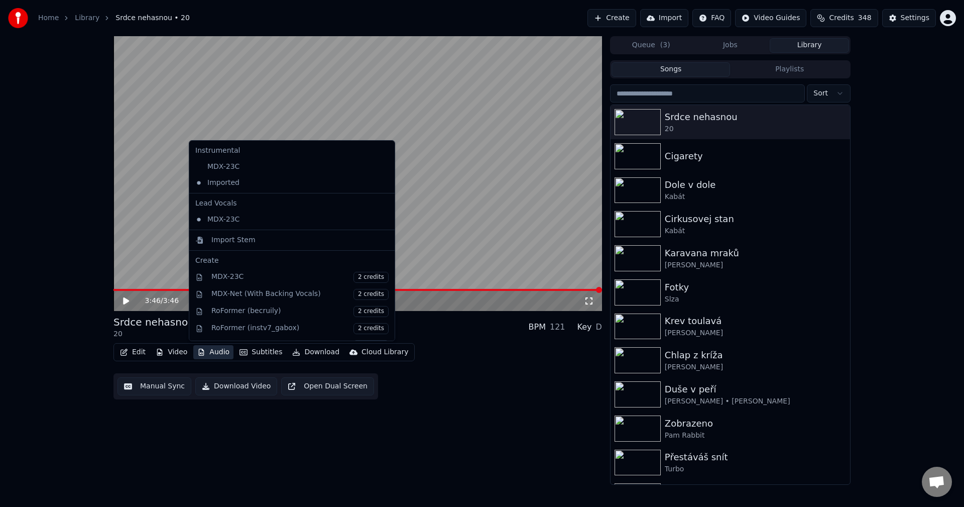
click at [224, 352] on button "Audio" at bounding box center [213, 352] width 40 height 14
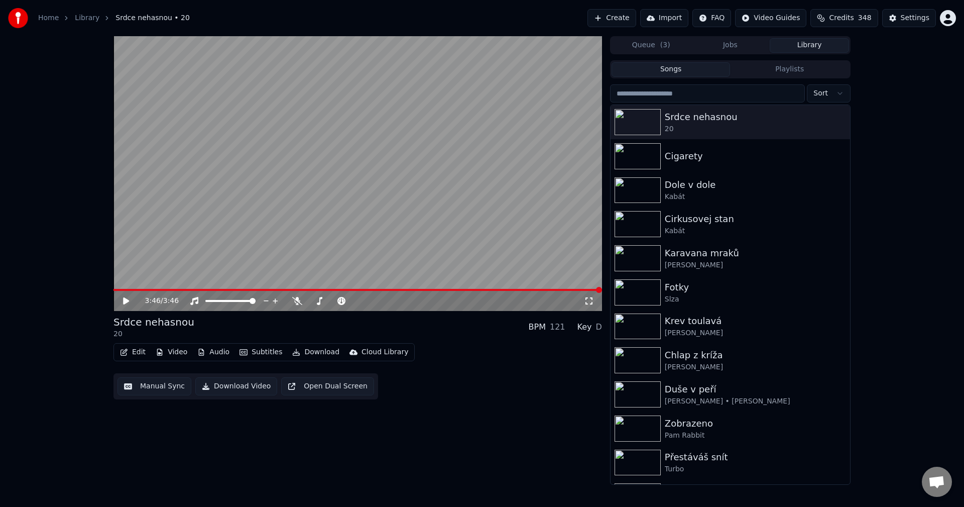
click at [123, 299] on icon at bounding box center [134, 301] width 24 height 8
click at [159, 289] on span at bounding box center [357, 290] width 489 height 2
click at [226, 288] on video at bounding box center [357, 173] width 489 height 275
click at [235, 290] on span at bounding box center [357, 290] width 489 height 2
click at [131, 302] on icon at bounding box center [134, 301] width 24 height 8
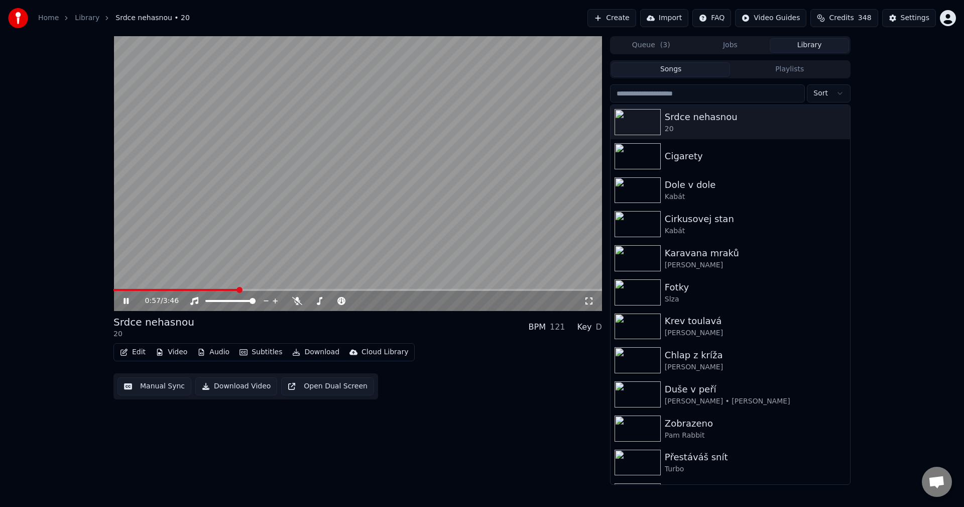
click at [130, 302] on icon at bounding box center [134, 301] width 24 height 8
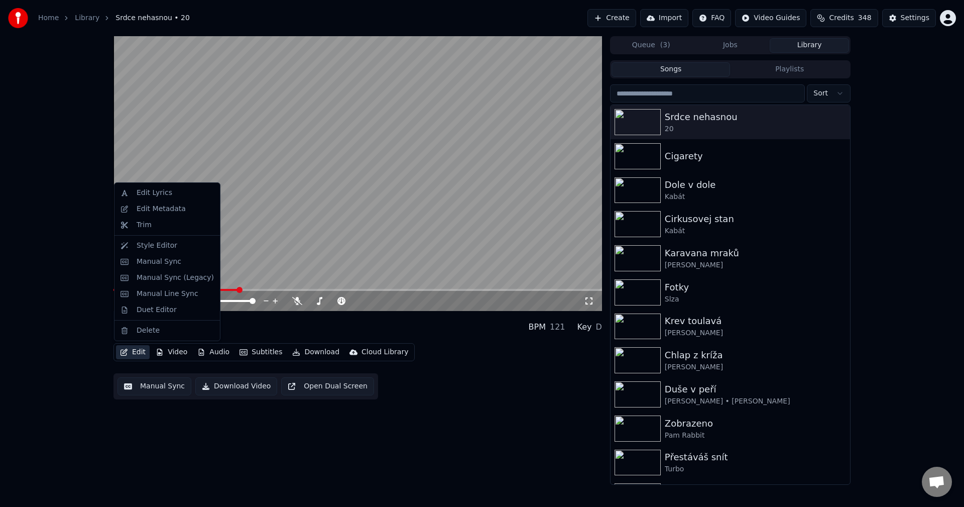
click at [137, 351] on button "Edit" at bounding box center [133, 352] width 34 height 14
click at [171, 312] on div "Duet Editor" at bounding box center [157, 310] width 40 height 10
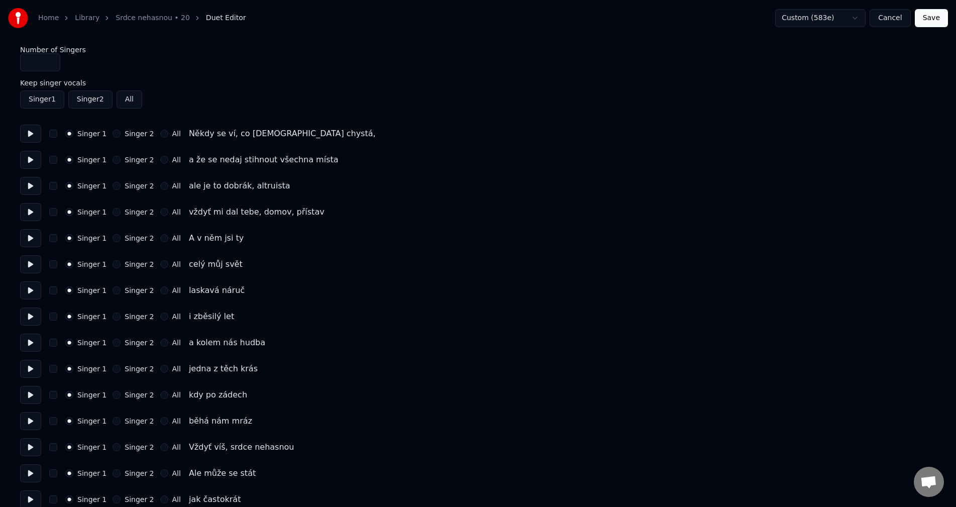
click at [28, 134] on button at bounding box center [30, 134] width 21 height 18
click at [30, 163] on button at bounding box center [30, 160] width 21 height 18
click at [26, 183] on button at bounding box center [30, 186] width 21 height 18
click at [32, 213] on button at bounding box center [30, 212] width 21 height 18
click at [28, 240] on button at bounding box center [30, 238] width 21 height 18
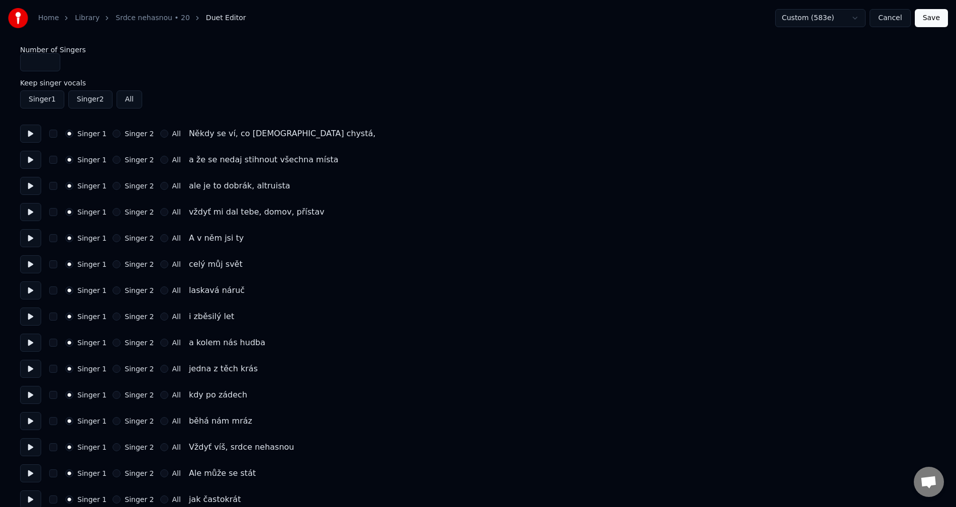
click at [160, 238] on button "All" at bounding box center [164, 238] width 8 height 8
click at [28, 262] on button at bounding box center [30, 264] width 21 height 18
click at [160, 262] on button "All" at bounding box center [164, 264] width 8 height 8
click at [29, 291] on button at bounding box center [30, 290] width 21 height 18
click at [115, 290] on button "Singer 2" at bounding box center [116, 290] width 8 height 8
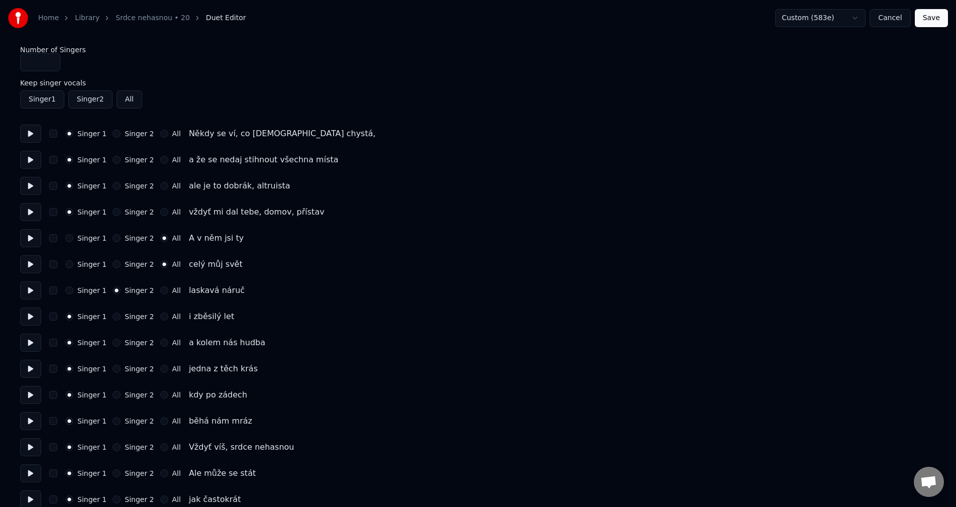
click at [33, 315] on button at bounding box center [30, 316] width 21 height 18
click at [31, 341] on button at bounding box center [30, 342] width 21 height 18
click at [115, 341] on button "Singer 2" at bounding box center [116, 342] width 8 height 8
click at [35, 372] on button at bounding box center [30, 369] width 21 height 18
click at [28, 396] on button at bounding box center [30, 395] width 21 height 18
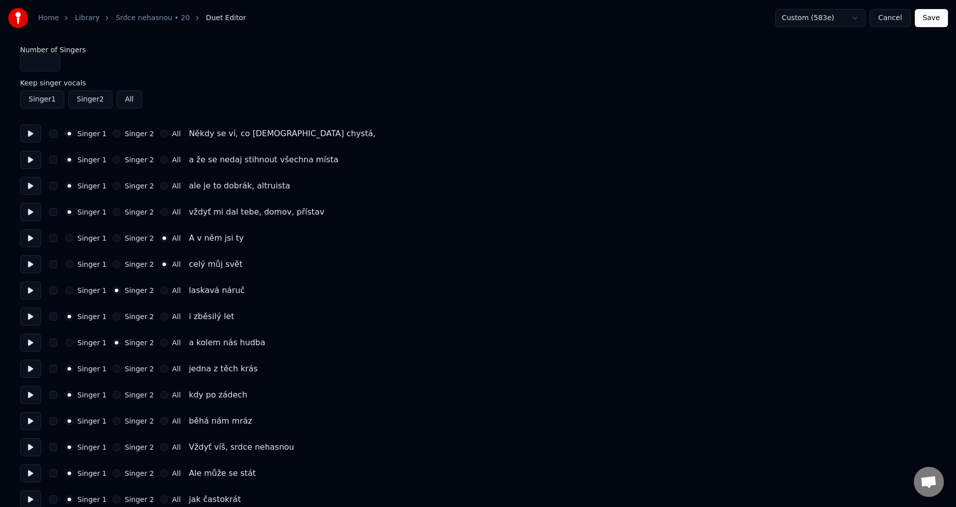
click at [160, 394] on button "All" at bounding box center [164, 395] width 8 height 8
click at [30, 421] on button at bounding box center [30, 421] width 21 height 18
click at [160, 421] on button "All" at bounding box center [164, 421] width 8 height 8
drag, startPoint x: 34, startPoint y: 445, endPoint x: 45, endPoint y: 450, distance: 12.8
click at [34, 445] on button at bounding box center [30, 447] width 21 height 18
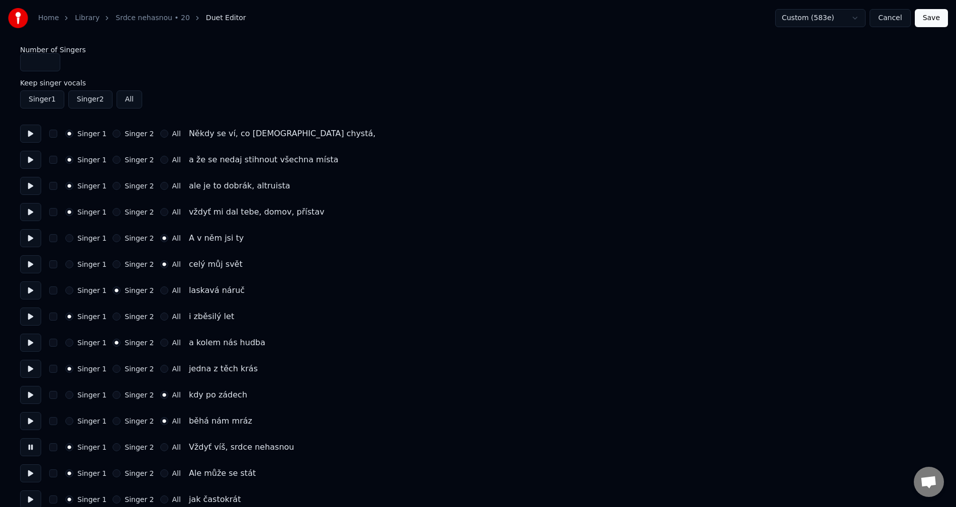
click at [160, 447] on button "All" at bounding box center [164, 447] width 8 height 8
click at [30, 477] on button at bounding box center [30, 473] width 21 height 18
click at [115, 473] on button "Singer 2" at bounding box center [116, 473] width 8 height 8
click at [34, 497] on button at bounding box center [30, 499] width 21 height 18
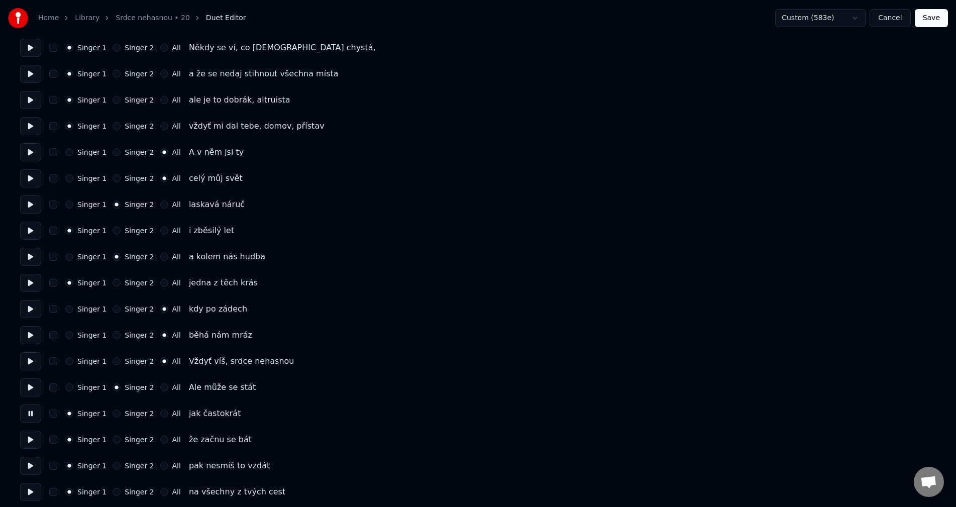
scroll to position [100, 0]
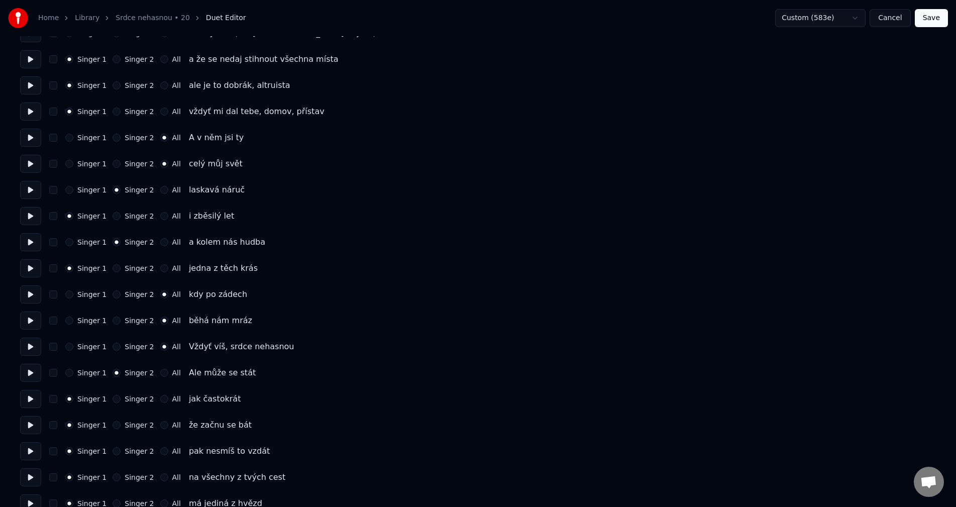
click at [30, 428] on button at bounding box center [30, 425] width 21 height 18
click at [113, 426] on button "Singer 2" at bounding box center [116, 425] width 8 height 8
click at [28, 479] on button at bounding box center [30, 477] width 21 height 18
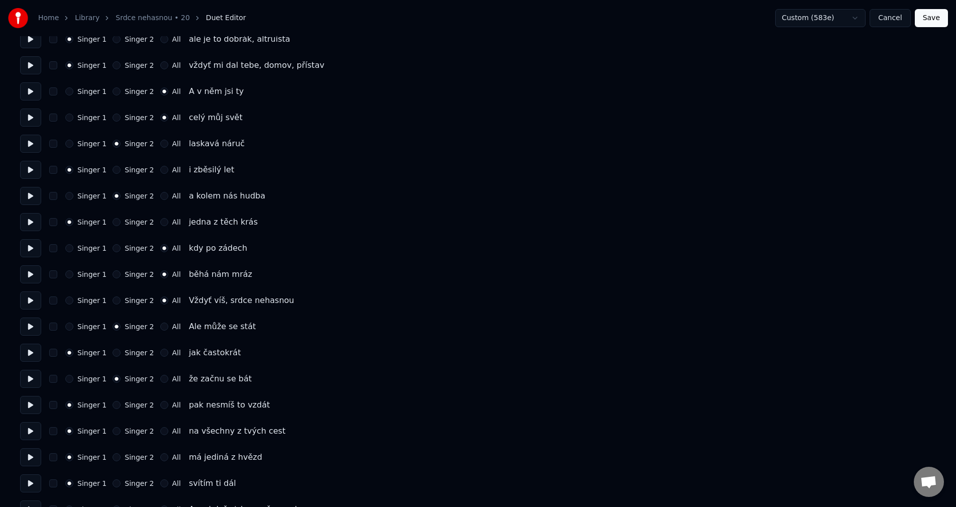
scroll to position [151, 0]
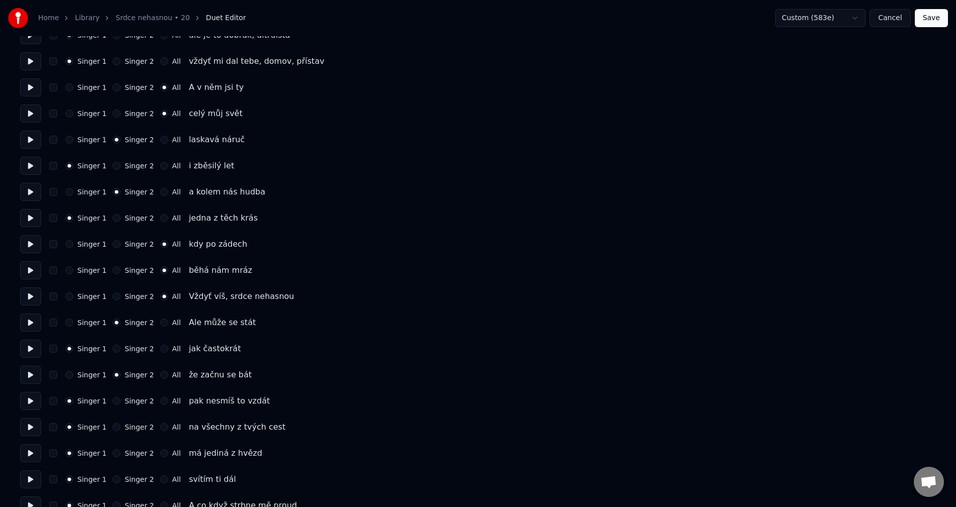
click at [27, 403] on button at bounding box center [30, 401] width 21 height 18
click at [29, 429] on button at bounding box center [30, 427] width 21 height 18
drag, startPoint x: 30, startPoint y: 452, endPoint x: 37, endPoint y: 453, distance: 7.2
click at [30, 452] on button at bounding box center [30, 453] width 21 height 18
click at [115, 454] on button "Singer 2" at bounding box center [116, 453] width 8 height 8
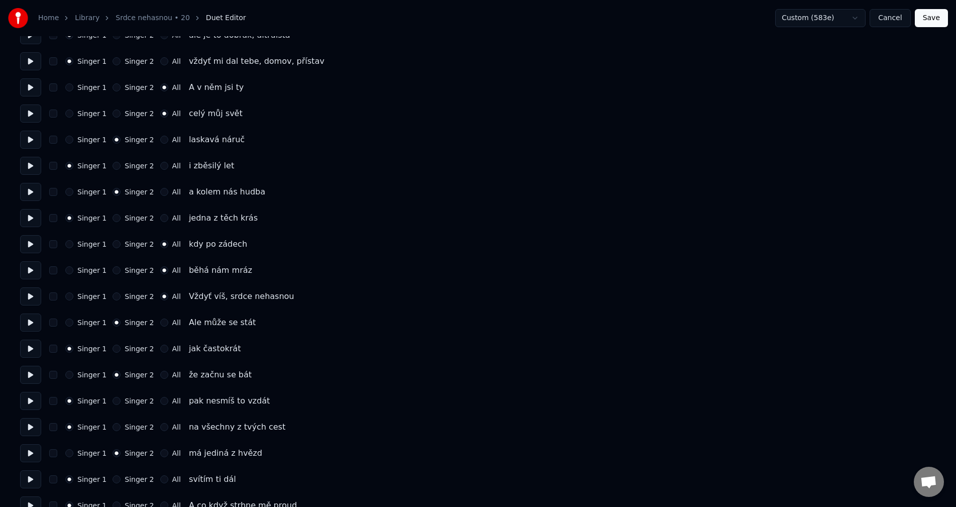
click at [29, 478] on button at bounding box center [30, 479] width 21 height 18
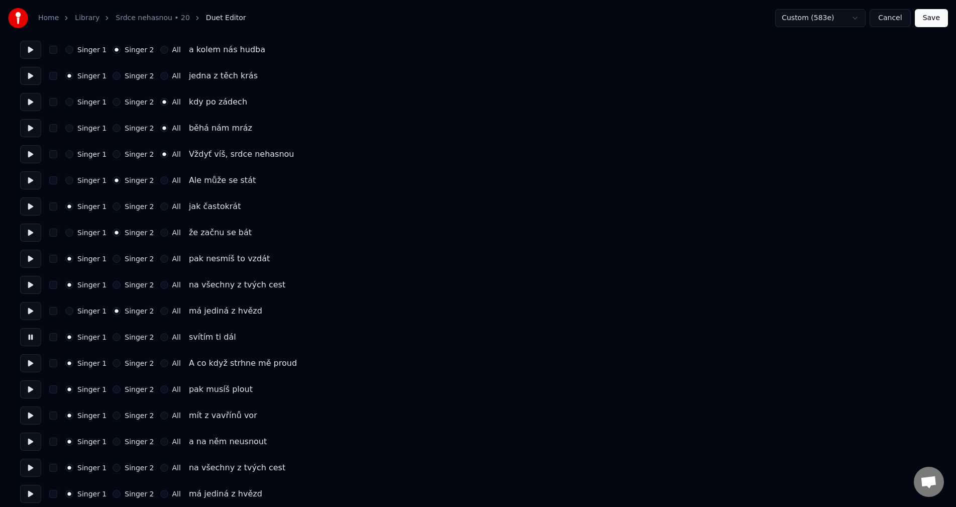
scroll to position [301, 0]
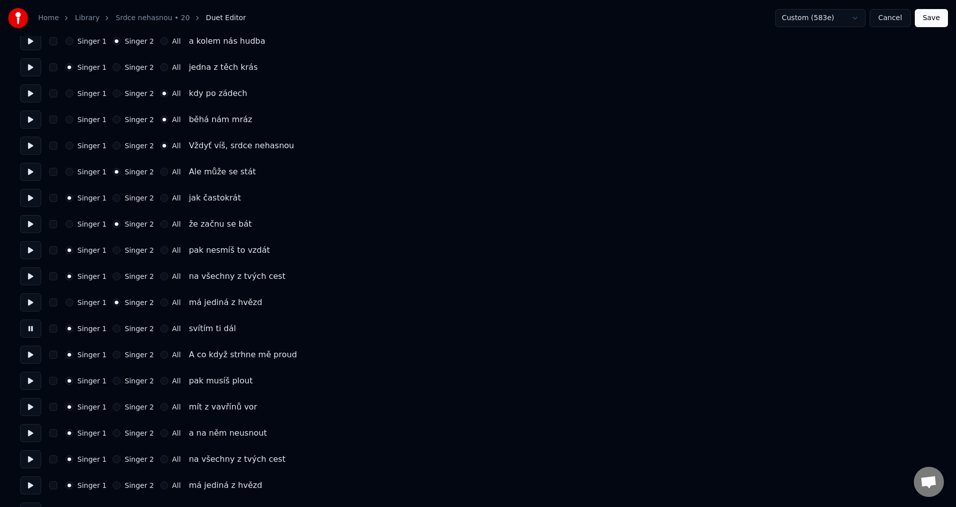
click at [26, 354] on button at bounding box center [30, 354] width 21 height 18
click at [115, 357] on button "Singer 2" at bounding box center [116, 355] width 8 height 8
click at [28, 383] on button at bounding box center [30, 381] width 21 height 18
click at [28, 410] on button at bounding box center [30, 407] width 21 height 18
click at [113, 405] on button "Singer 2" at bounding box center [116, 407] width 8 height 8
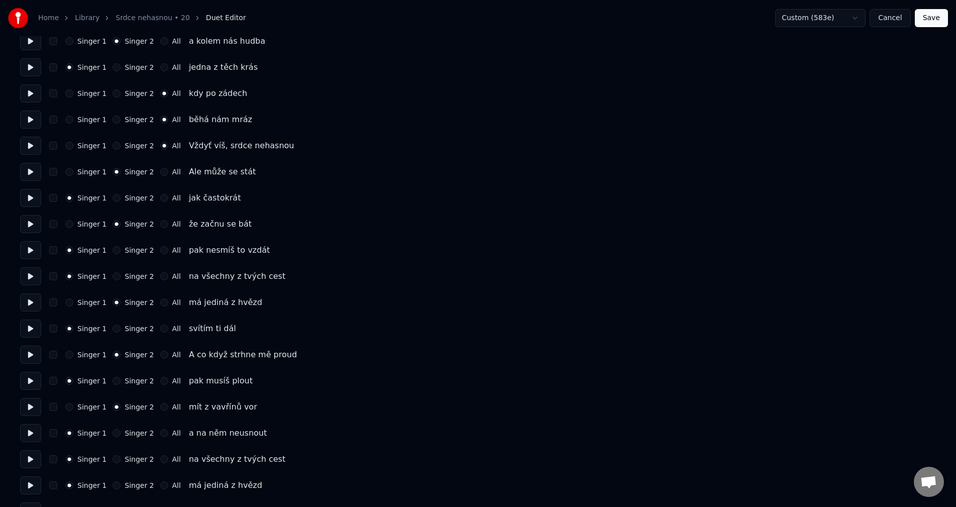
click at [30, 458] on button at bounding box center [30, 459] width 21 height 18
drag, startPoint x: 30, startPoint y: 484, endPoint x: 94, endPoint y: 481, distance: 64.3
click at [30, 484] on button at bounding box center [30, 485] width 21 height 18
click at [112, 482] on button "Singer 2" at bounding box center [116, 485] width 8 height 8
click at [29, 438] on button at bounding box center [30, 433] width 21 height 18
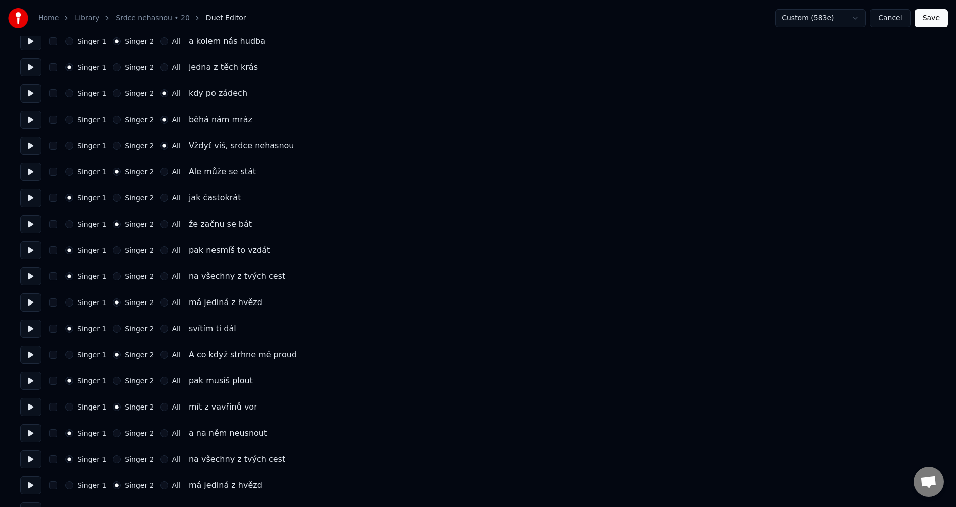
click at [26, 457] on button at bounding box center [30, 459] width 21 height 18
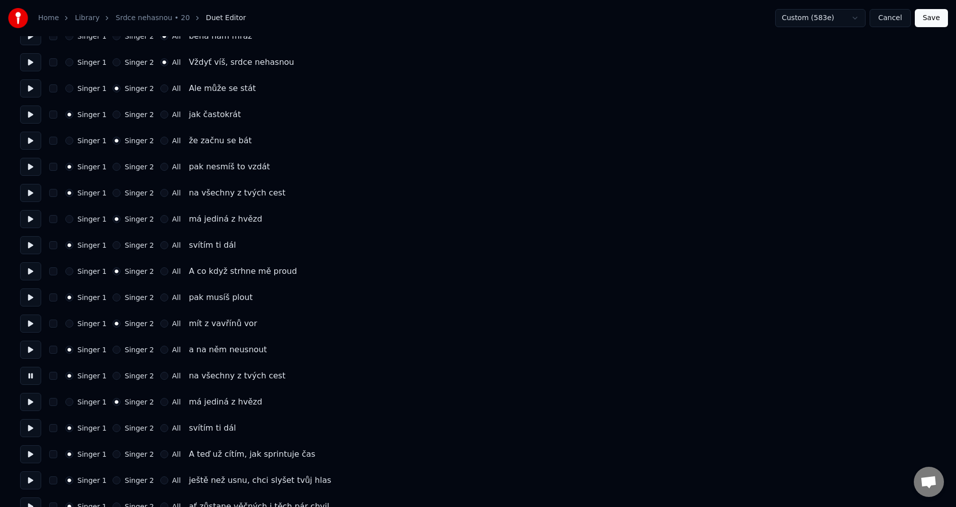
scroll to position [402, 0]
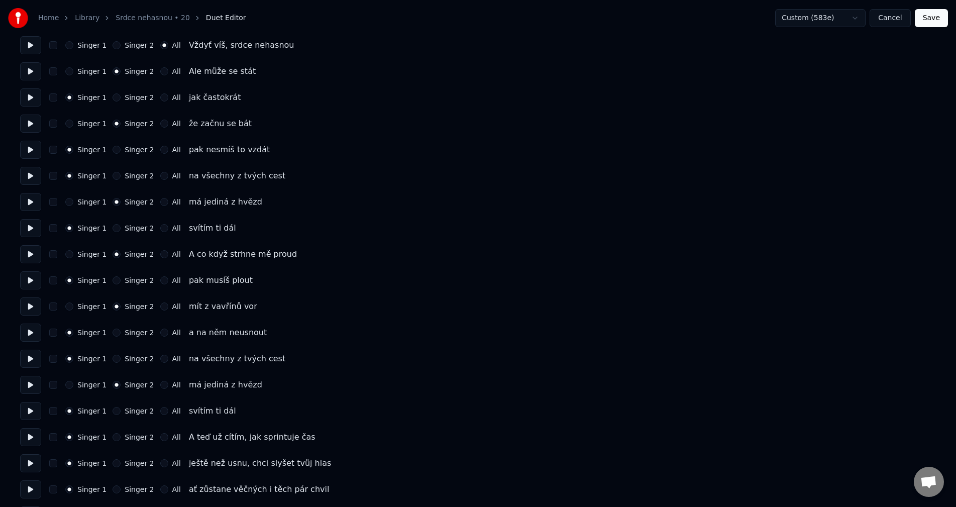
click at [26, 410] on button at bounding box center [30, 411] width 21 height 18
click at [29, 441] on button at bounding box center [30, 437] width 21 height 18
click at [29, 467] on button at bounding box center [30, 463] width 21 height 18
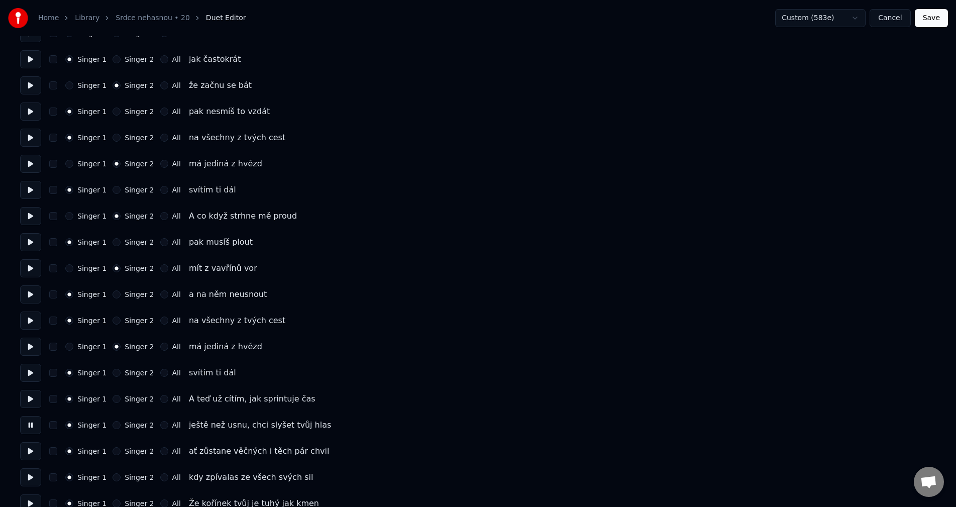
scroll to position [452, 0]
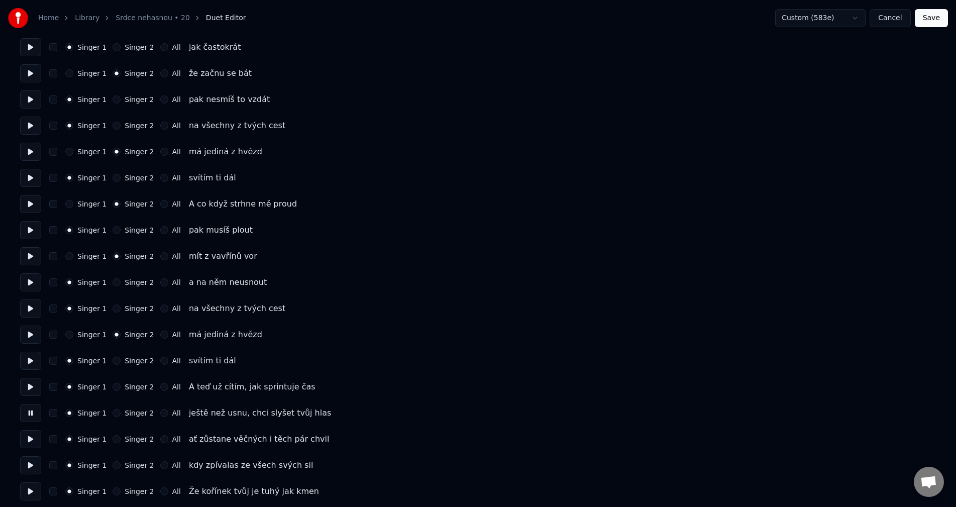
click at [31, 443] on button at bounding box center [30, 439] width 21 height 18
click at [26, 469] on button at bounding box center [30, 465] width 21 height 18
click at [27, 493] on button at bounding box center [30, 491] width 21 height 18
click at [112, 492] on button "Singer 2" at bounding box center [116, 491] width 8 height 8
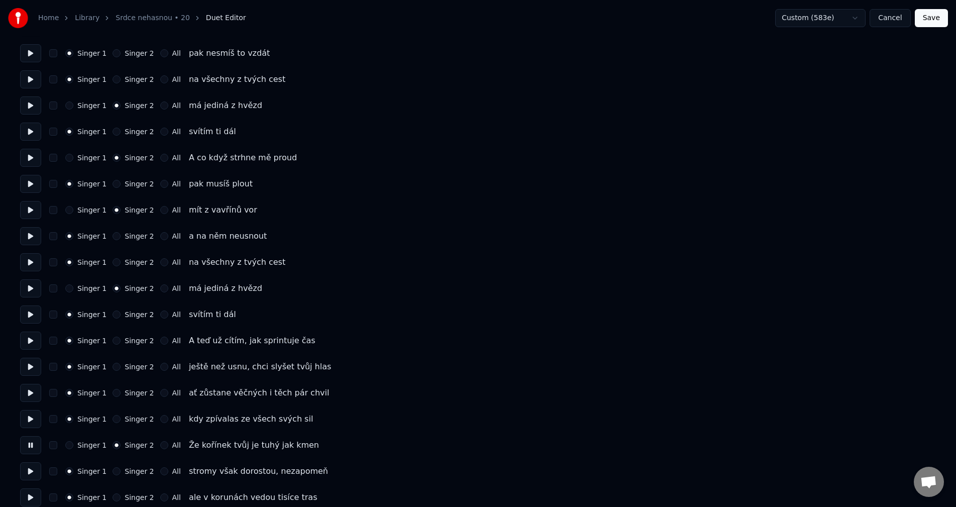
scroll to position [502, 0]
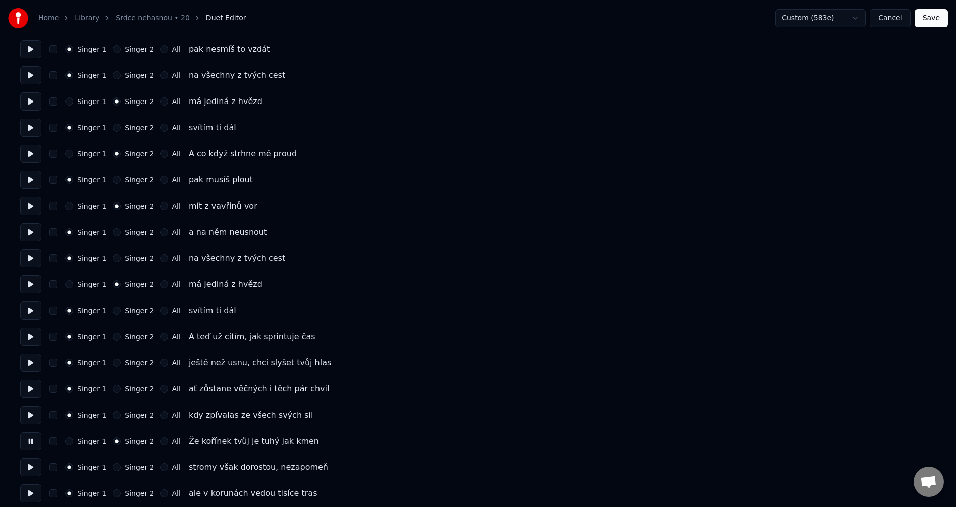
click at [33, 466] on button at bounding box center [30, 467] width 21 height 18
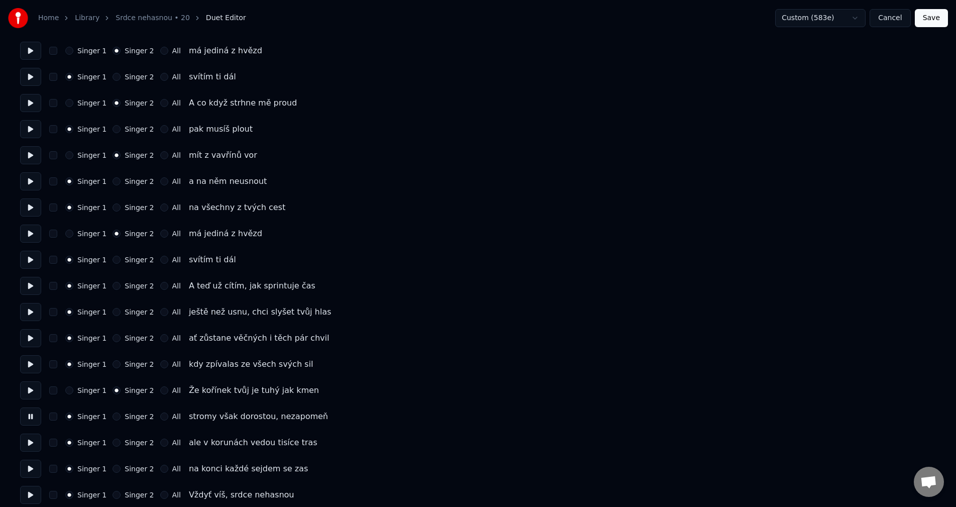
scroll to position [603, 0]
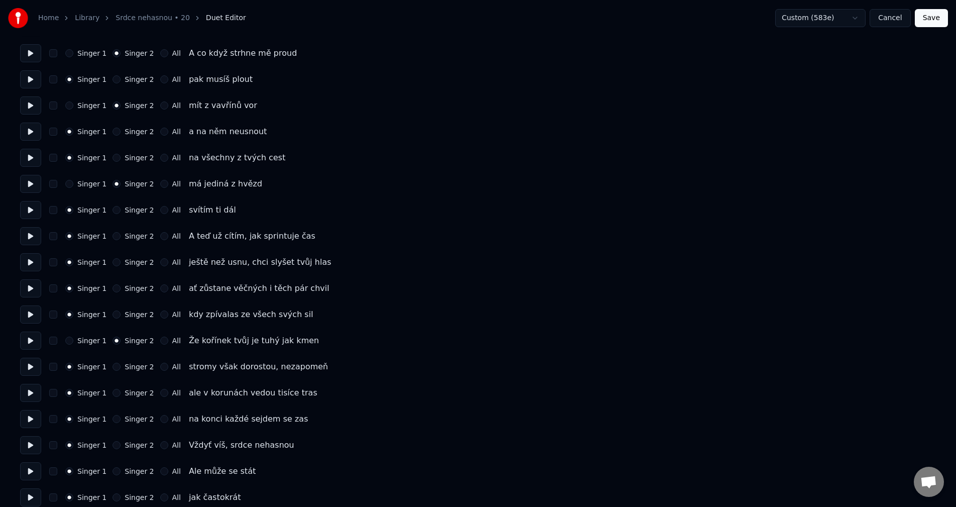
click at [26, 391] on button at bounding box center [30, 393] width 21 height 18
click at [112, 394] on button "Singer 2" at bounding box center [116, 393] width 8 height 8
click at [31, 422] on button at bounding box center [30, 419] width 21 height 18
click at [28, 447] on button at bounding box center [30, 445] width 21 height 18
click at [160, 444] on button "All" at bounding box center [164, 445] width 8 height 8
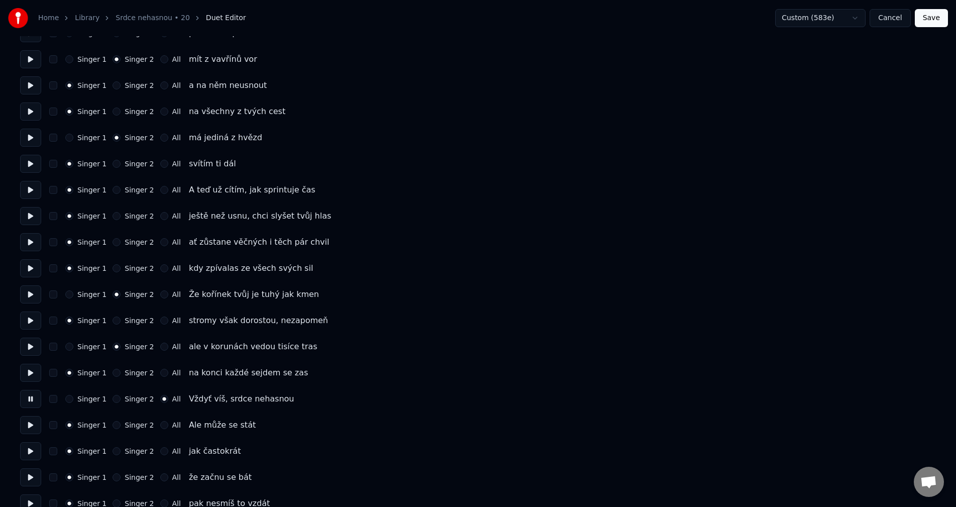
scroll to position [653, 0]
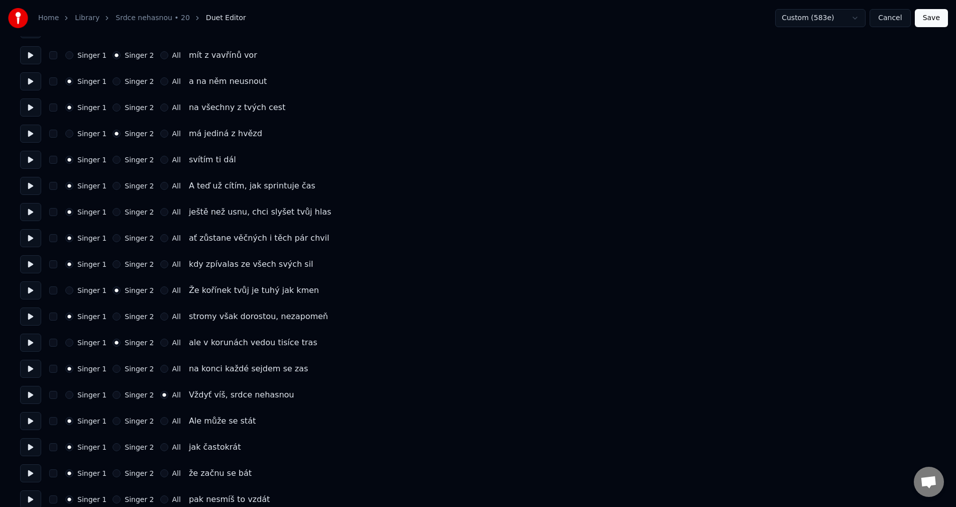
click at [30, 450] on button at bounding box center [30, 447] width 21 height 18
click at [114, 448] on button "Singer 2" at bounding box center [116, 447] width 8 height 8
click at [32, 420] on button at bounding box center [30, 421] width 21 height 18
click at [113, 418] on button "Singer 2" at bounding box center [116, 421] width 8 height 8
drag, startPoint x: 34, startPoint y: 447, endPoint x: 55, endPoint y: 449, distance: 21.6
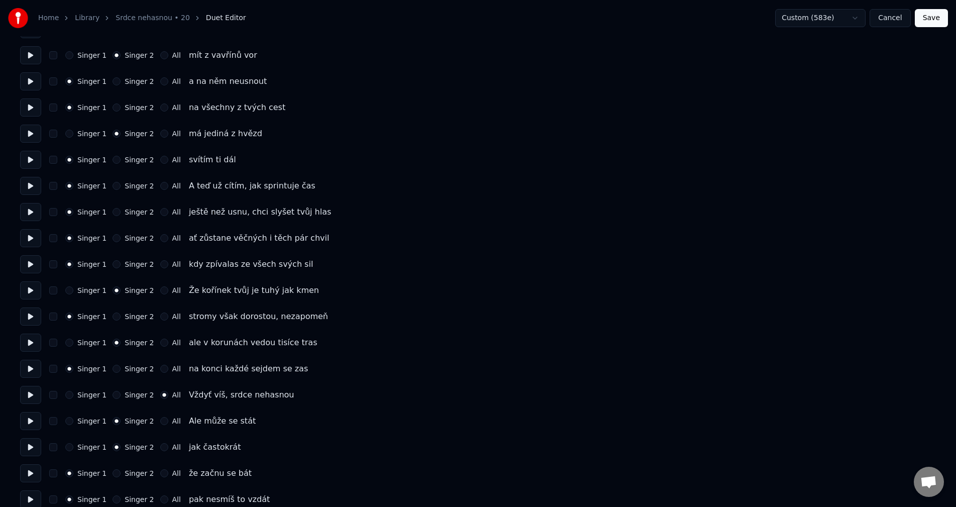
click at [33, 447] on button at bounding box center [30, 447] width 21 height 18
click at [71, 448] on button "Singer 1" at bounding box center [69, 447] width 8 height 8
click at [112, 470] on button "Singer 2" at bounding box center [116, 473] width 8 height 8
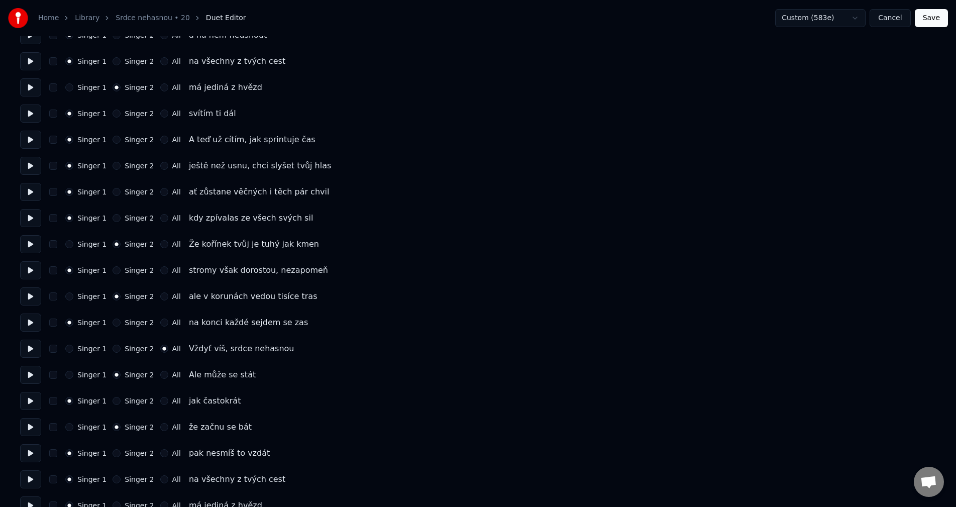
scroll to position [703, 0]
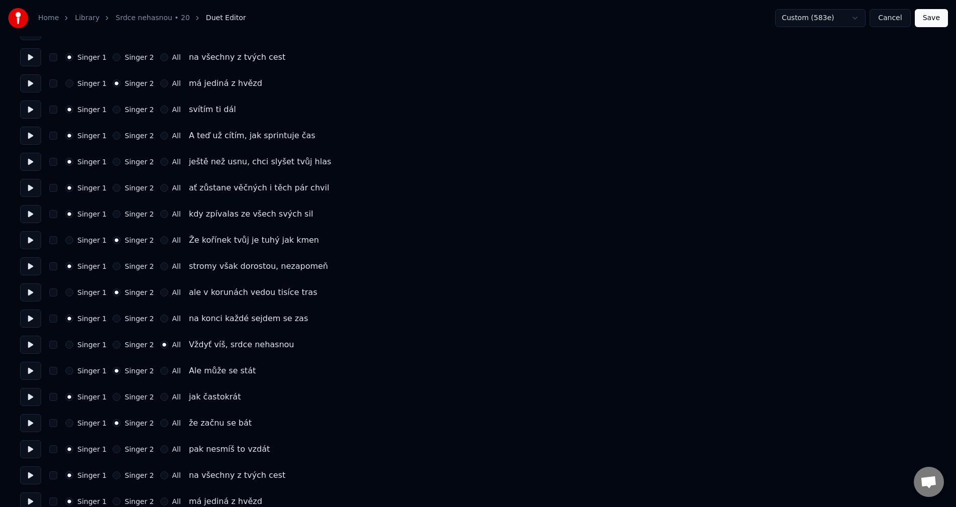
click at [32, 473] on button at bounding box center [30, 475] width 21 height 18
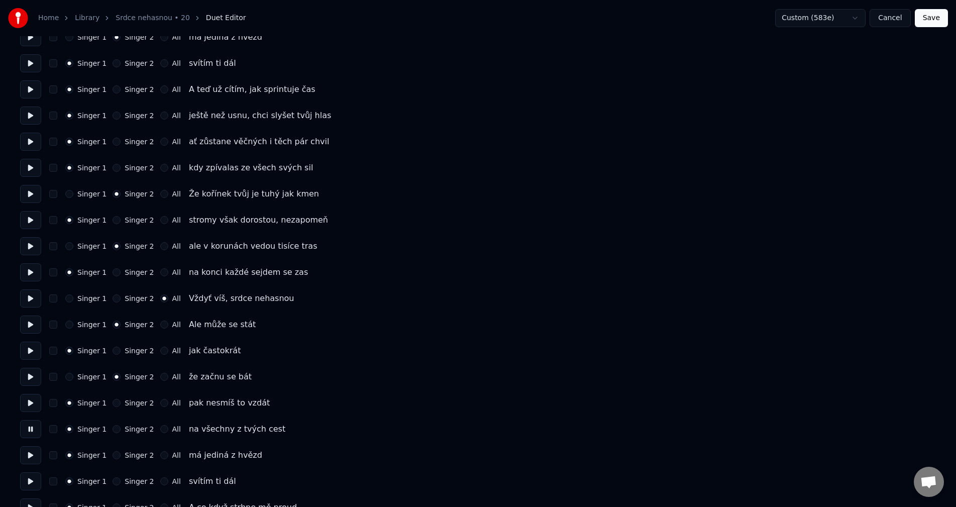
scroll to position [753, 0]
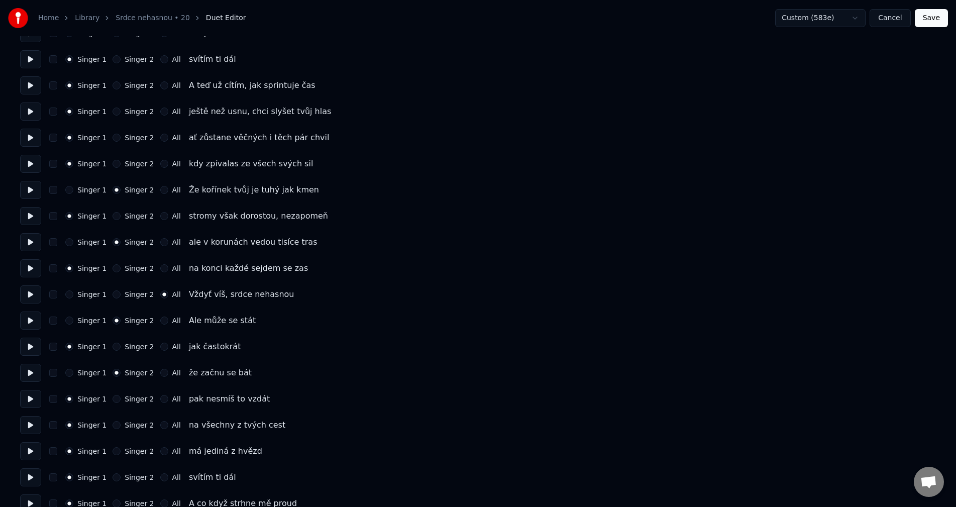
click at [32, 449] on button at bounding box center [30, 451] width 21 height 18
click at [112, 450] on button "Singer 2" at bounding box center [116, 451] width 8 height 8
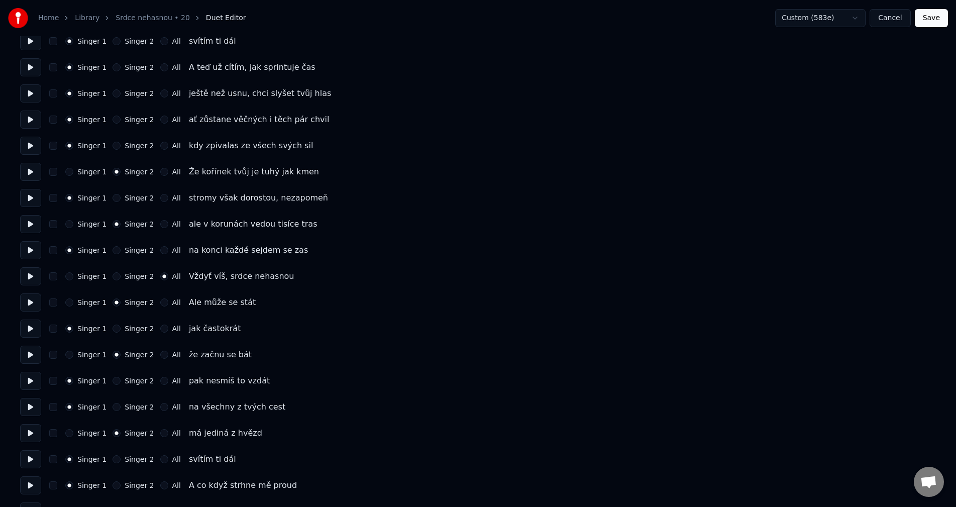
scroll to position [803, 0]
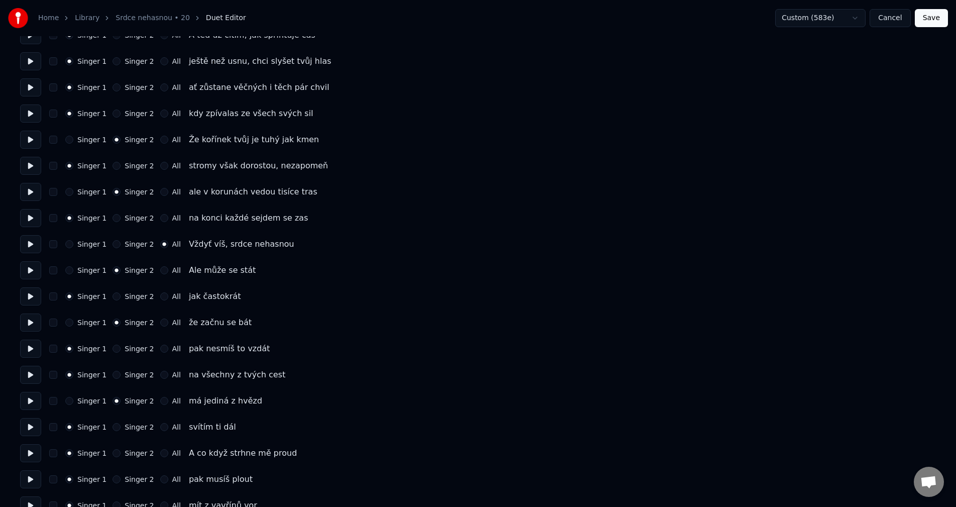
click at [31, 455] on button at bounding box center [30, 453] width 21 height 18
click at [113, 454] on button "Singer 2" at bounding box center [116, 453] width 8 height 8
click at [31, 482] on button at bounding box center [30, 479] width 21 height 18
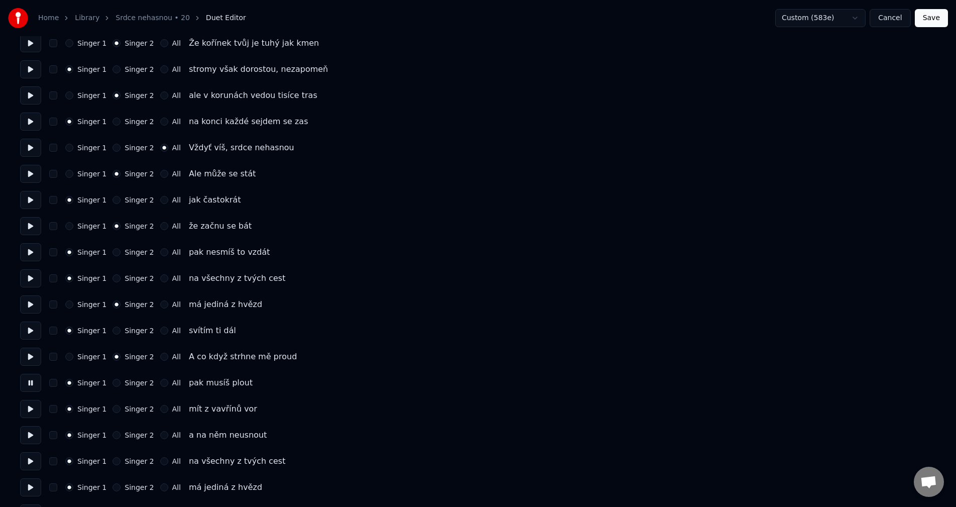
scroll to position [904, 0]
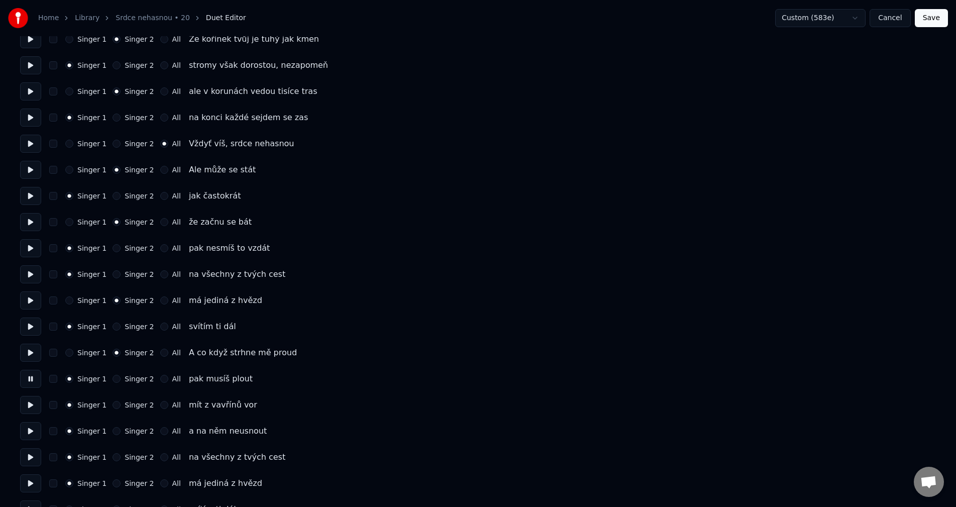
click at [30, 407] on button at bounding box center [30, 405] width 21 height 18
click at [113, 406] on button "Singer 2" at bounding box center [116, 405] width 8 height 8
click at [29, 430] on button at bounding box center [30, 431] width 21 height 18
click at [30, 459] on button at bounding box center [30, 457] width 21 height 18
click at [113, 482] on button "Singer 2" at bounding box center [116, 483] width 8 height 8
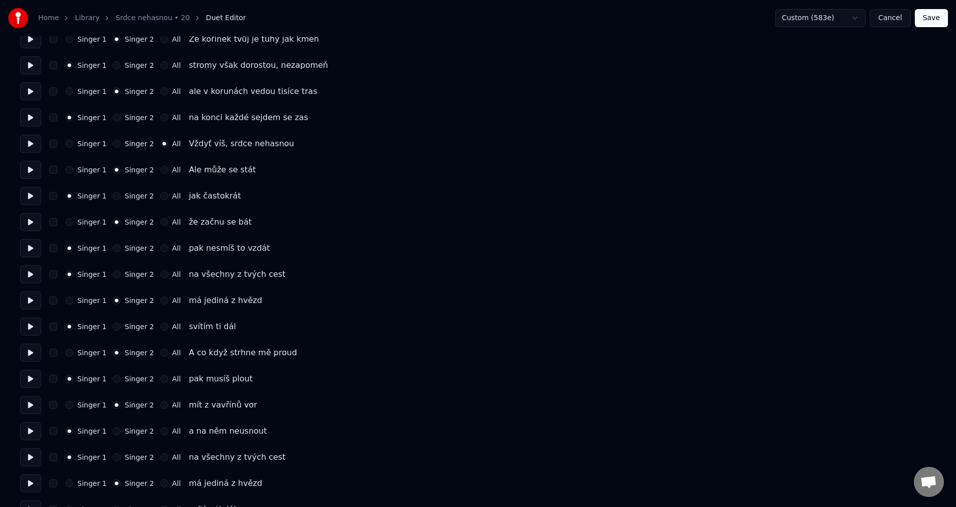
click at [30, 432] on button at bounding box center [30, 431] width 21 height 18
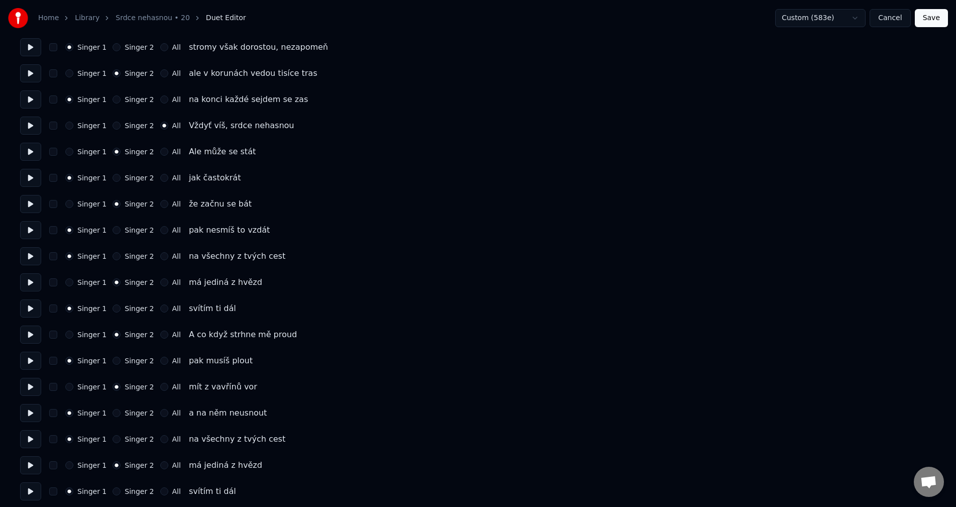
scroll to position [954, 0]
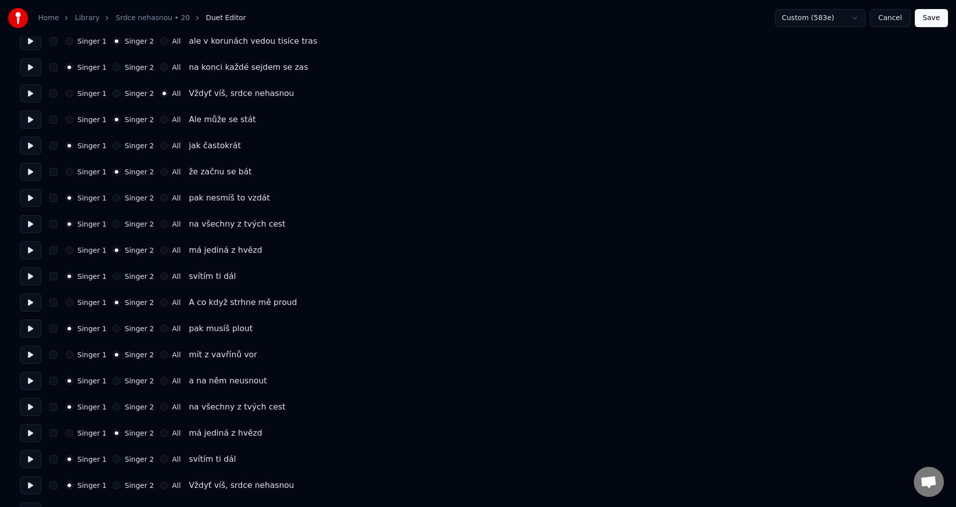
click at [36, 456] on button at bounding box center [30, 459] width 21 height 18
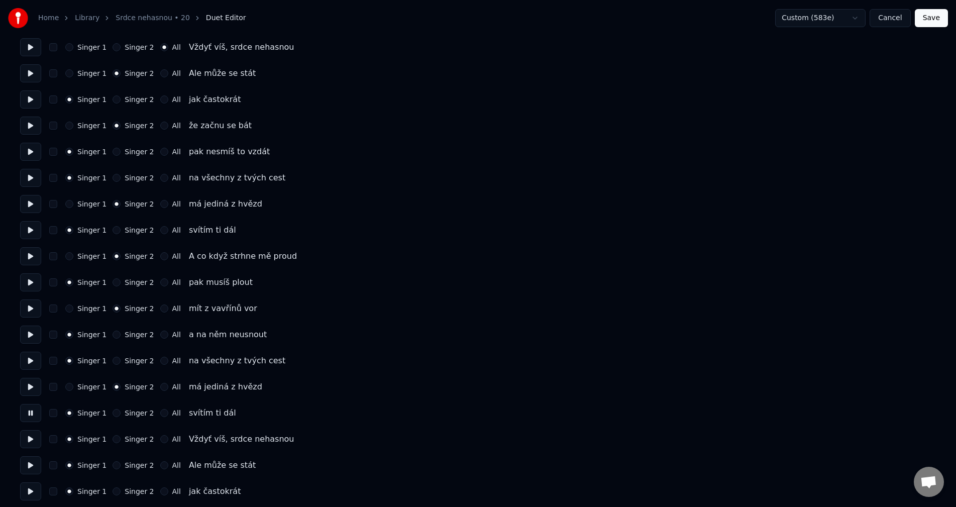
scroll to position [1004, 0]
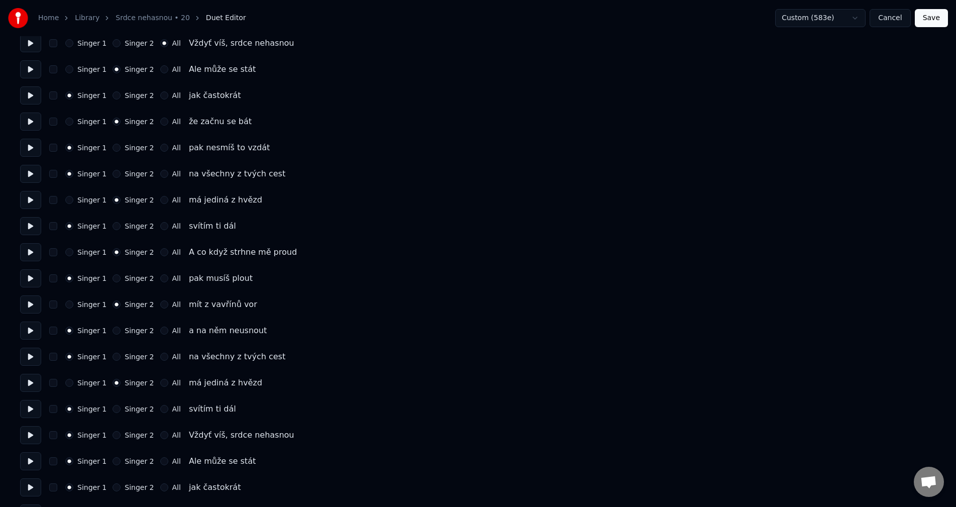
click at [28, 437] on button at bounding box center [30, 435] width 21 height 18
click at [160, 438] on button "All" at bounding box center [164, 435] width 8 height 8
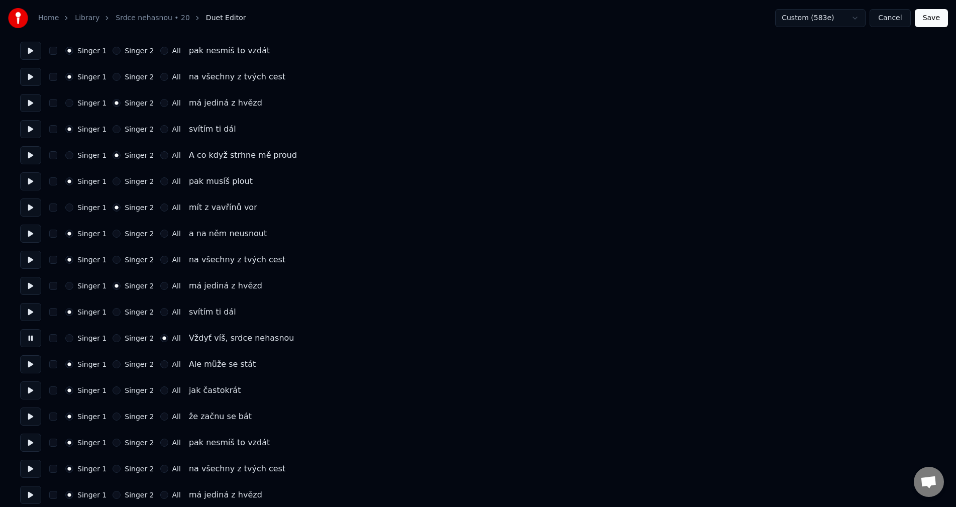
scroll to position [1105, 0]
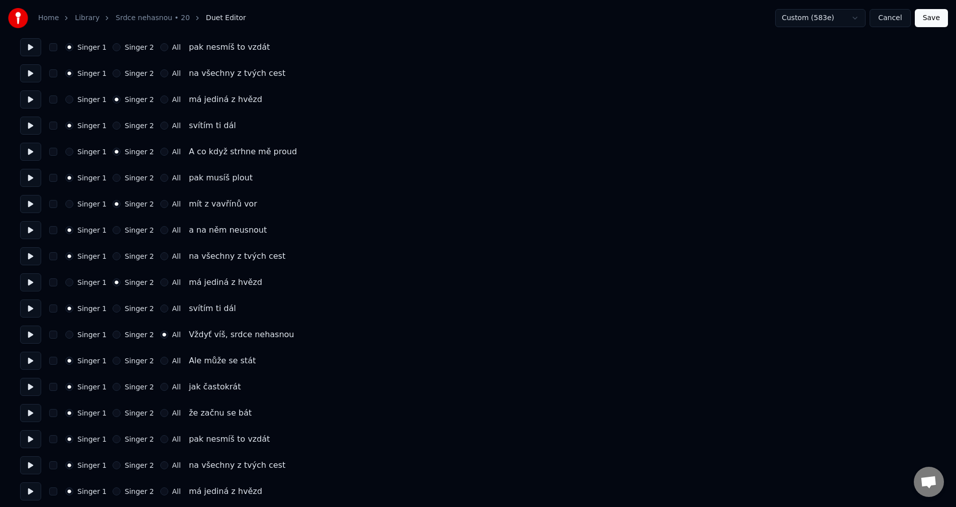
click at [31, 364] on button at bounding box center [30, 361] width 21 height 18
click at [112, 360] on button "Singer 2" at bounding box center [116, 361] width 8 height 8
click at [112, 413] on button "Singer 2" at bounding box center [116, 413] width 8 height 8
click at [26, 466] on button at bounding box center [30, 465] width 21 height 18
click at [113, 489] on button "Singer 2" at bounding box center [116, 491] width 8 height 8
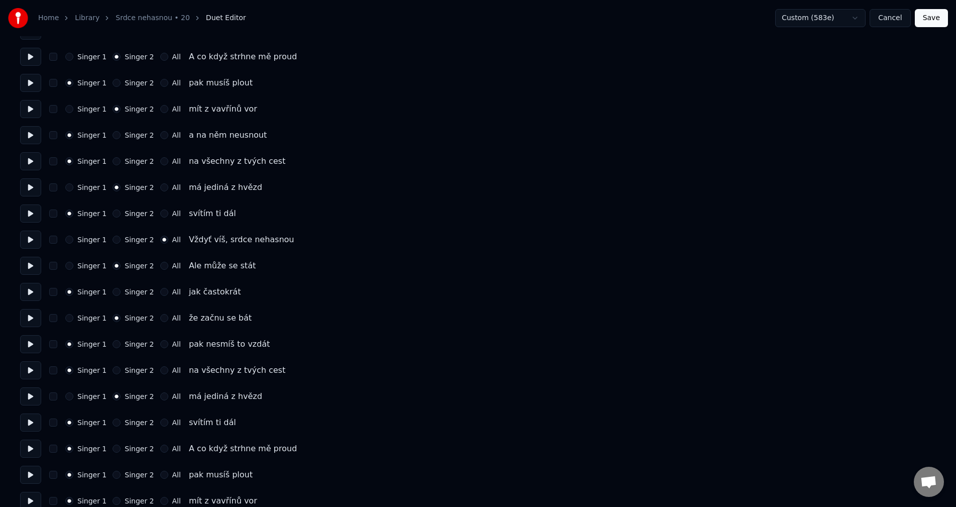
scroll to position [1205, 0]
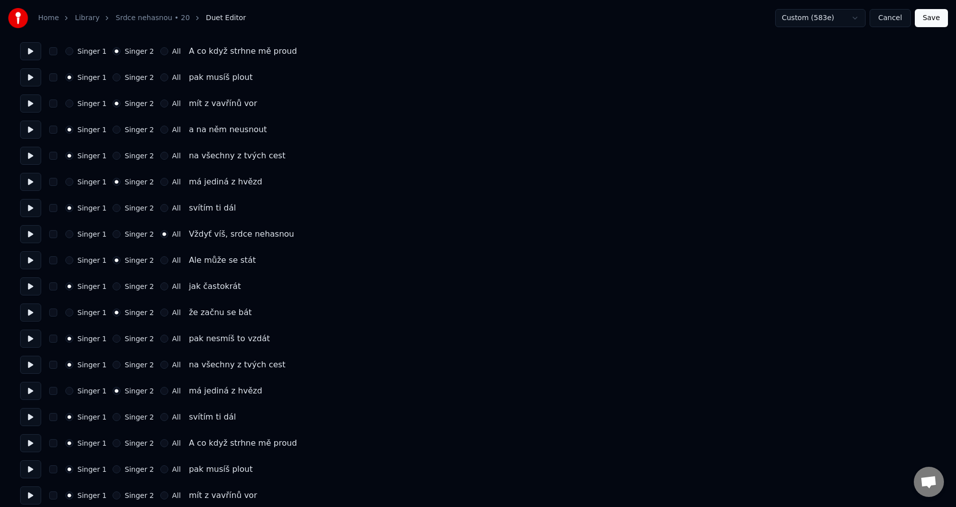
click at [30, 442] on button at bounding box center [30, 443] width 21 height 18
click at [115, 446] on div "Singer 2" at bounding box center [132, 443] width 41 height 8
click at [117, 450] on div "Singer 1 Singer 2 All A co když strhne mě proud" at bounding box center [477, 443] width 915 height 18
click at [115, 446] on div "Singer 2" at bounding box center [132, 443] width 41 height 8
click at [114, 441] on button "Singer 2" at bounding box center [116, 443] width 8 height 8
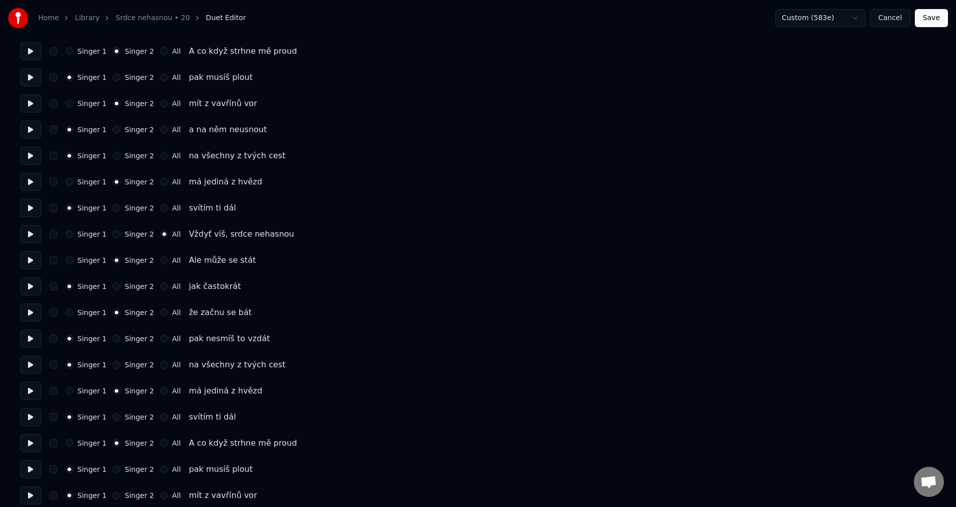
click at [33, 469] on button at bounding box center [30, 469] width 21 height 18
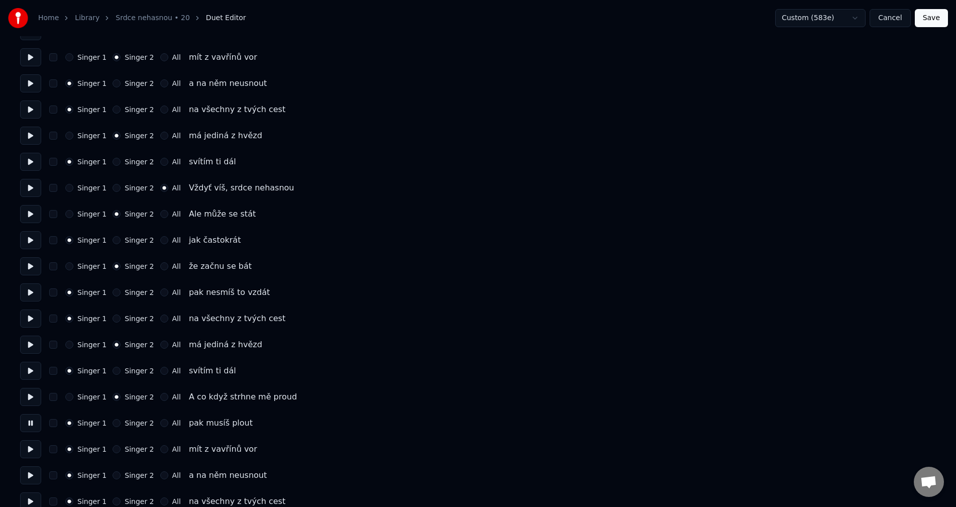
scroll to position [1255, 0]
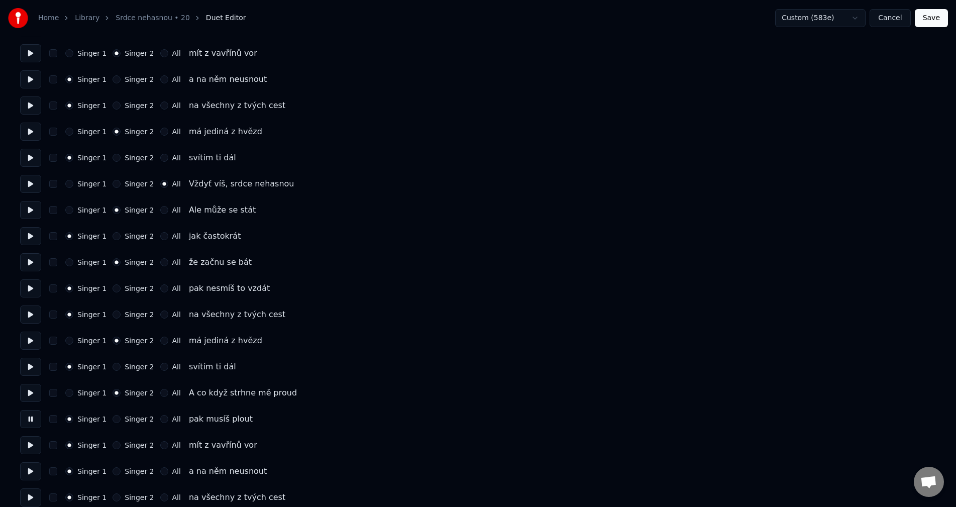
click at [34, 445] on button at bounding box center [30, 445] width 21 height 18
click at [113, 442] on button "Singer 2" at bounding box center [116, 445] width 8 height 8
click at [28, 493] on button at bounding box center [30, 497] width 21 height 18
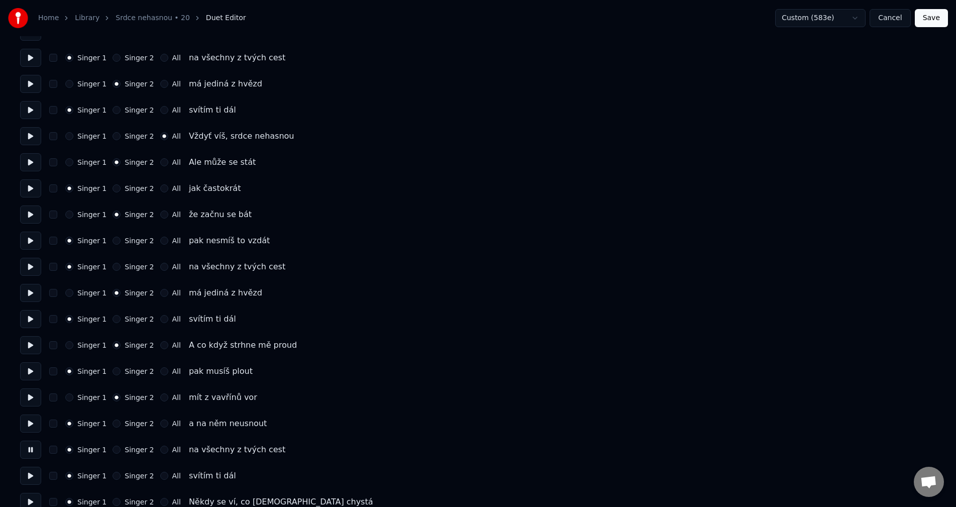
scroll to position [1317, 0]
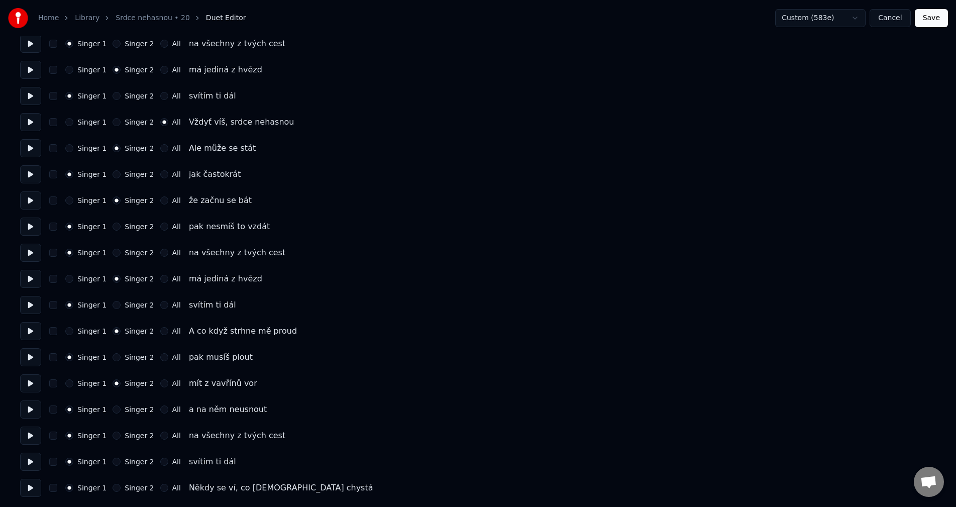
click at [31, 485] on button at bounding box center [30, 488] width 21 height 18
click at [938, 24] on button "Save" at bounding box center [930, 18] width 33 height 18
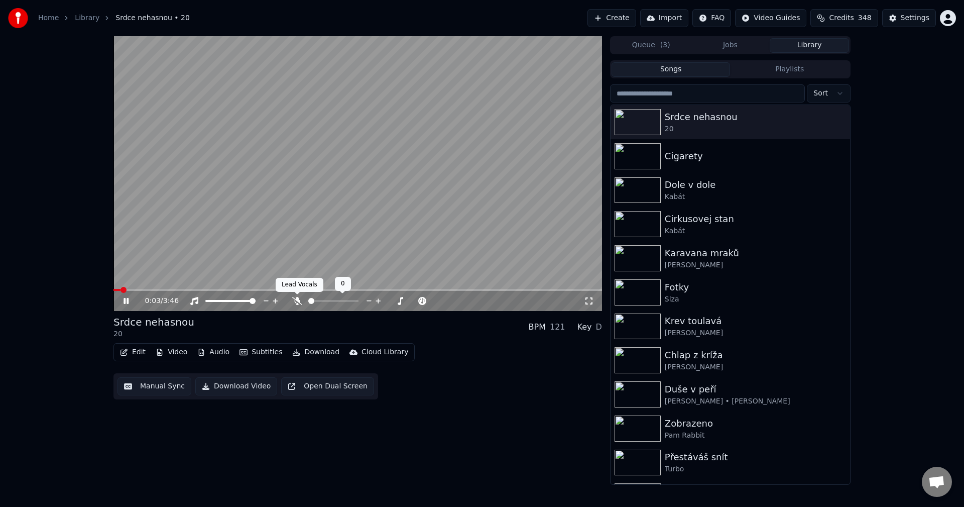
click at [295, 300] on icon at bounding box center [297, 301] width 10 height 8
click at [592, 297] on div "0:05 / 3:46" at bounding box center [358, 301] width 481 height 10
click at [592, 298] on icon at bounding box center [589, 300] width 7 height 7
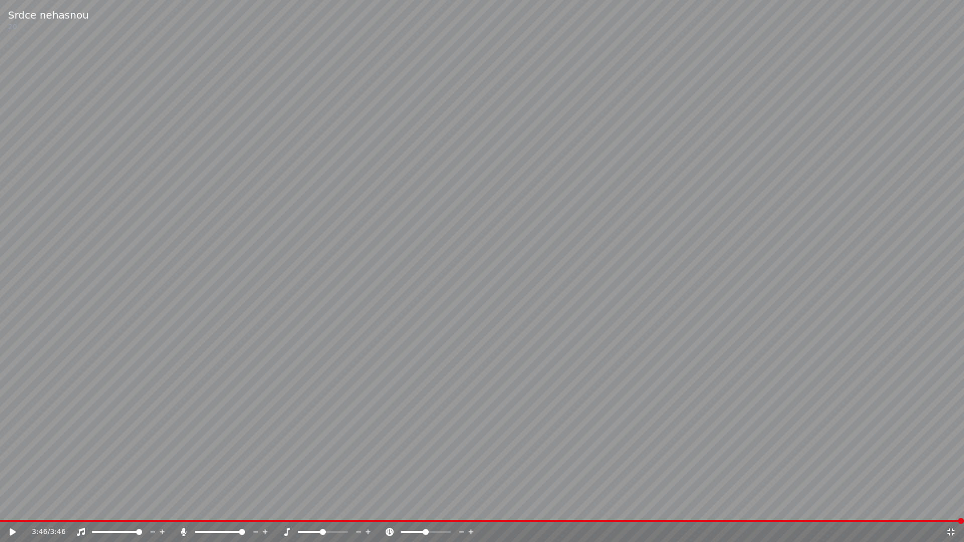
click at [956, 506] on div "3:46 / 3:46" at bounding box center [482, 532] width 956 height 10
click at [953, 506] on icon at bounding box center [951, 532] width 10 height 8
